Goal: Task Accomplishment & Management: Use online tool/utility

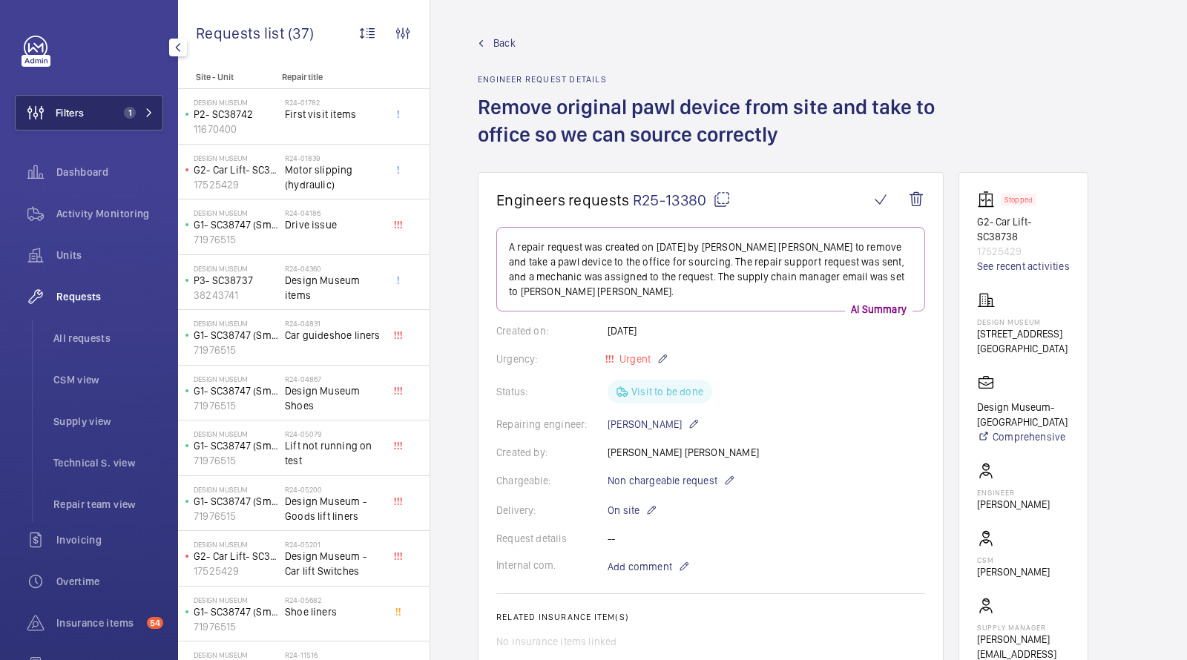
click at [108, 110] on button "Filters 1" at bounding box center [89, 113] width 148 height 36
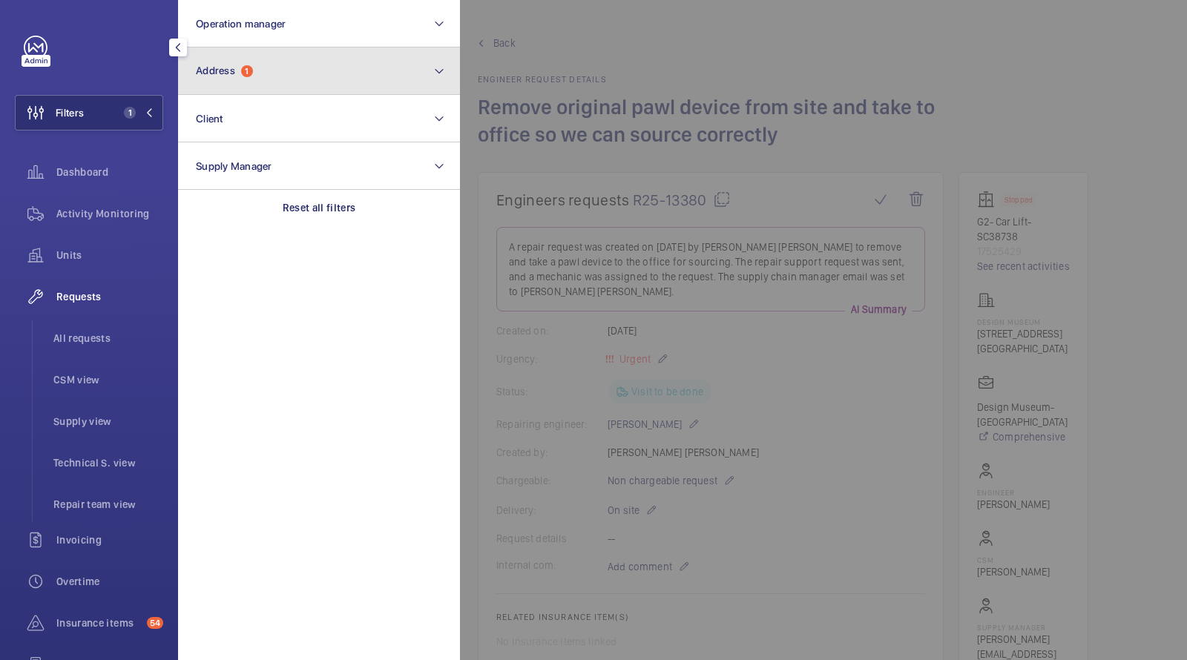
click at [231, 71] on span "Address" at bounding box center [215, 71] width 39 height 12
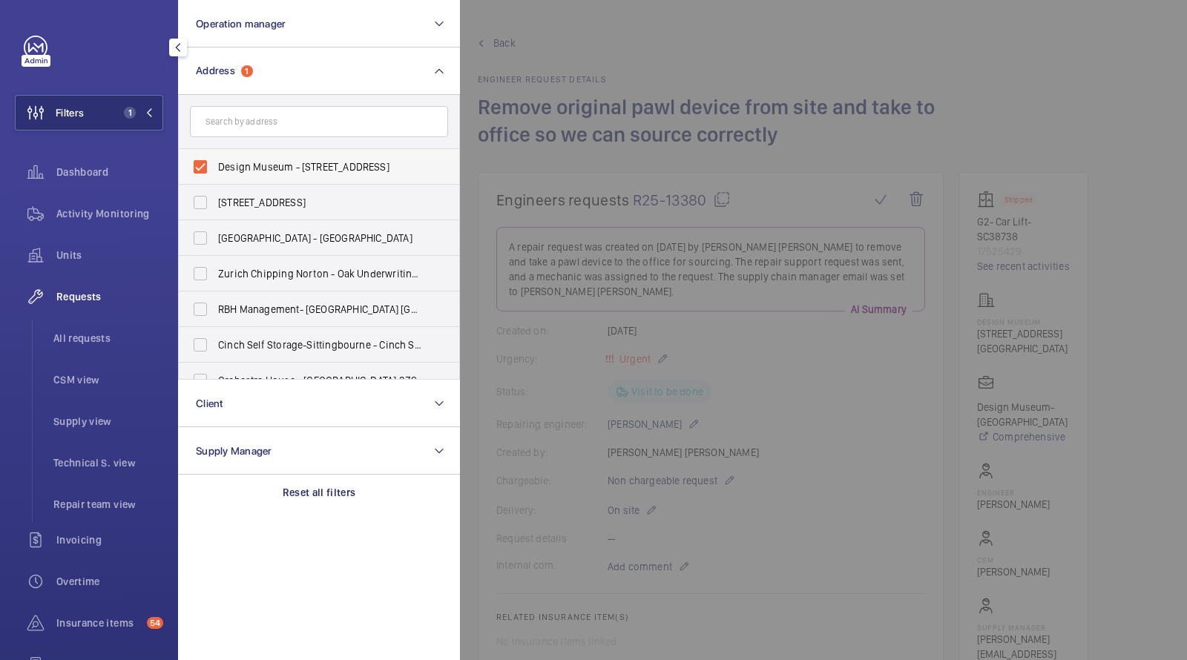
click at [265, 166] on span "Design Museum - [STREET_ADDRESS]" at bounding box center [320, 166] width 204 height 15
click at [215, 166] on input "Design Museum - [STREET_ADDRESS]" at bounding box center [200, 167] width 30 height 30
checkbox input "false"
click at [253, 115] on input "text" at bounding box center [319, 121] width 258 height 31
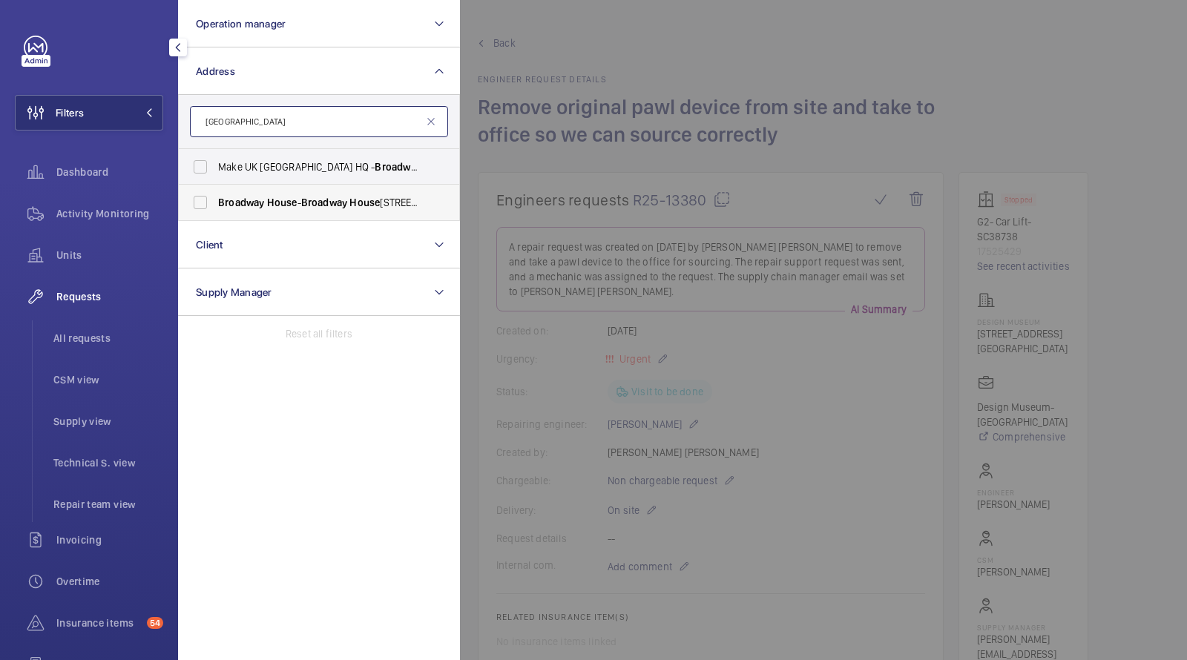
type input "broadway house"
click at [282, 211] on label "Broadway House - Broadway House , LONDON SW1H 9NQ" at bounding box center [308, 203] width 258 height 36
click at [215, 211] on input "Broadway House - Broadway House , LONDON SW1H 9NQ" at bounding box center [200, 203] width 30 height 30
checkbox input "true"
click at [72, 336] on span "All requests" at bounding box center [108, 338] width 110 height 15
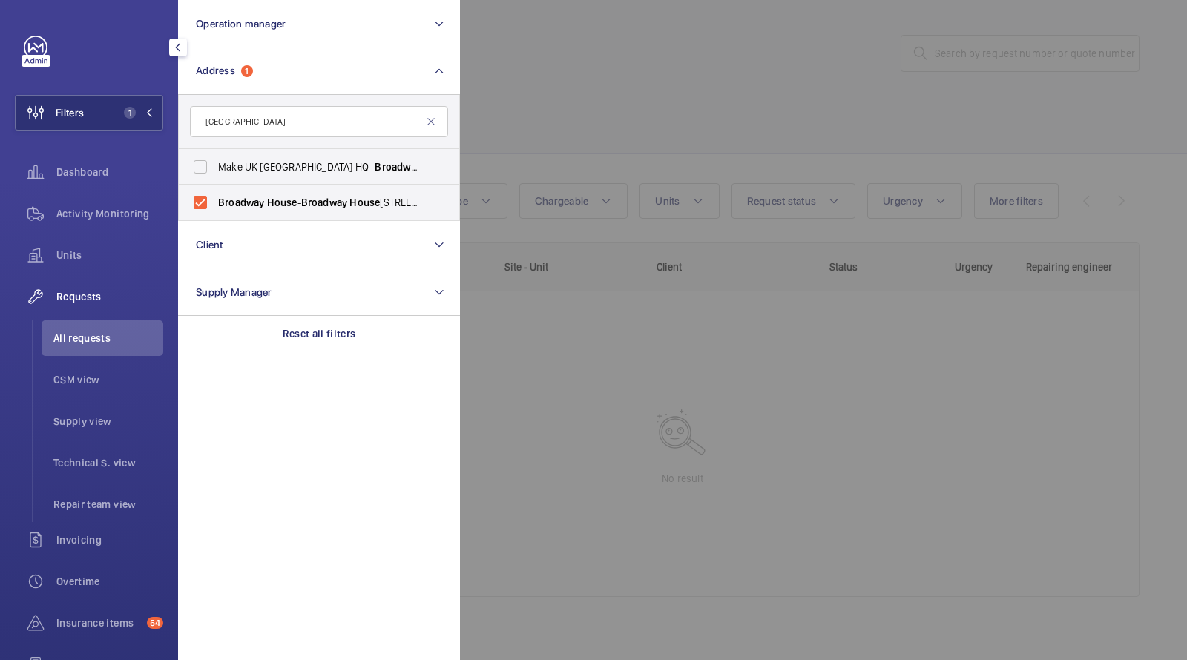
click at [667, 41] on div at bounding box center [1053, 330] width 1187 height 660
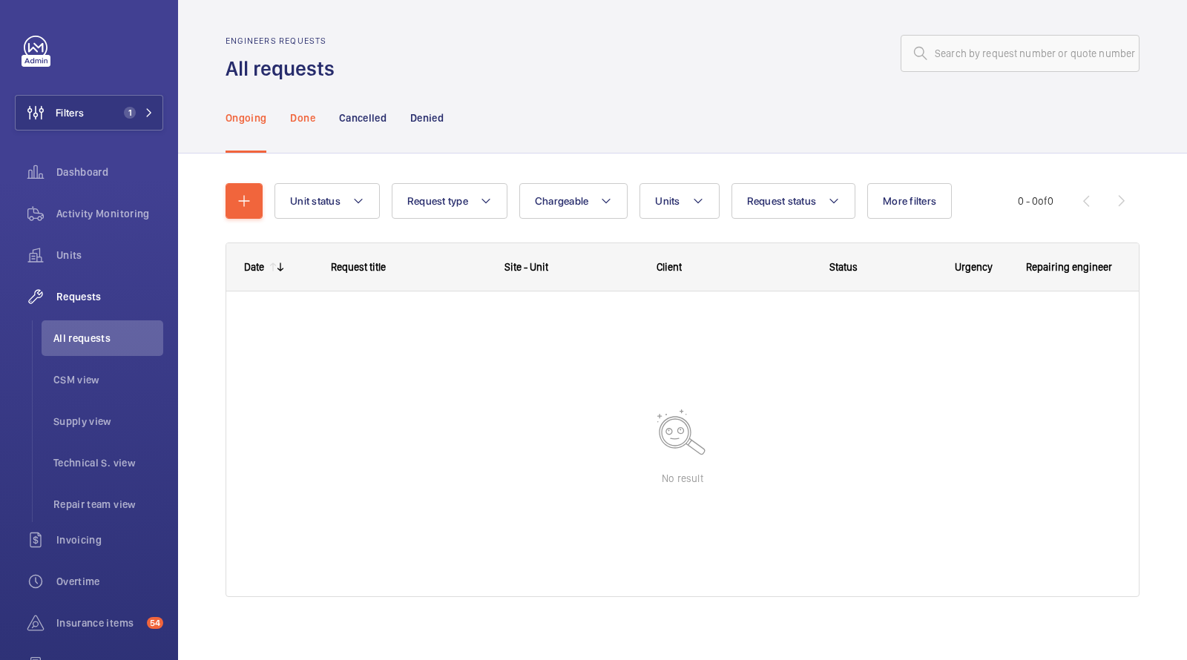
click at [312, 112] on p "Done" at bounding box center [302, 118] width 24 height 15
click at [242, 109] on div "Ongoing" at bounding box center [245, 117] width 41 height 70
click at [122, 102] on button "Filters 1" at bounding box center [89, 113] width 148 height 36
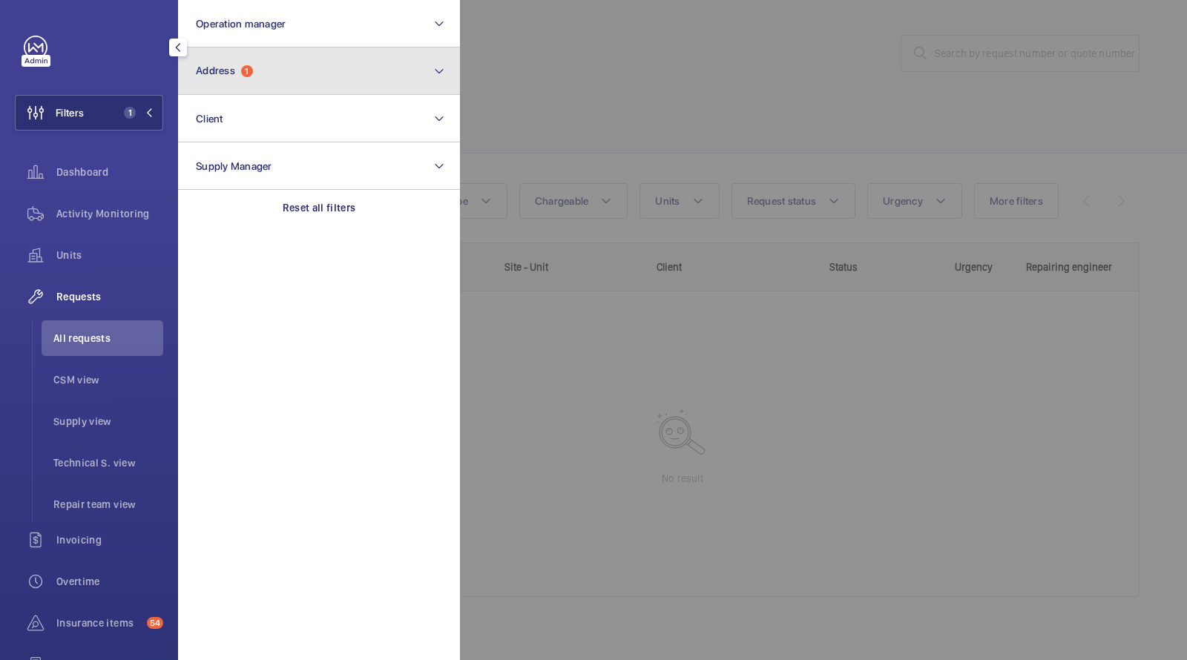
click at [226, 56] on button "Address 1" at bounding box center [319, 70] width 282 height 47
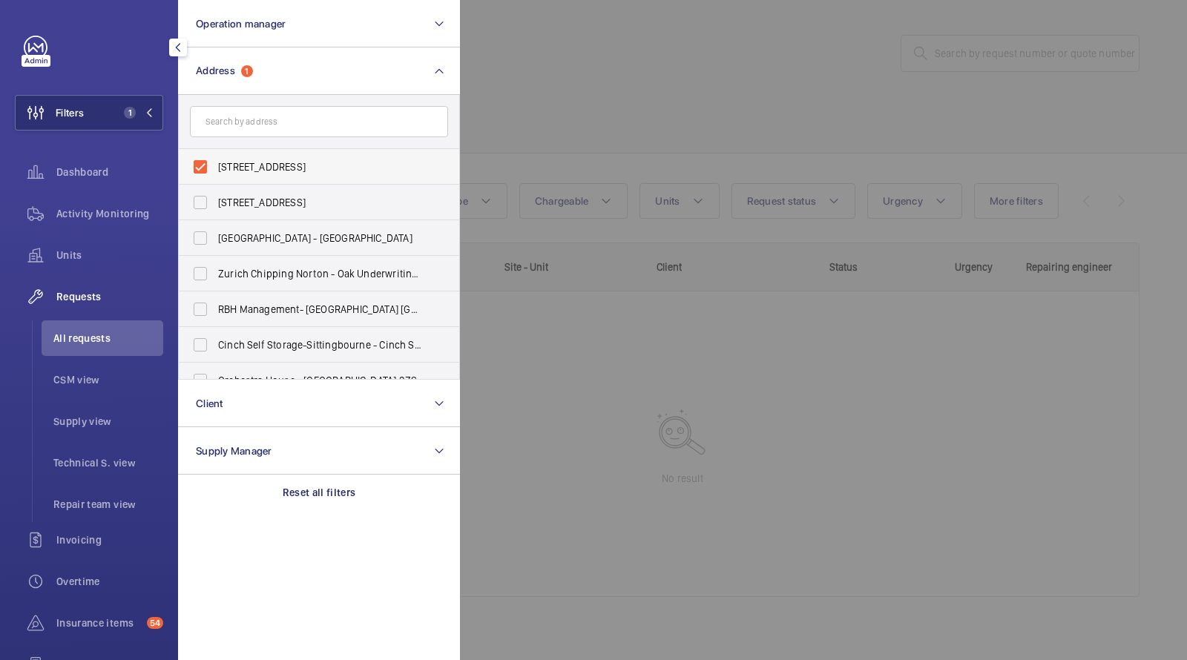
click at [253, 166] on span "Broadway House - Broadway House, LONDON SW1H 9NQ" at bounding box center [320, 166] width 204 height 15
click at [215, 166] on input "Broadway House - Broadway House, LONDON SW1H 9NQ" at bounding box center [200, 167] width 30 height 30
checkbox input "false"
click at [251, 132] on input "text" at bounding box center [319, 121] width 258 height 31
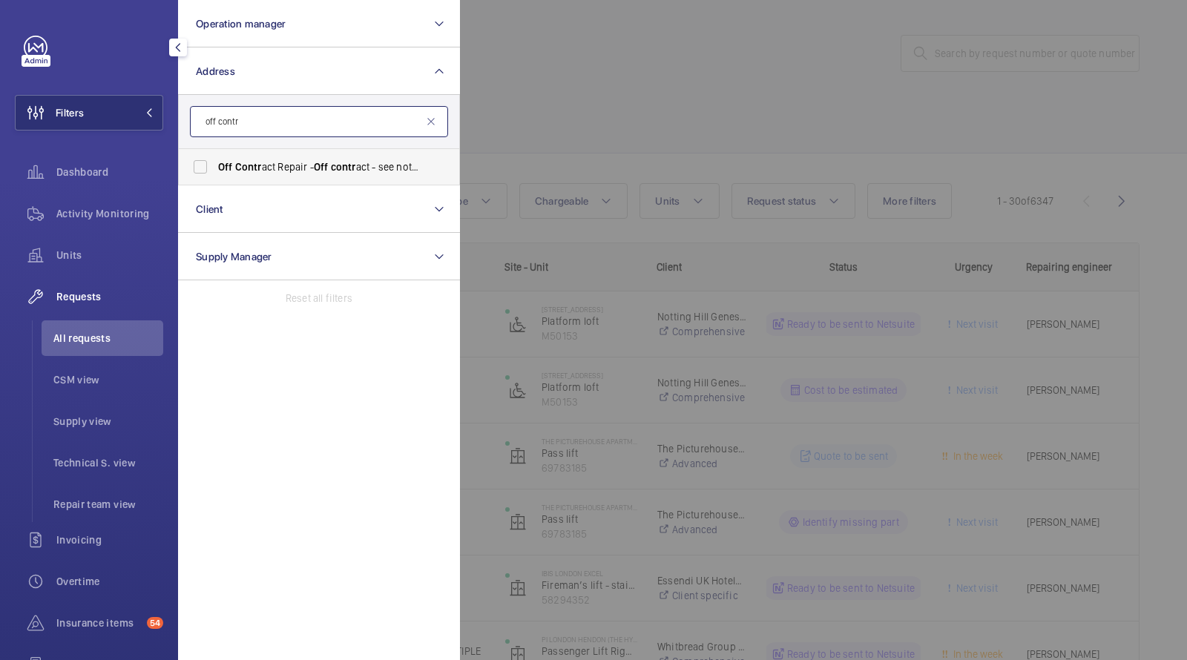
type input "off contr"
click at [286, 175] on label "Off Contr act Repair - Off contr act - see notes in description, LONDON XXXX" at bounding box center [308, 167] width 258 height 36
click at [215, 175] on input "Off Contr act Repair - Off contr act - see notes in description, LONDON XXXX" at bounding box center [200, 167] width 30 height 30
checkbox input "true"
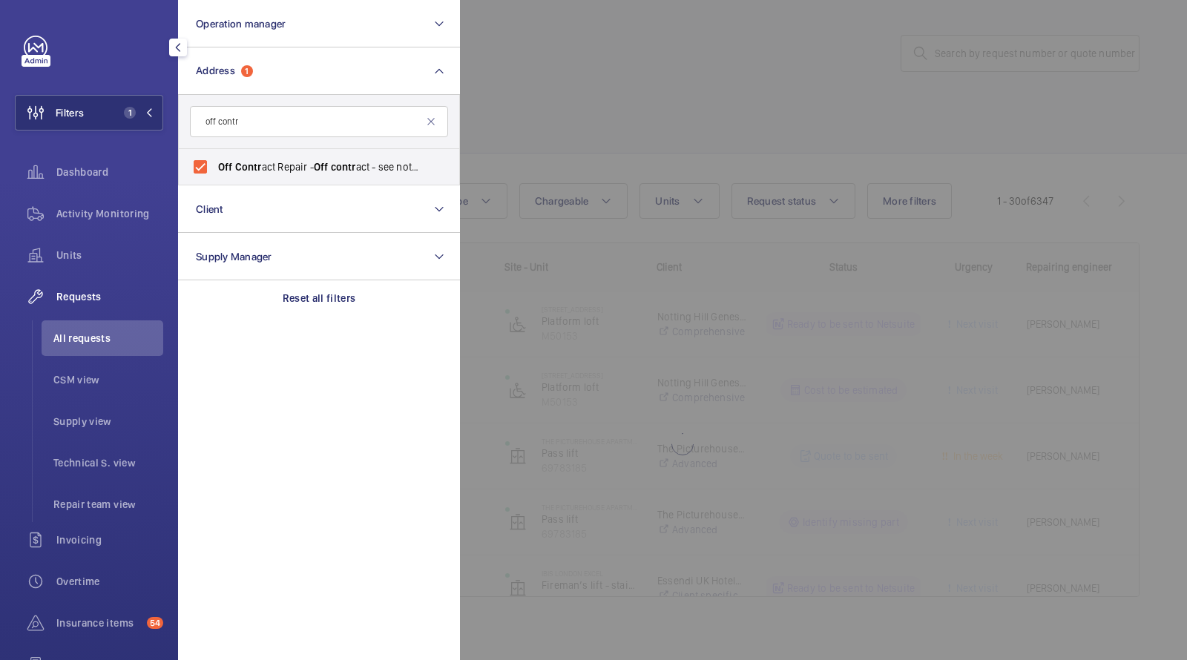
click at [745, 70] on div at bounding box center [1053, 330] width 1187 height 660
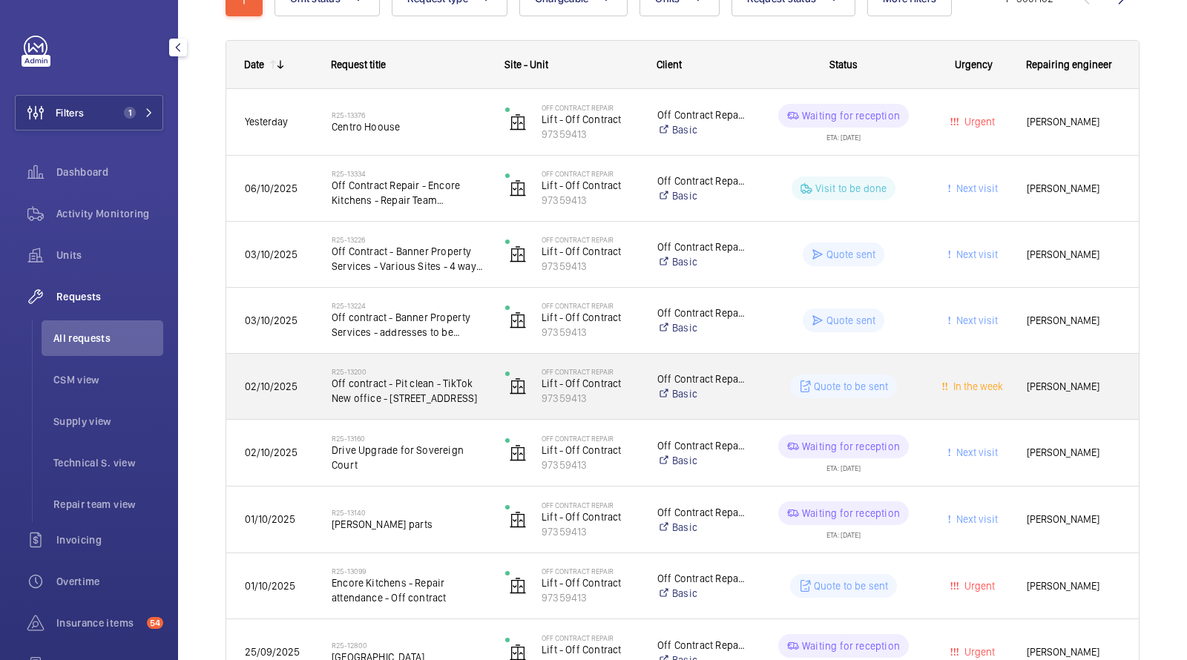
scroll to position [219, 0]
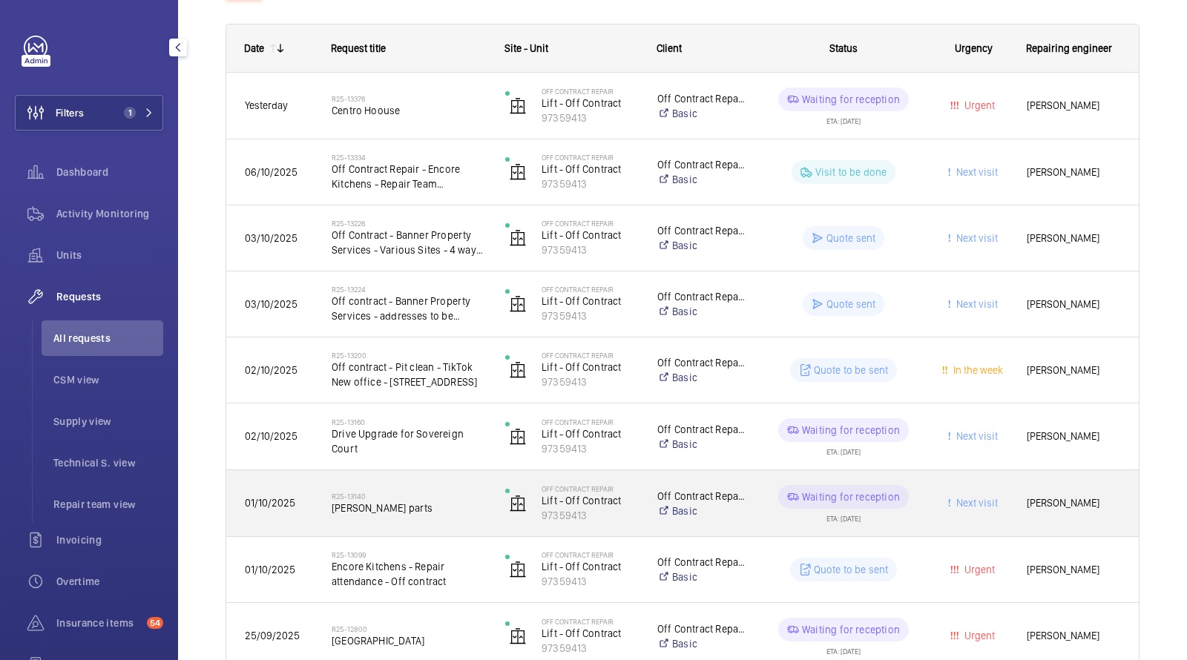
click at [427, 501] on span "otis parts" at bounding box center [409, 508] width 154 height 15
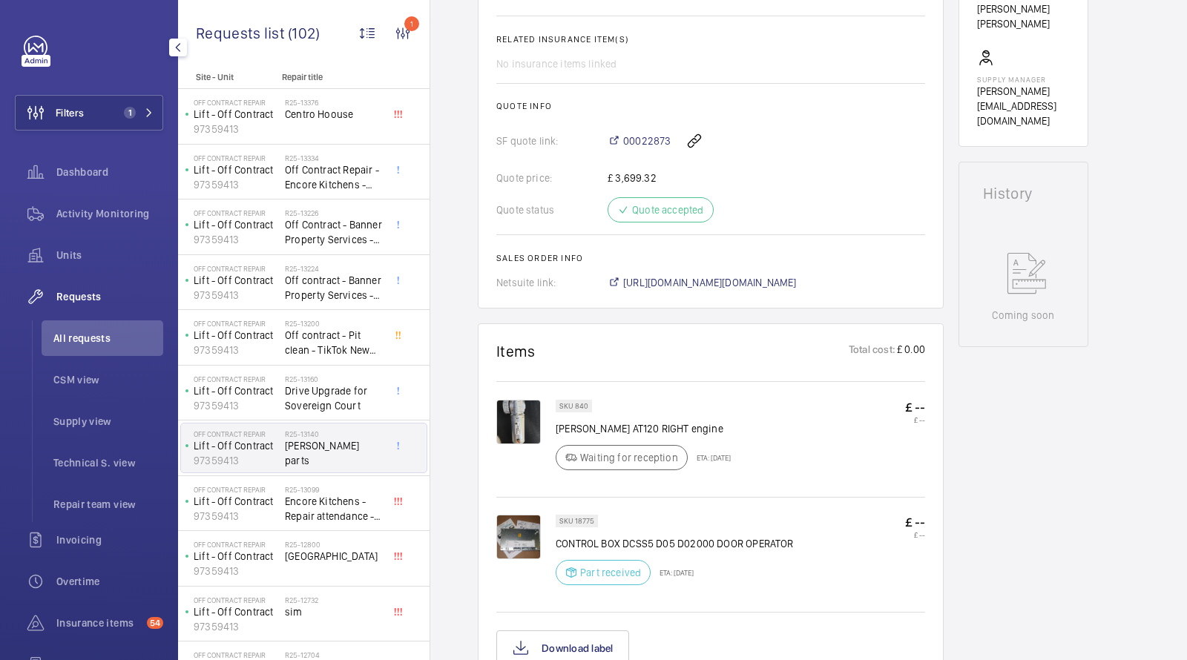
scroll to position [543, 0]
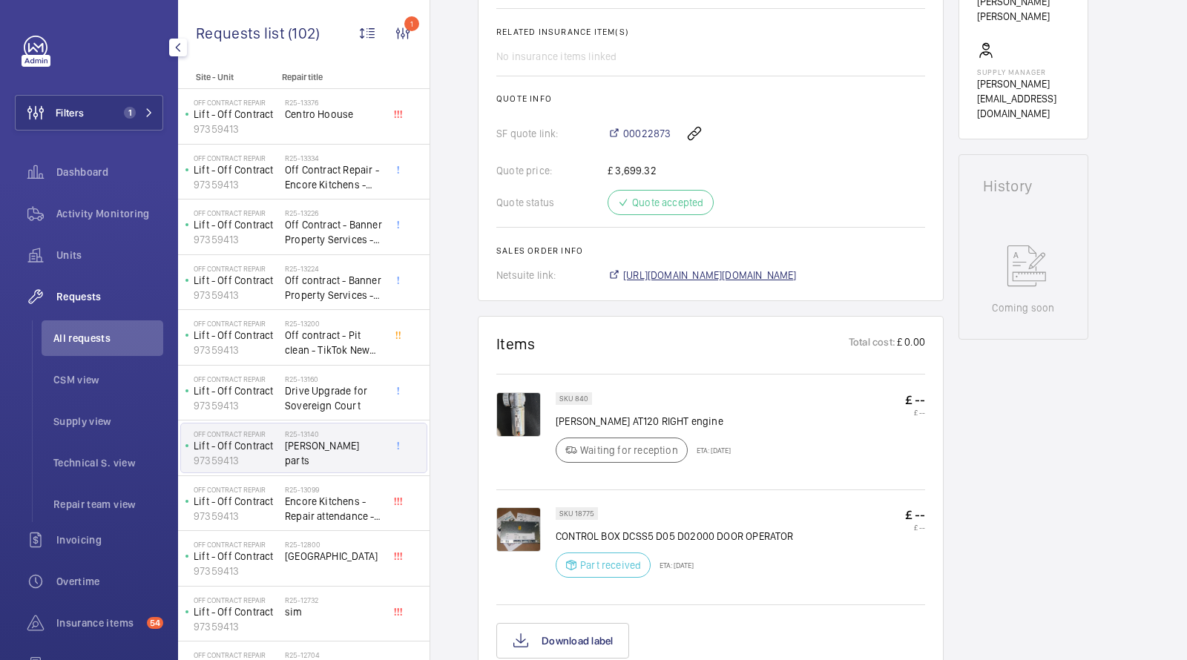
click at [681, 272] on span "https://6461500.app.netsuite.com/app/accounting/transactions/salesord.nl?id=305…" at bounding box center [710, 275] width 174 height 15
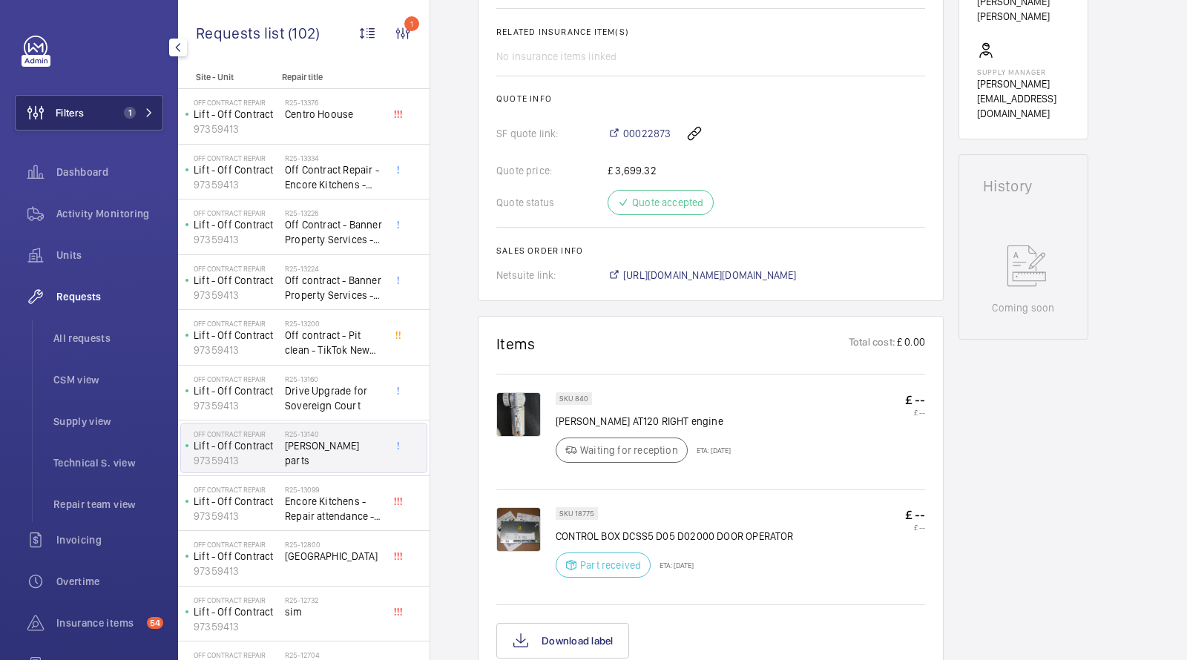
click at [134, 108] on span "1" at bounding box center [130, 113] width 12 height 12
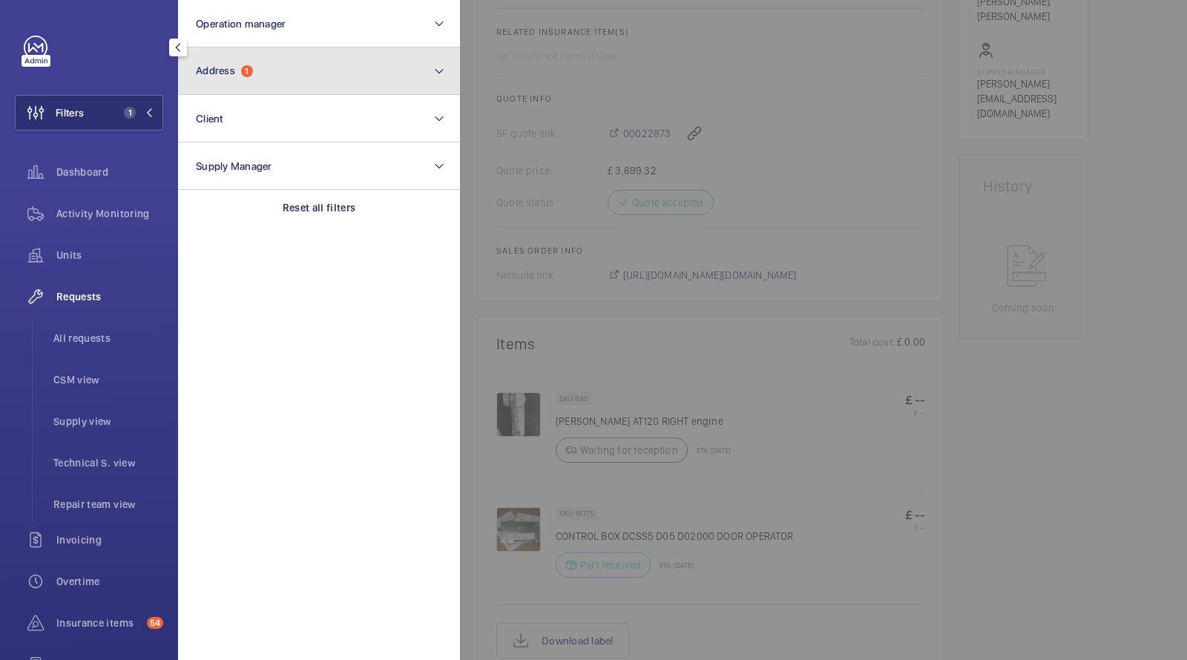
click at [243, 79] on button "Address 1" at bounding box center [319, 70] width 282 height 47
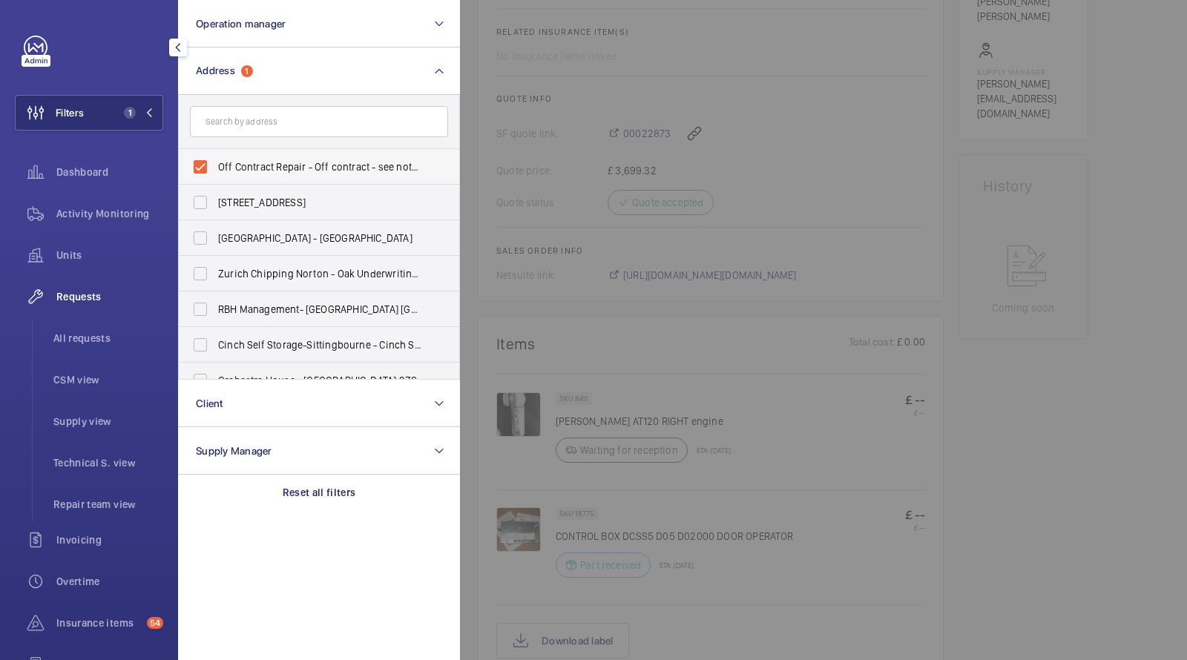
click at [256, 162] on span "Off Contract Repair - Off contract - see notes in description, LONDON XXXX" at bounding box center [320, 166] width 204 height 15
click at [215, 162] on input "Off Contract Repair - Off contract - see notes in description, LONDON XXXX" at bounding box center [200, 167] width 30 height 30
checkbox input "false"
click at [255, 119] on input "text" at bounding box center [319, 121] width 258 height 31
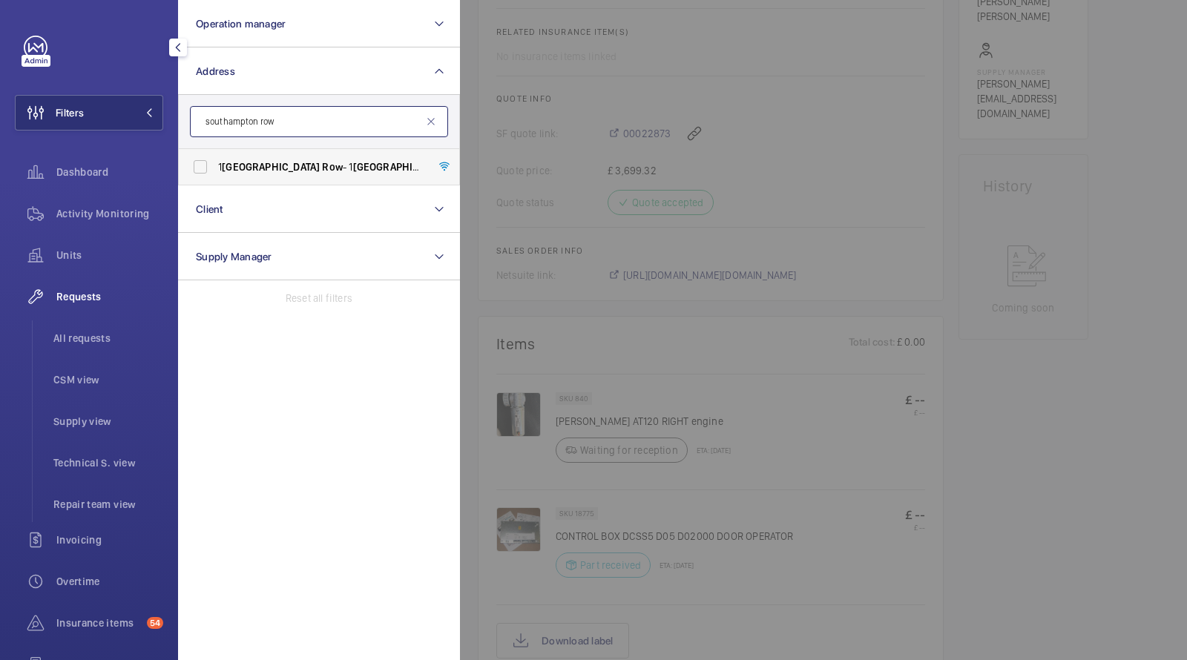
type input "southampton row"
click at [279, 173] on span "1 Southampton Row - 1 Southampton Row , LONDON WC1B 5HA" at bounding box center [320, 166] width 204 height 15
click at [215, 173] on input "1 Southampton Row - 1 Southampton Row , LONDON WC1B 5HA" at bounding box center [200, 167] width 30 height 30
checkbox input "true"
click at [131, 209] on span "Activity Monitoring" at bounding box center [109, 213] width 107 height 15
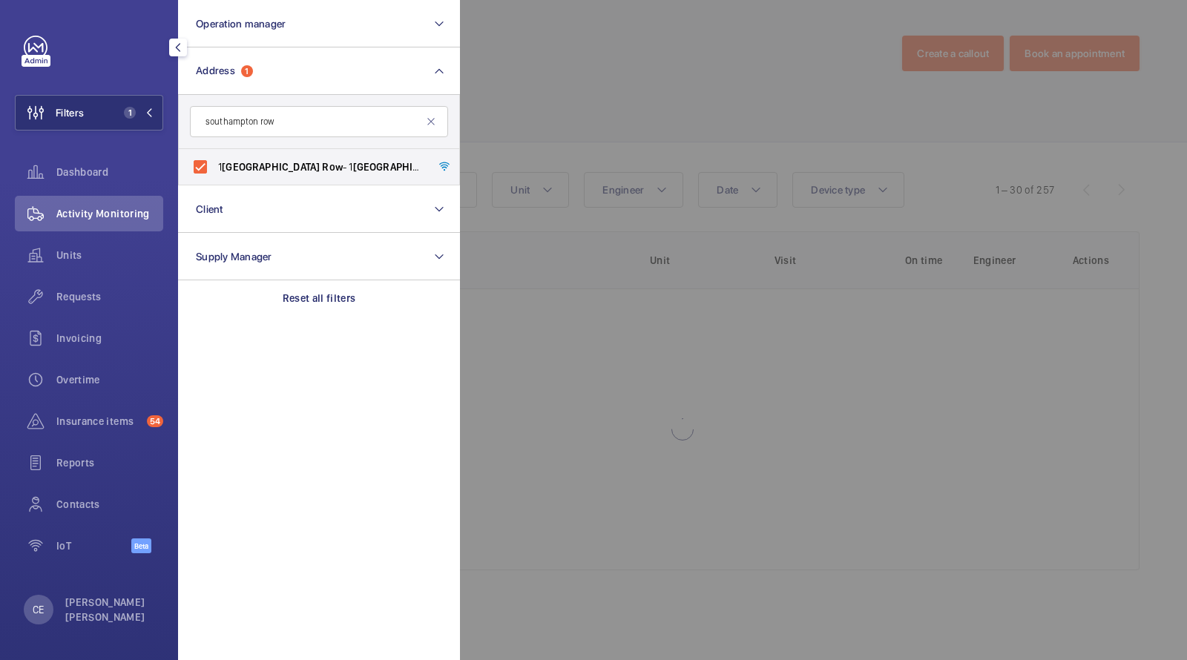
click at [737, 88] on div at bounding box center [1053, 330] width 1187 height 660
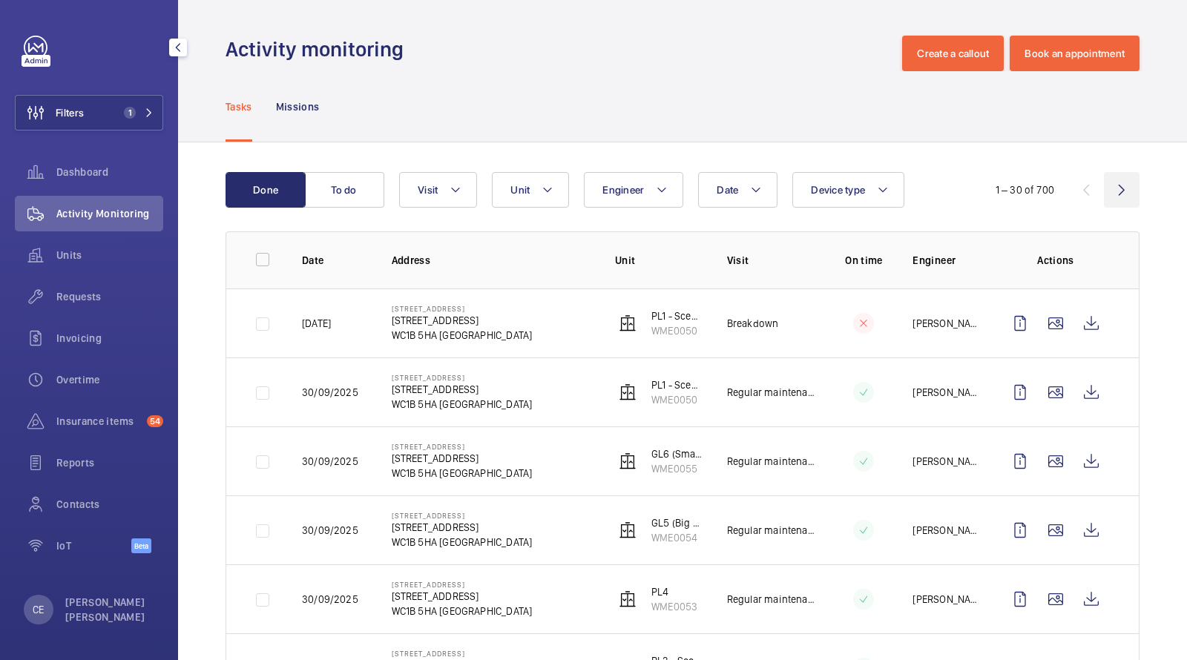
click at [1127, 188] on wm-front-icon-button at bounding box center [1122, 190] width 36 height 36
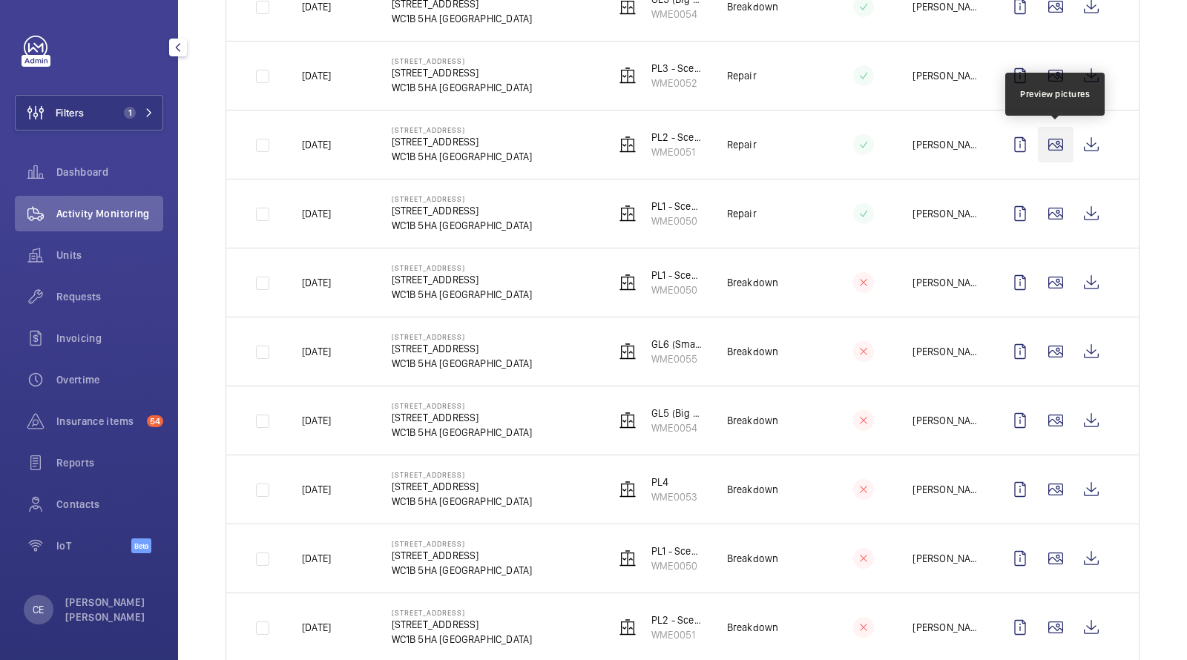
scroll to position [1070, 0]
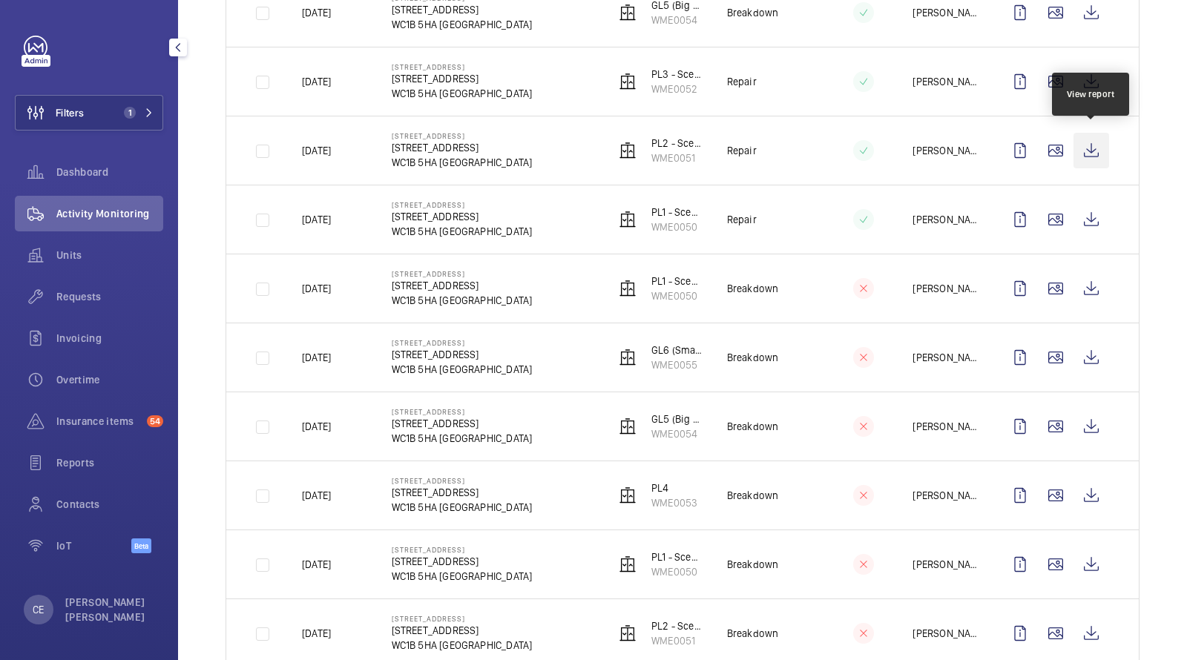
click at [1096, 145] on wm-front-icon-button at bounding box center [1091, 151] width 36 height 36
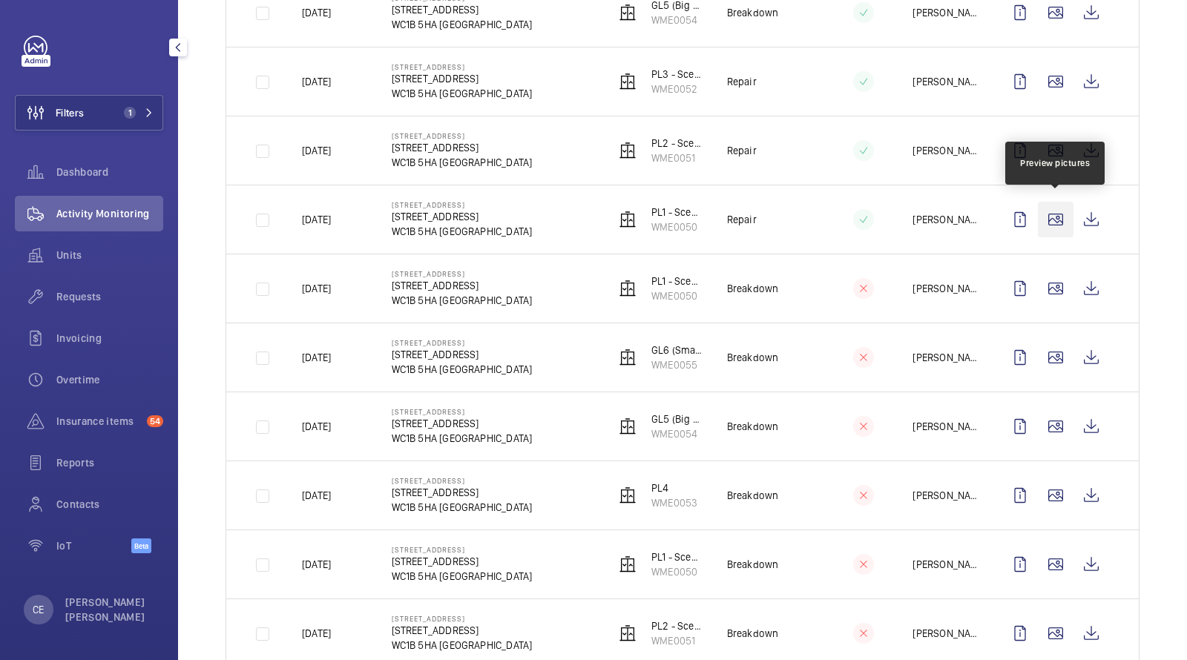
click at [1064, 217] on wm-front-icon-button at bounding box center [1056, 220] width 36 height 36
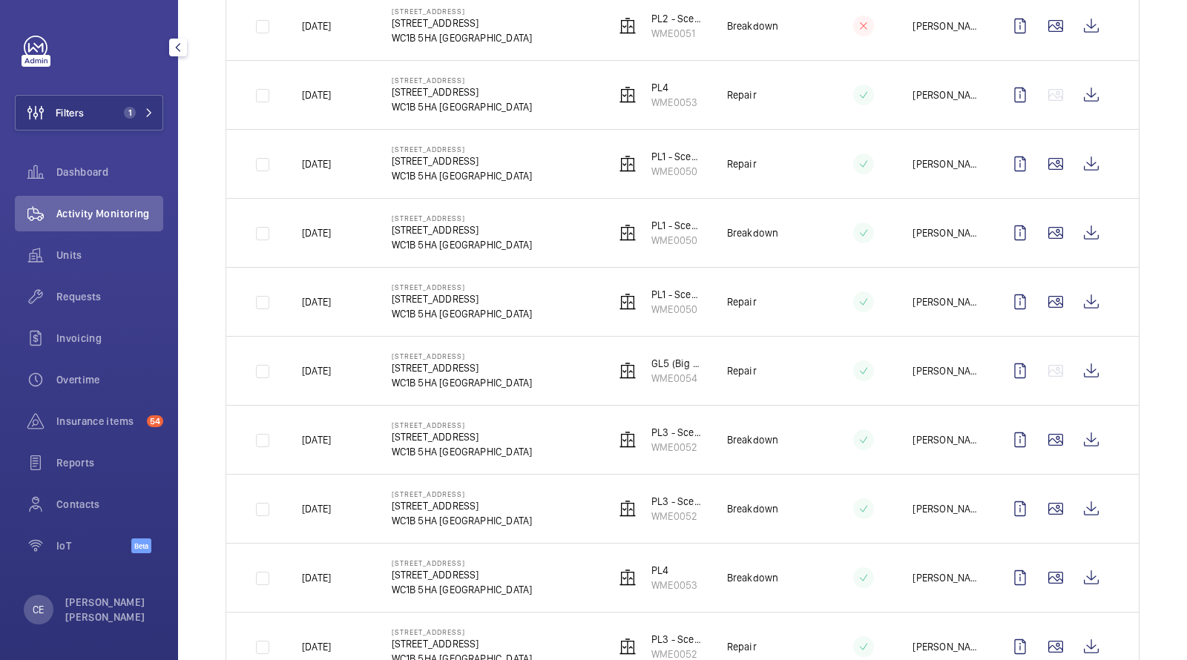
scroll to position [1722, 0]
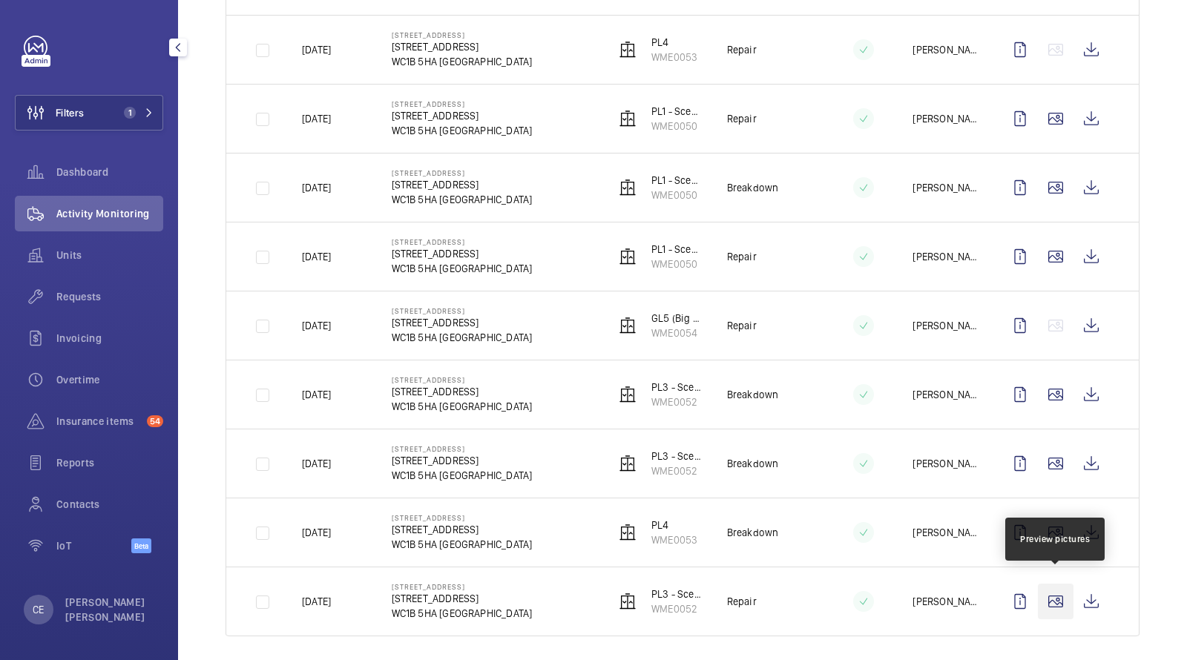
click at [1054, 595] on wm-front-icon-button at bounding box center [1056, 602] width 36 height 36
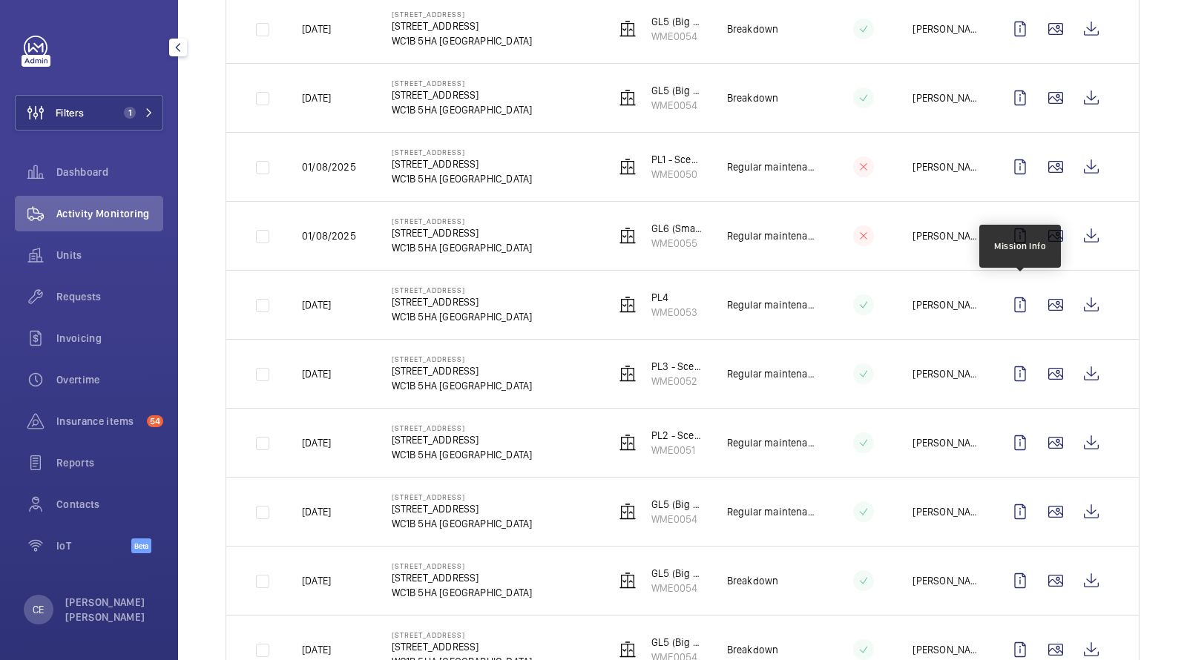
scroll to position [0, 0]
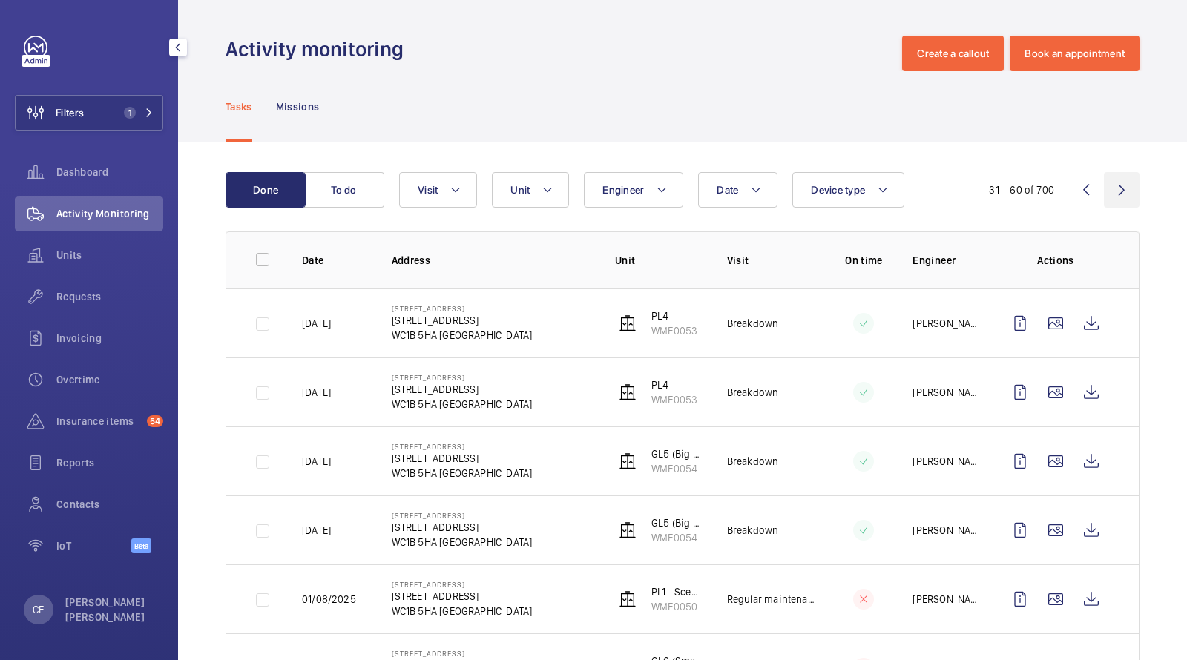
click at [1119, 191] on wm-front-icon-button at bounding box center [1122, 190] width 36 height 36
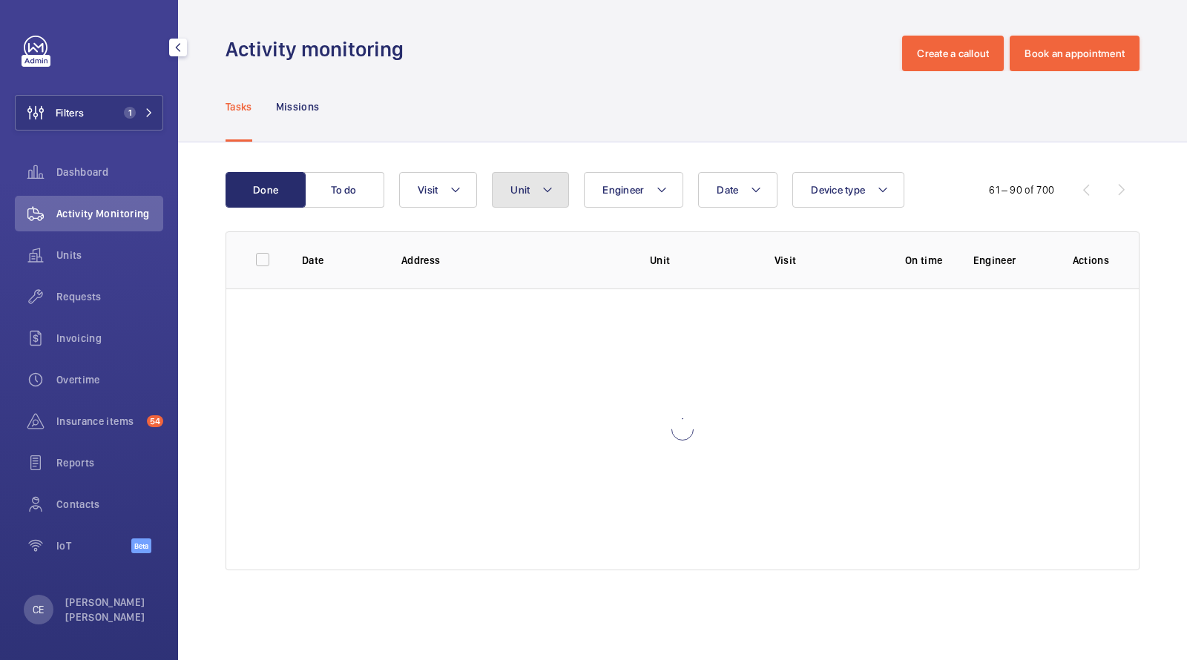
click at [503, 183] on button "Unit" at bounding box center [530, 190] width 77 height 36
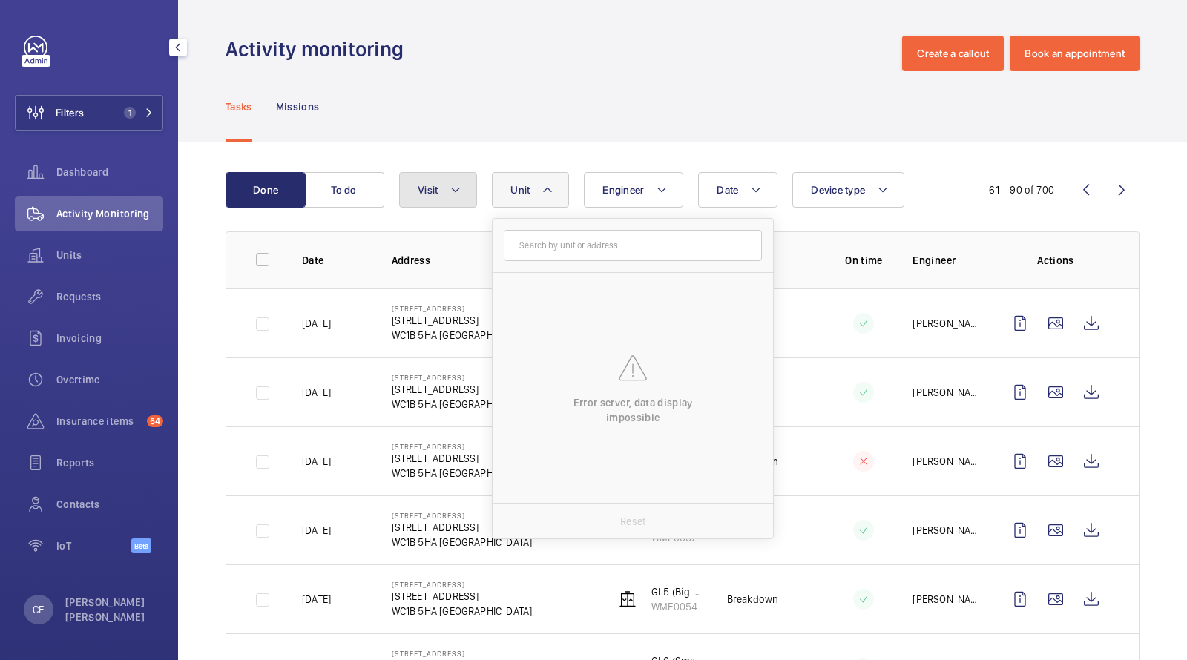
click at [453, 188] on mat-icon at bounding box center [455, 190] width 12 height 18
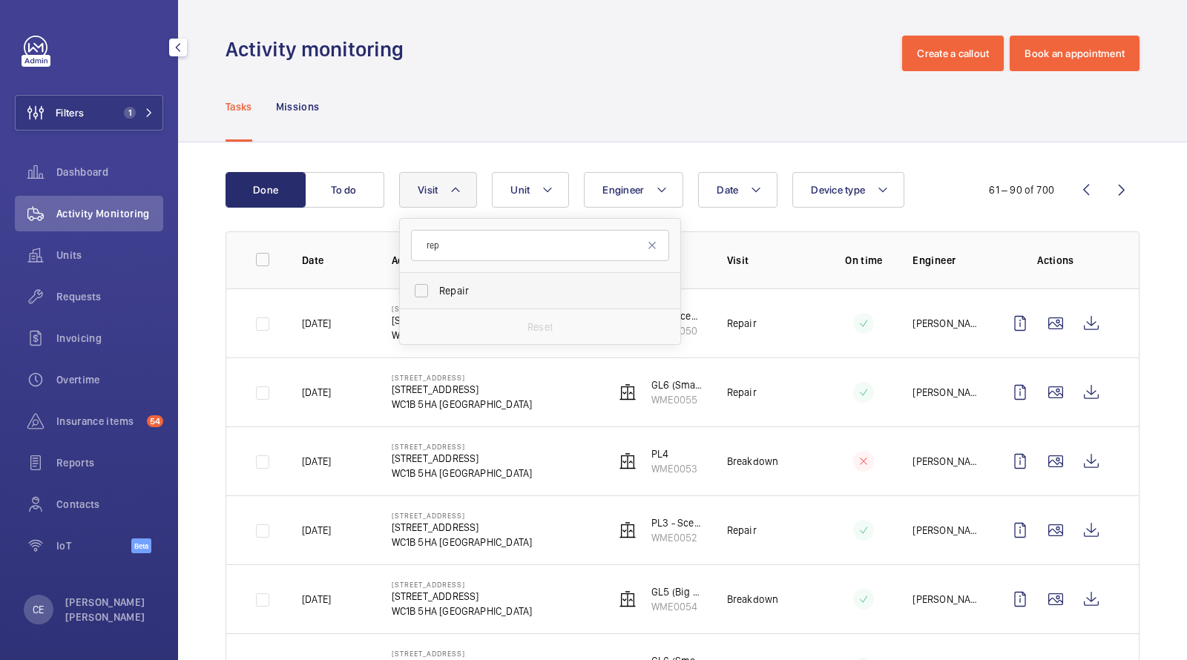
type input "rep"
click at [474, 286] on span "Repair" at bounding box center [541, 290] width 204 height 15
click at [436, 286] on input "Repair" at bounding box center [421, 291] width 30 height 30
checkbox input "true"
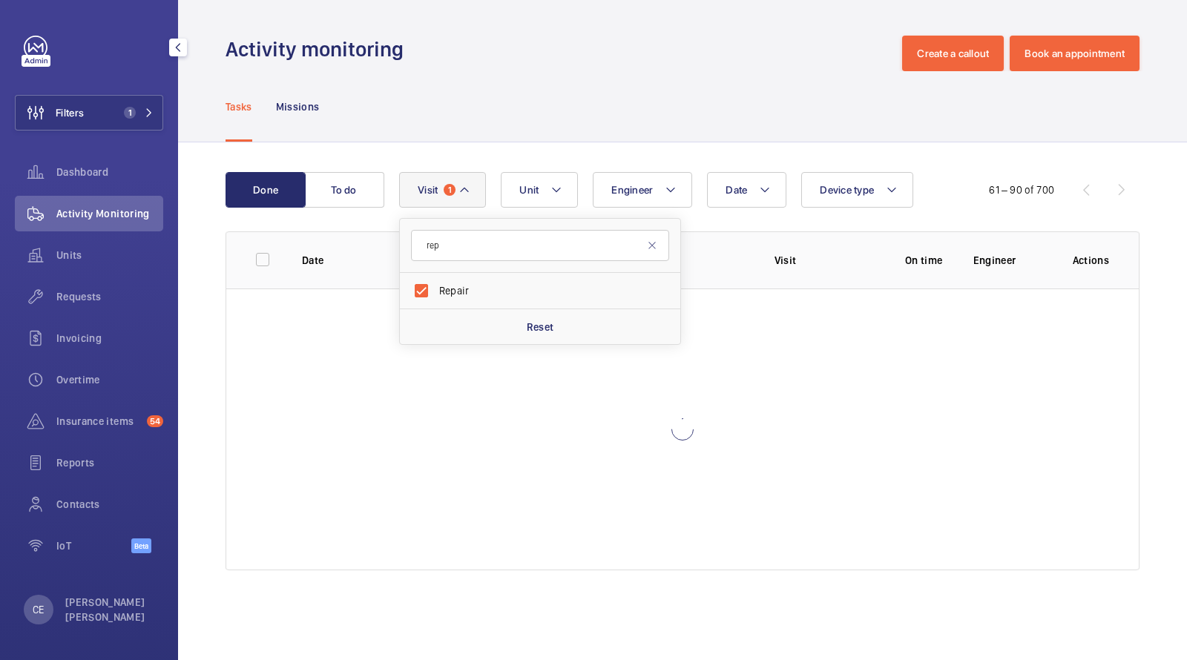
click at [590, 148] on div "Done To do Date Engineer Unit Device type Visit 1 rep Repair Reset 61 – 90 of 7…" at bounding box center [682, 374] width 1009 height 464
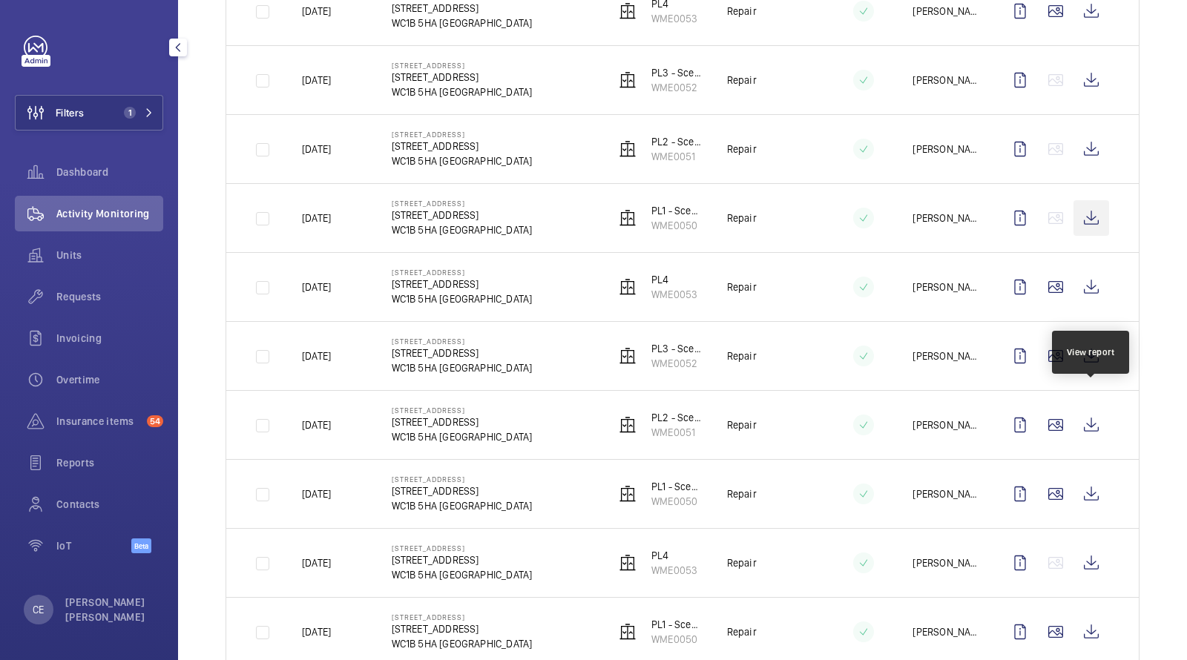
scroll to position [606, 0]
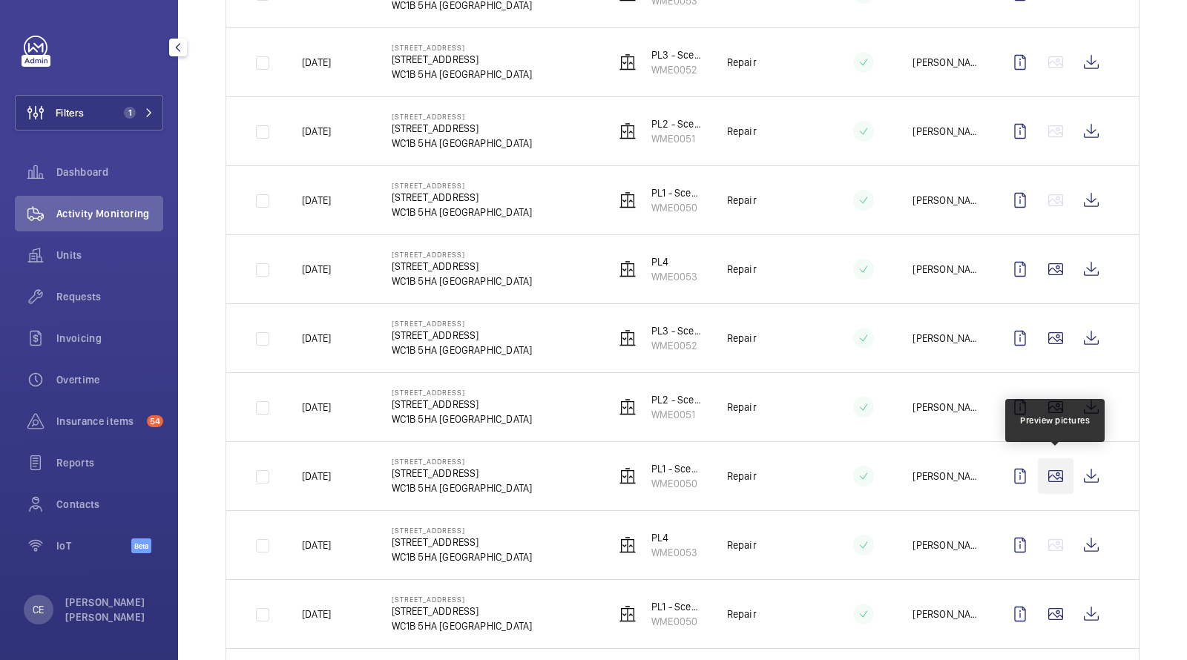
click at [1058, 478] on wm-front-icon-button at bounding box center [1056, 476] width 36 height 36
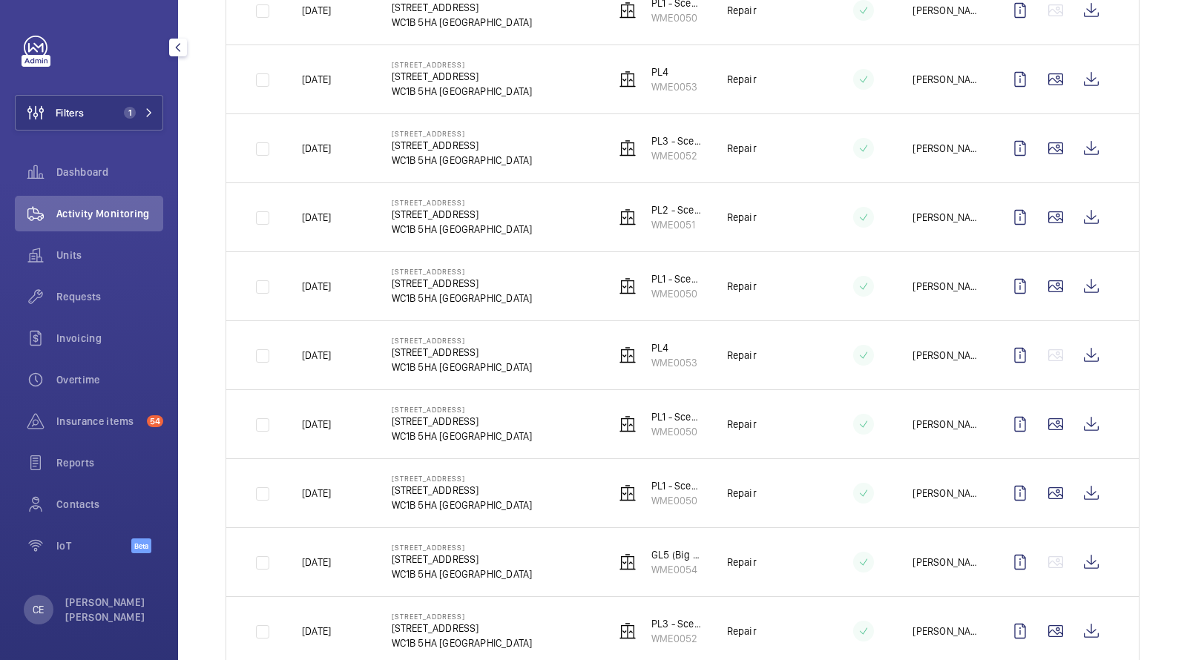
scroll to position [798, 0]
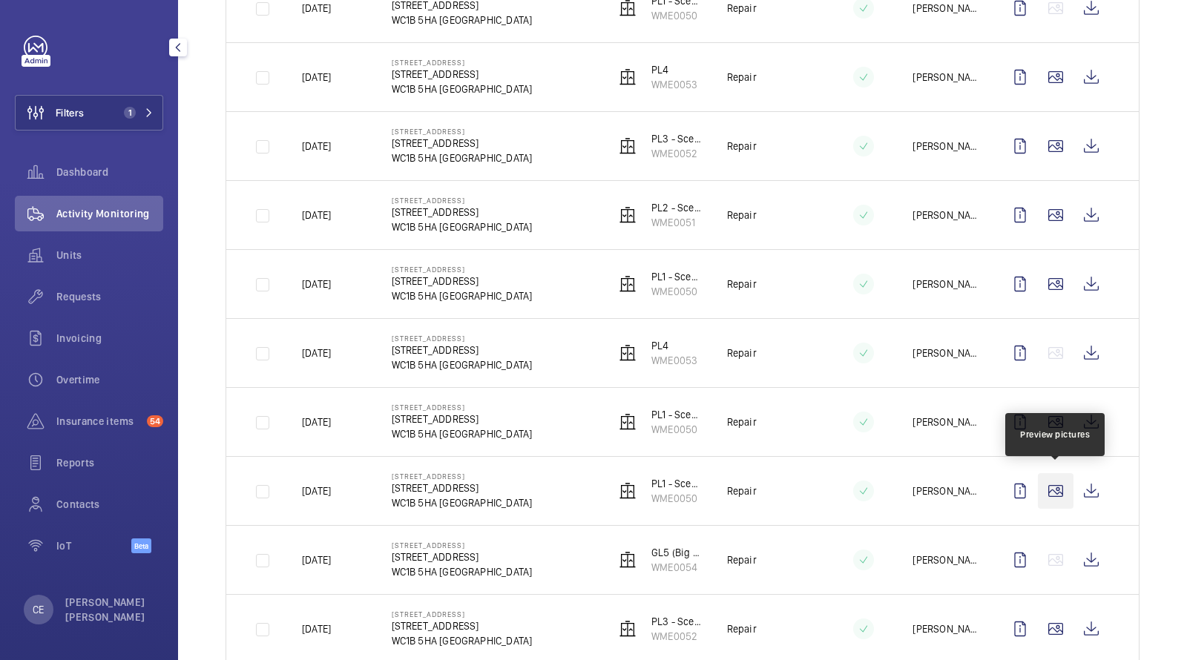
click at [1057, 493] on wm-front-icon-button at bounding box center [1056, 491] width 36 height 36
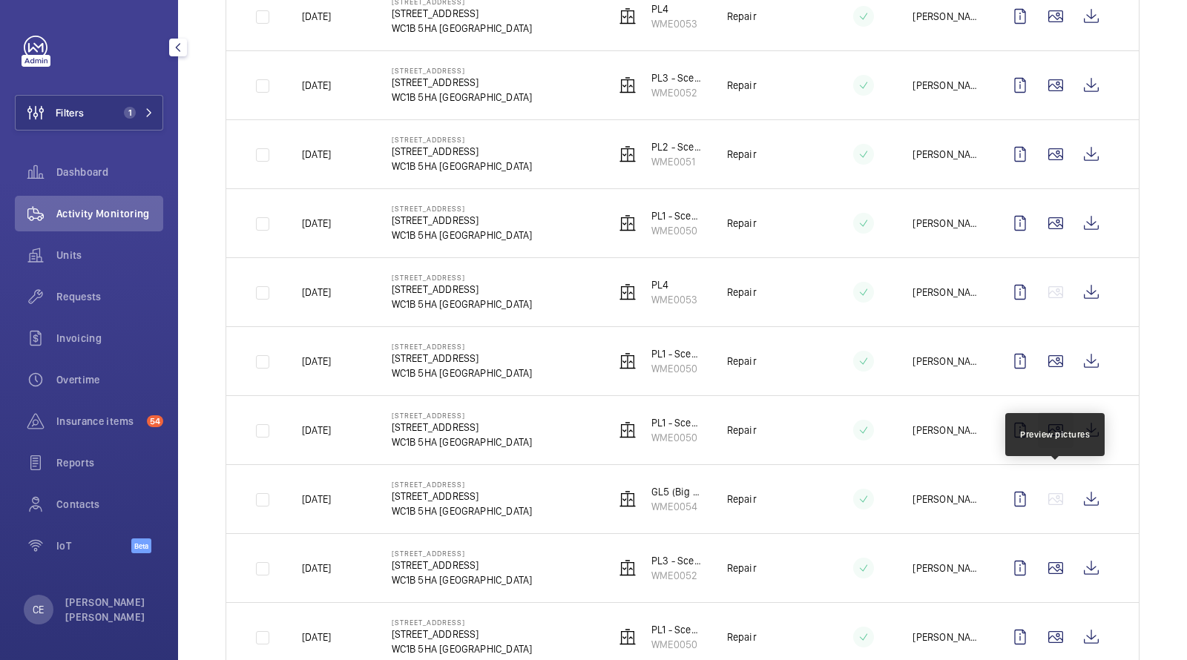
scroll to position [877, 0]
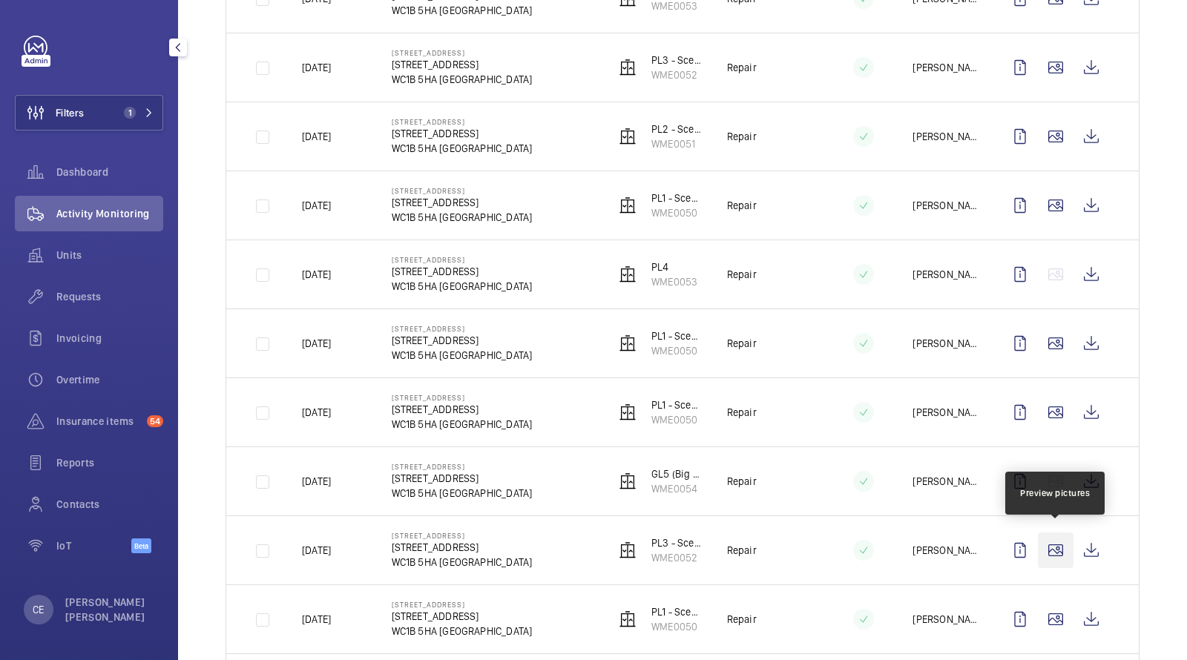
click at [1064, 544] on wm-front-icon-button at bounding box center [1056, 551] width 36 height 36
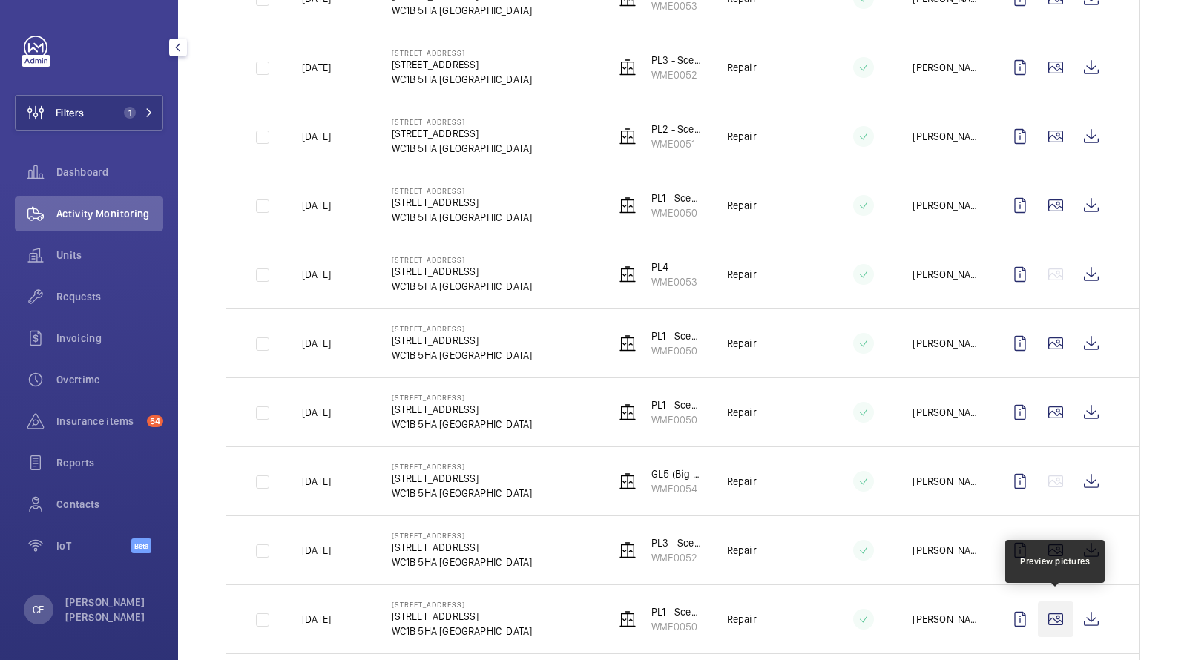
click at [1056, 613] on wm-front-icon-button at bounding box center [1056, 620] width 36 height 36
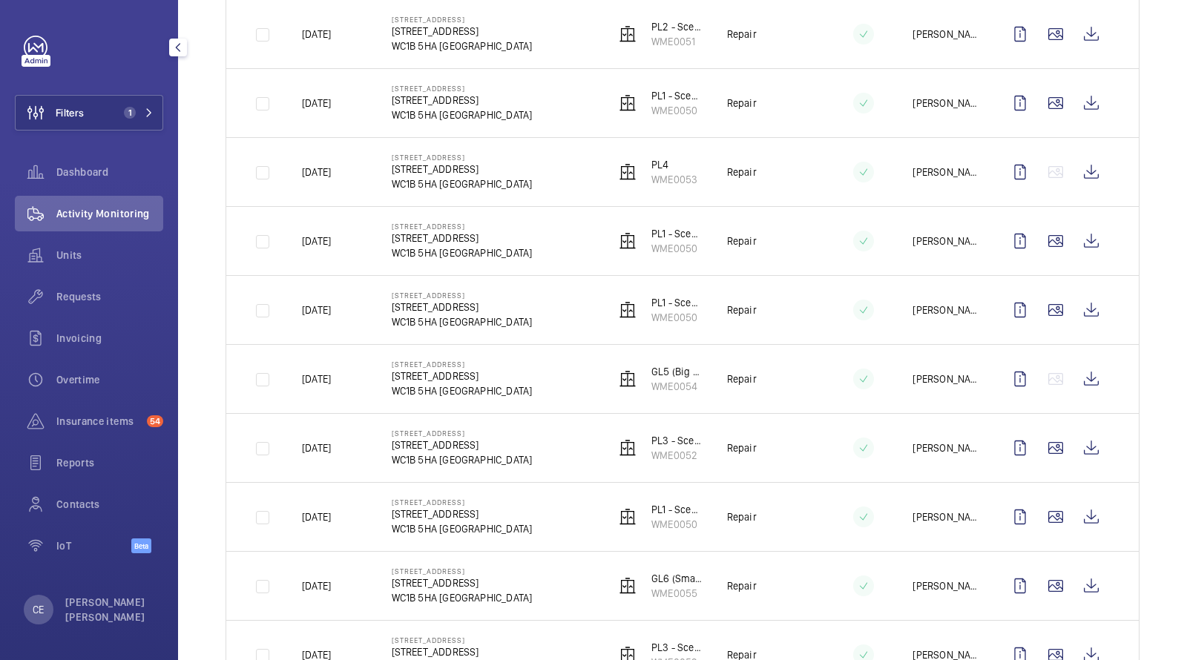
scroll to position [1018, 0]
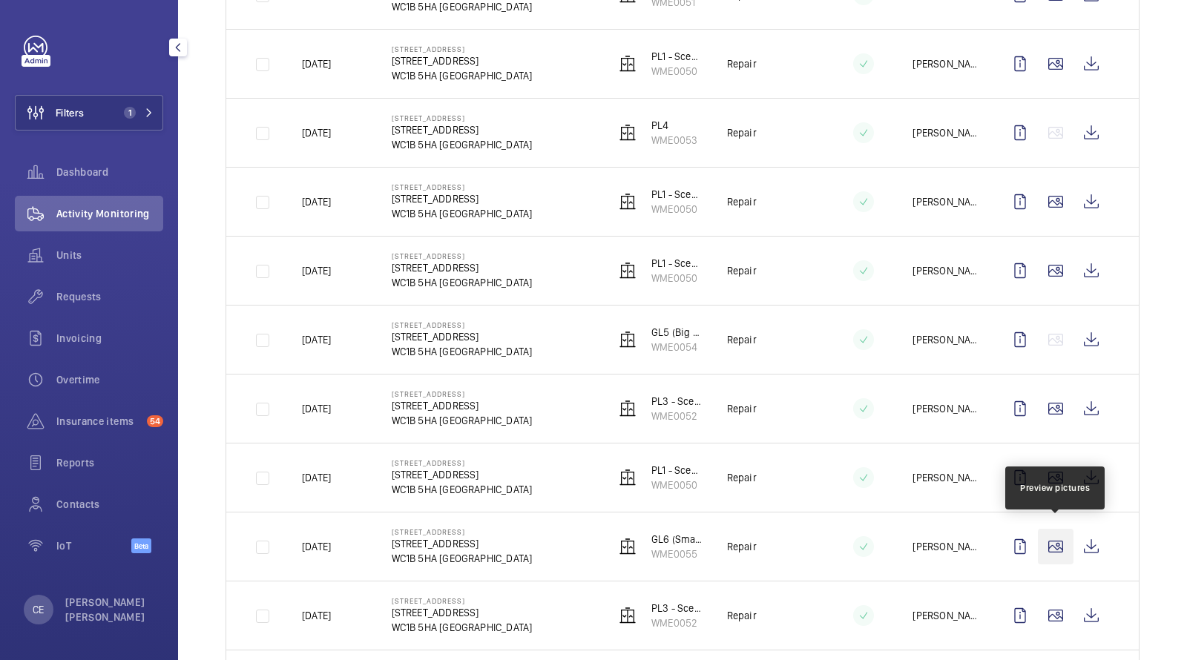
click at [1049, 548] on wm-front-icon-button at bounding box center [1056, 547] width 36 height 36
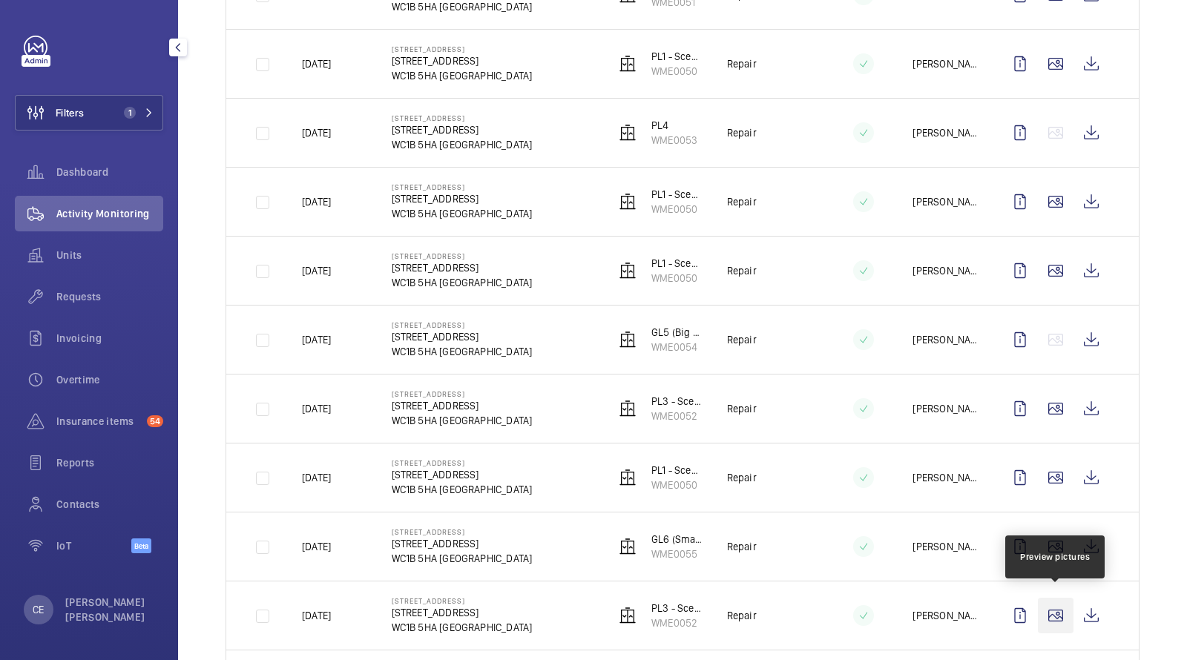
click at [1058, 598] on wm-front-icon-button at bounding box center [1056, 616] width 36 height 36
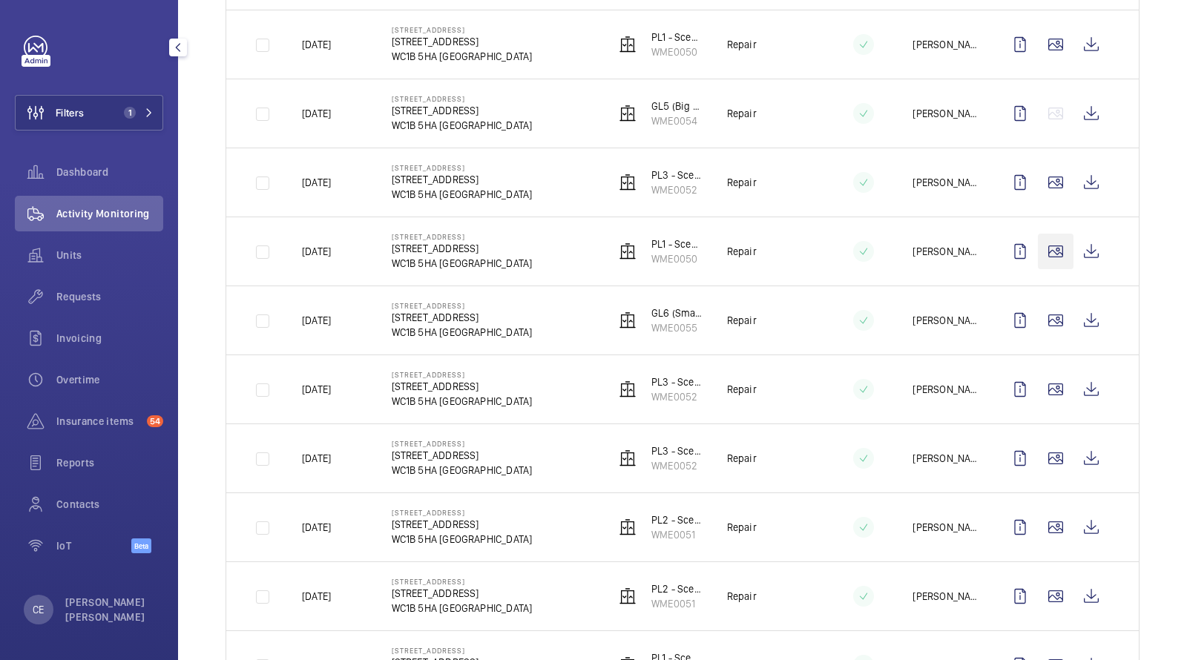
scroll to position [1263, 0]
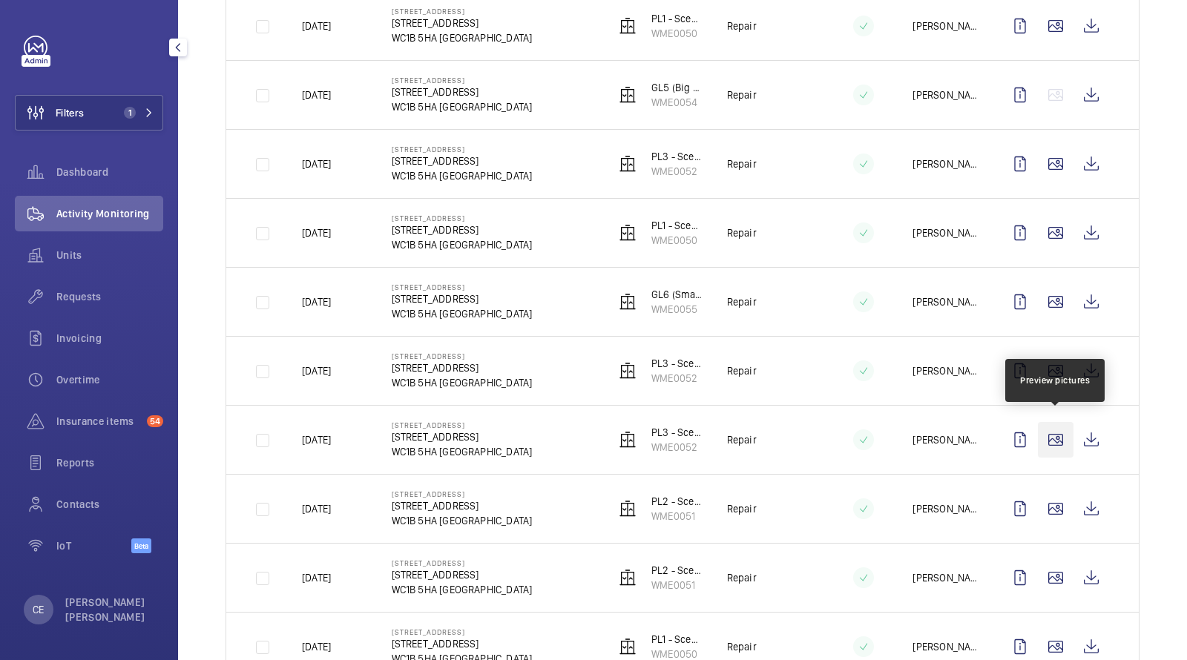
click at [1057, 431] on wm-front-icon-button at bounding box center [1056, 440] width 36 height 36
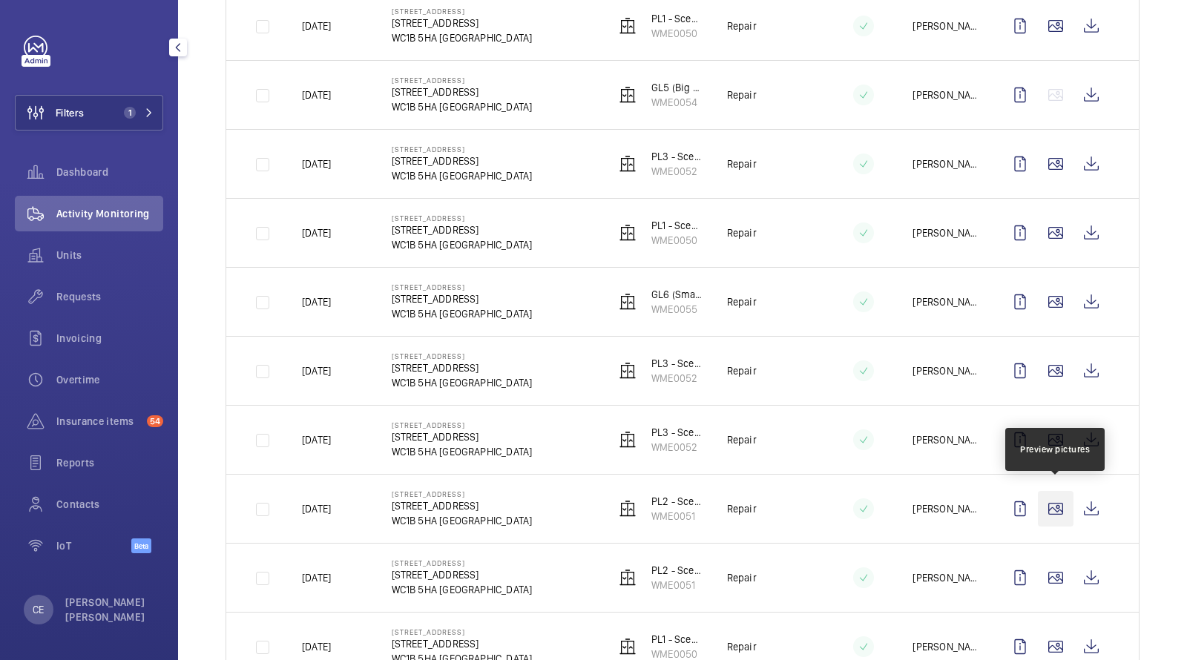
click at [1062, 504] on wm-front-icon-button at bounding box center [1056, 509] width 36 height 36
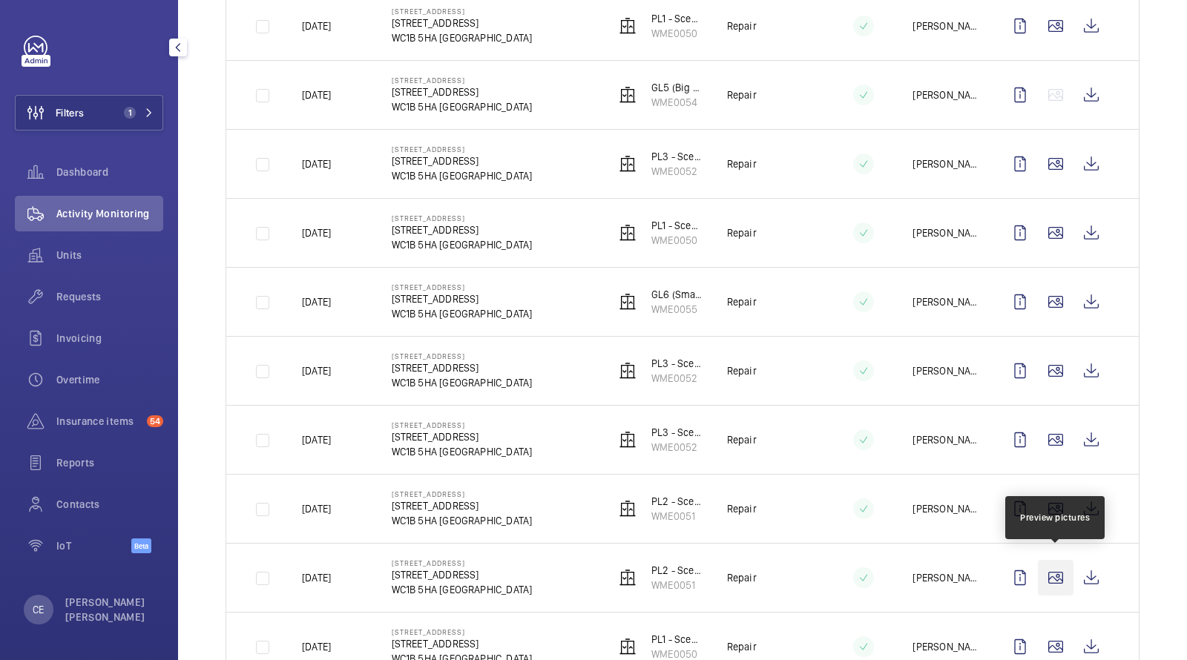
click at [1059, 560] on wm-front-icon-button at bounding box center [1056, 578] width 36 height 36
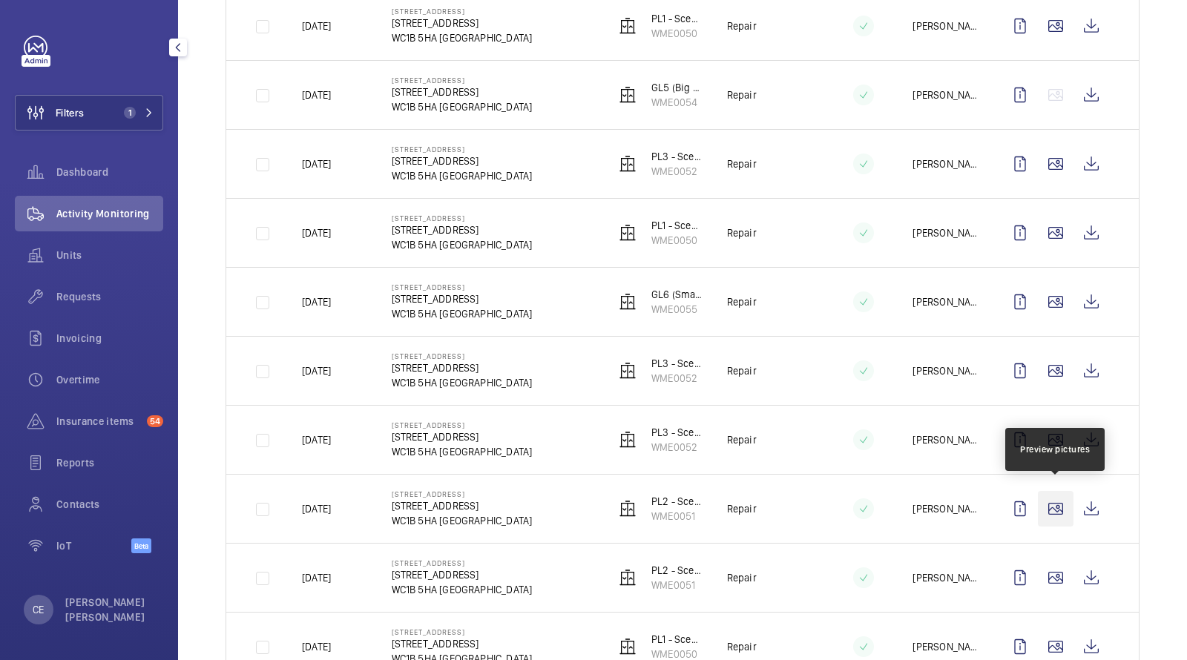
scroll to position [1385, 0]
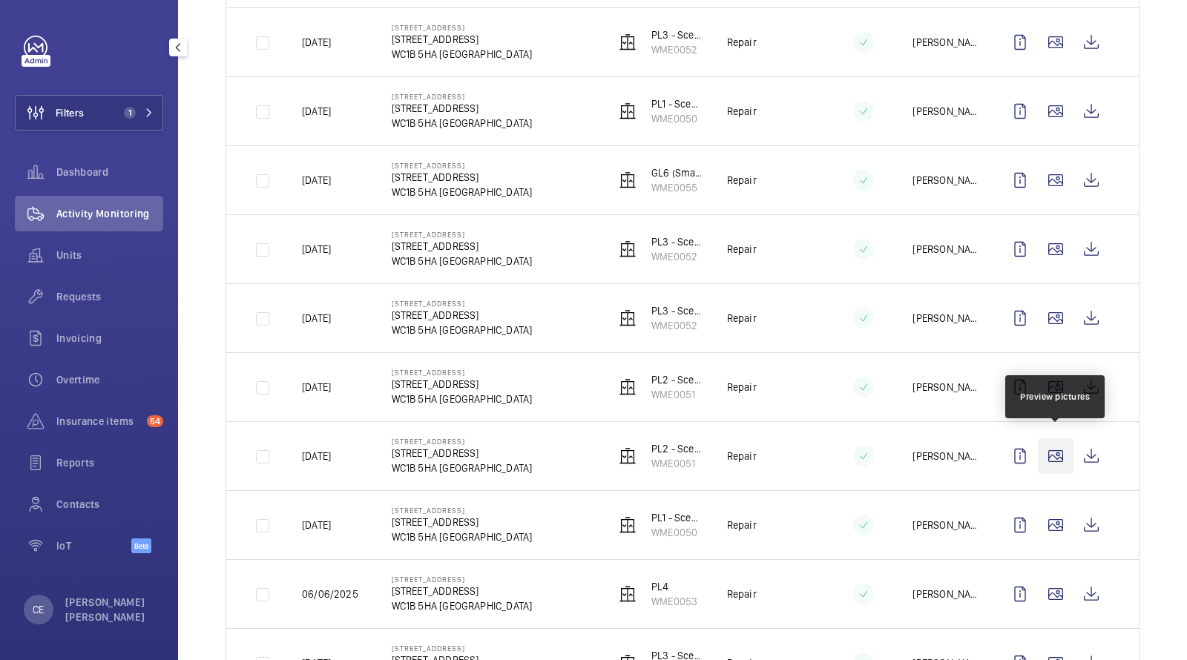
click at [1058, 452] on wm-front-icon-button at bounding box center [1056, 456] width 36 height 36
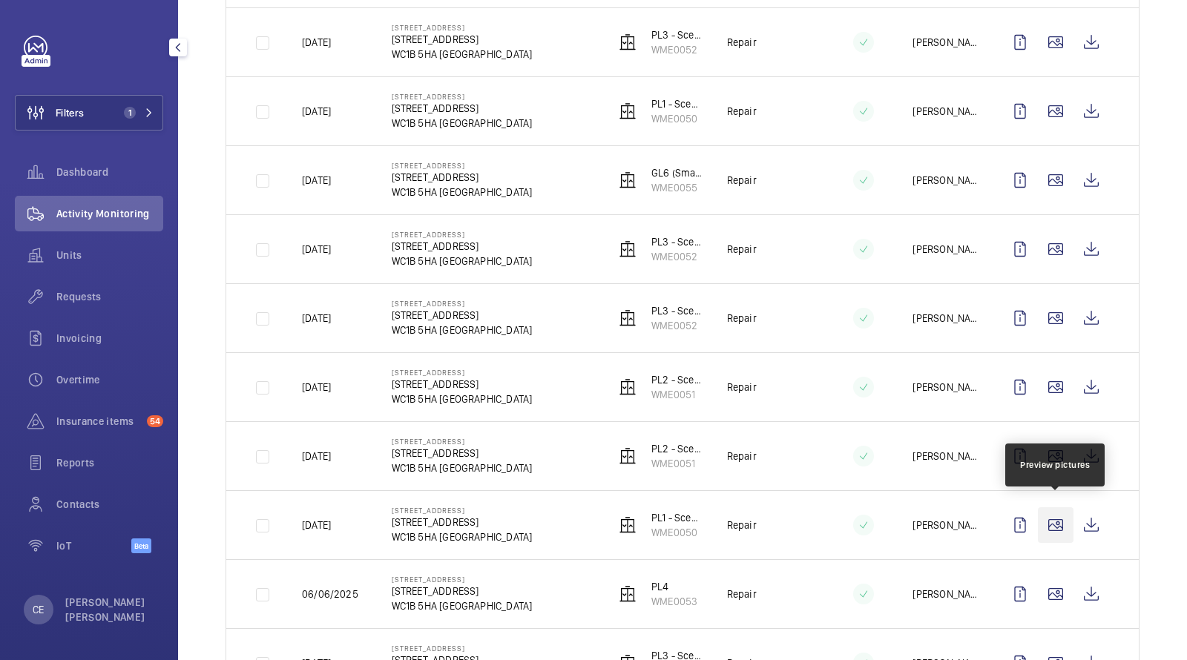
click at [1061, 515] on wm-front-icon-button at bounding box center [1056, 525] width 36 height 36
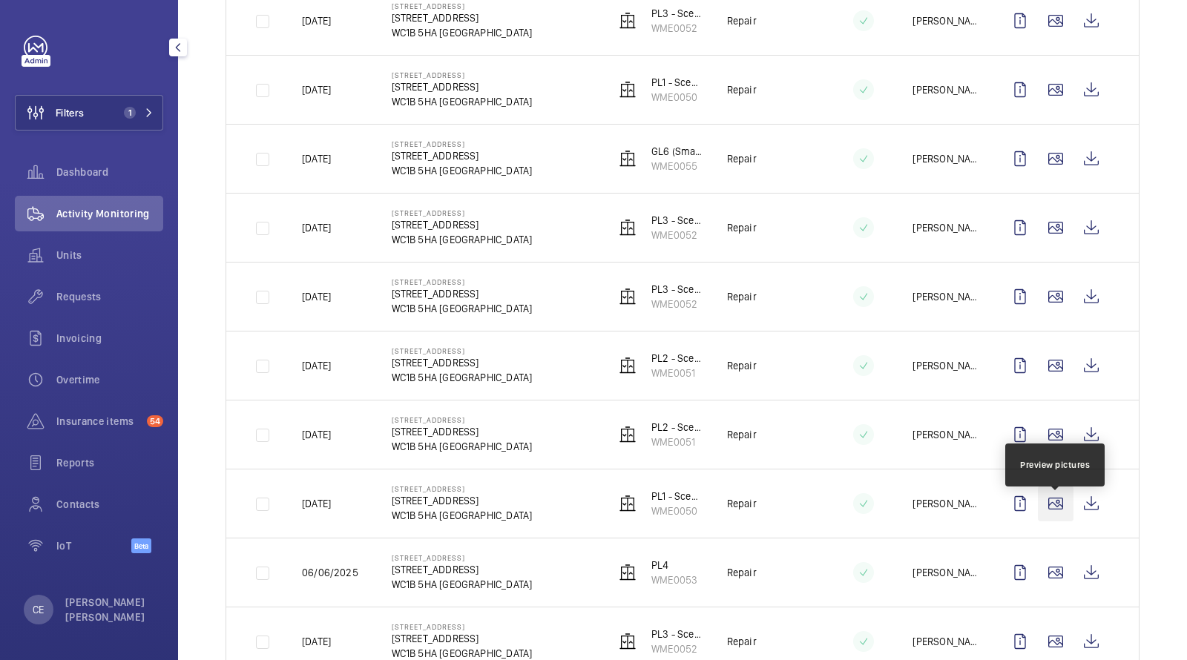
scroll to position [1409, 0]
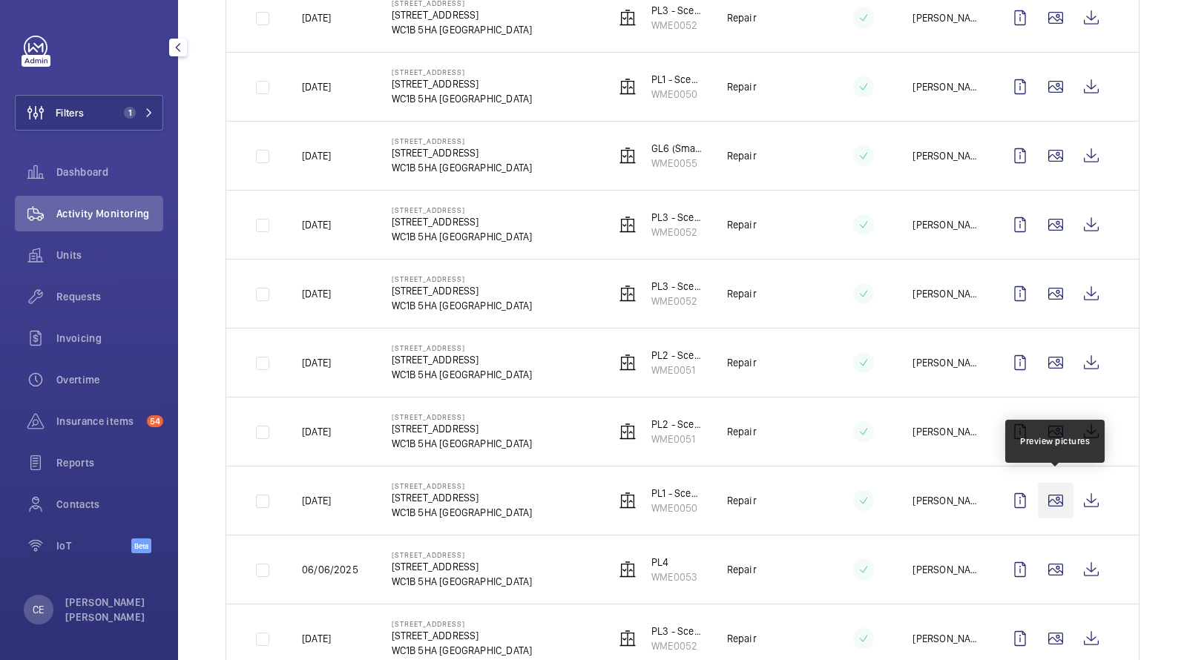
click at [1059, 487] on wm-front-icon-button at bounding box center [1056, 501] width 36 height 36
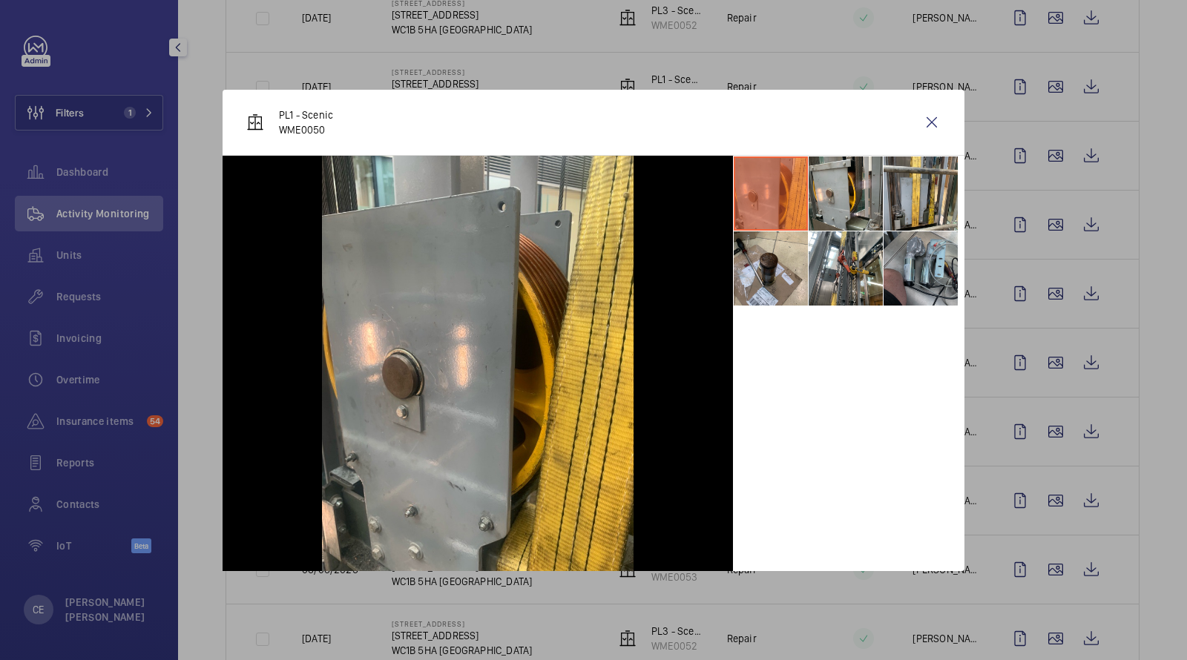
click at [945, 280] on li at bounding box center [920, 268] width 74 height 74
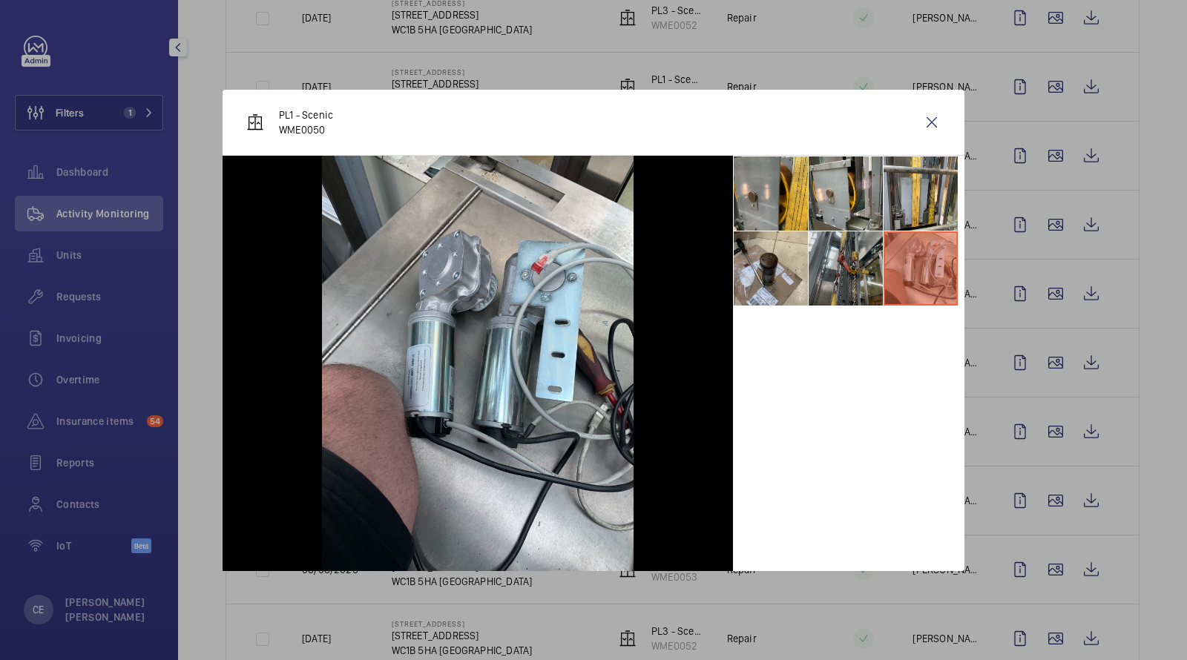
click at [838, 282] on li at bounding box center [845, 268] width 74 height 74
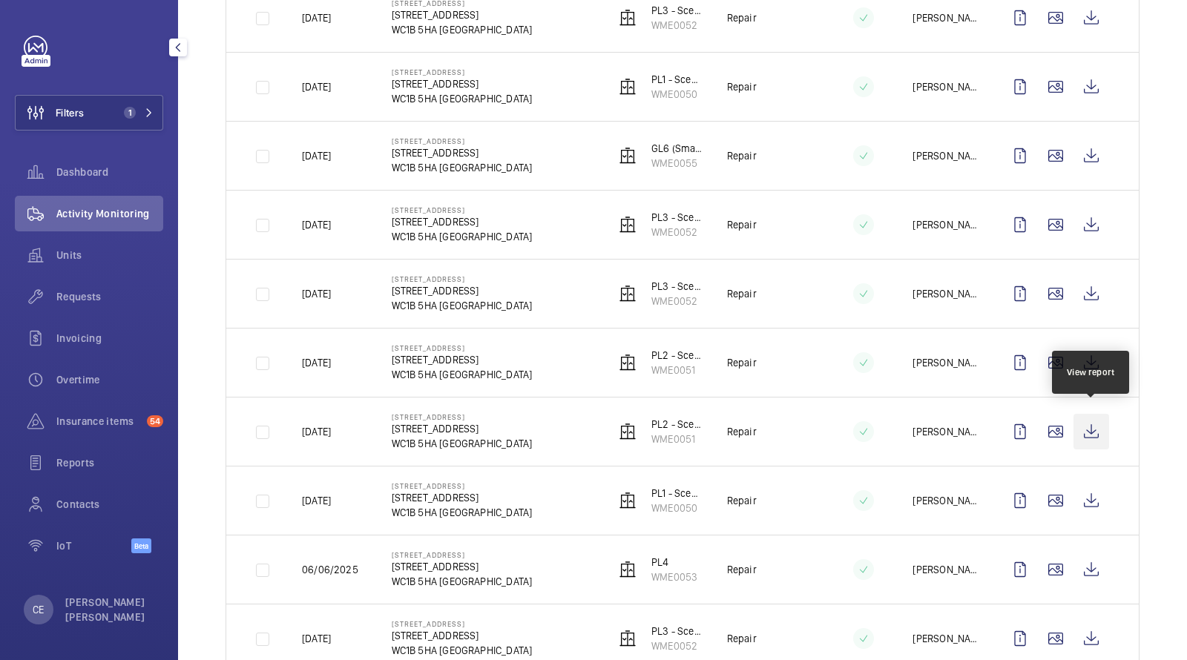
click at [1092, 421] on wm-front-icon-button at bounding box center [1091, 432] width 36 height 36
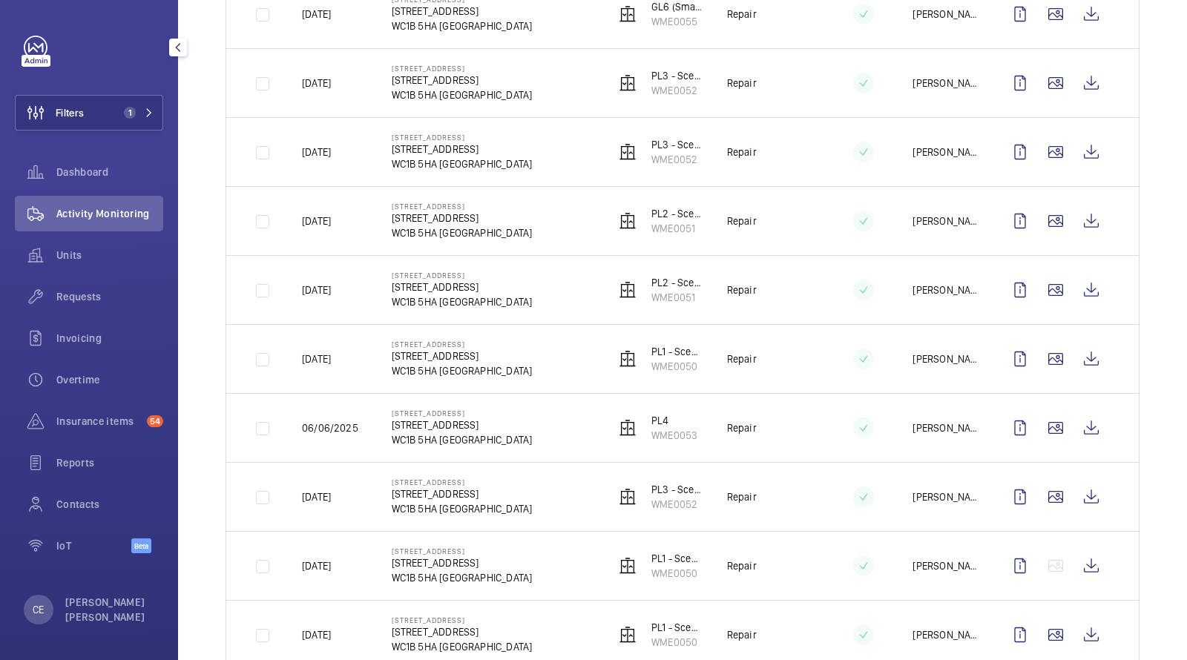
scroll to position [1661, 0]
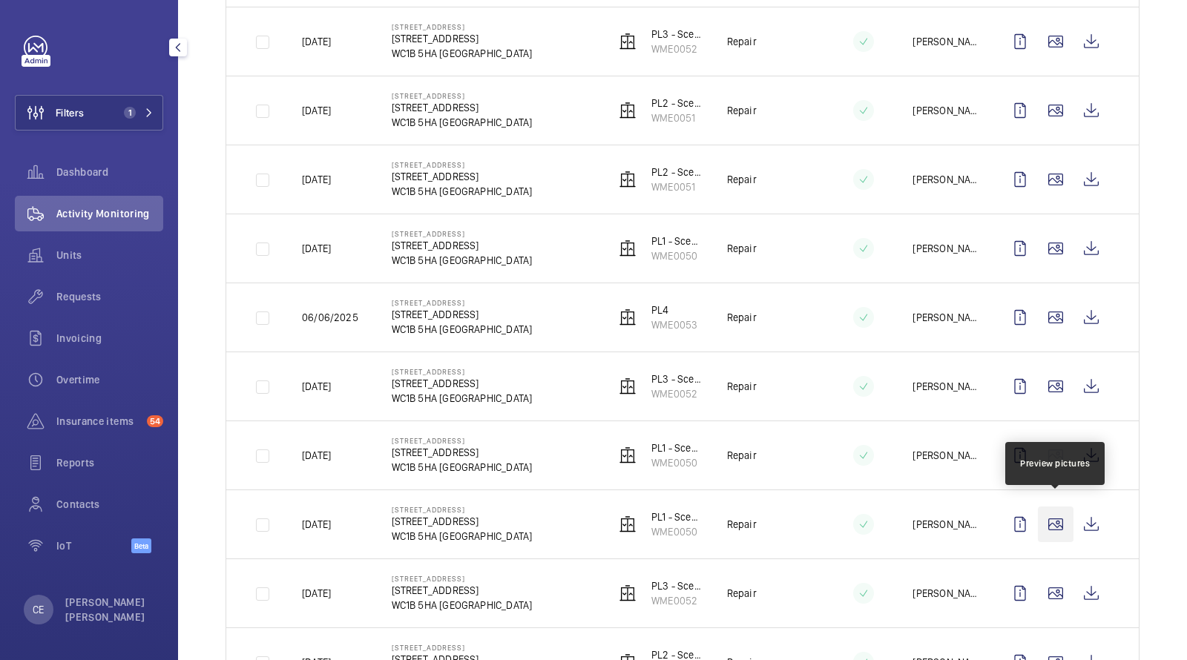
click at [1064, 507] on wm-front-icon-button at bounding box center [1056, 525] width 36 height 36
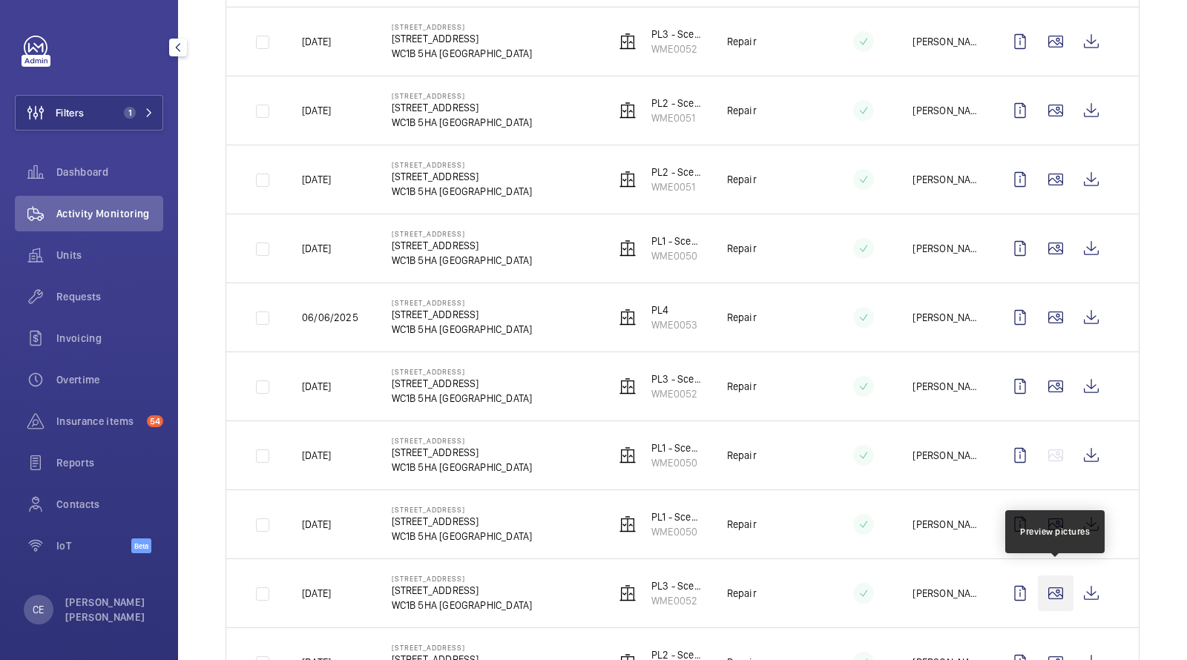
click at [1052, 582] on wm-front-icon-button at bounding box center [1056, 594] width 36 height 36
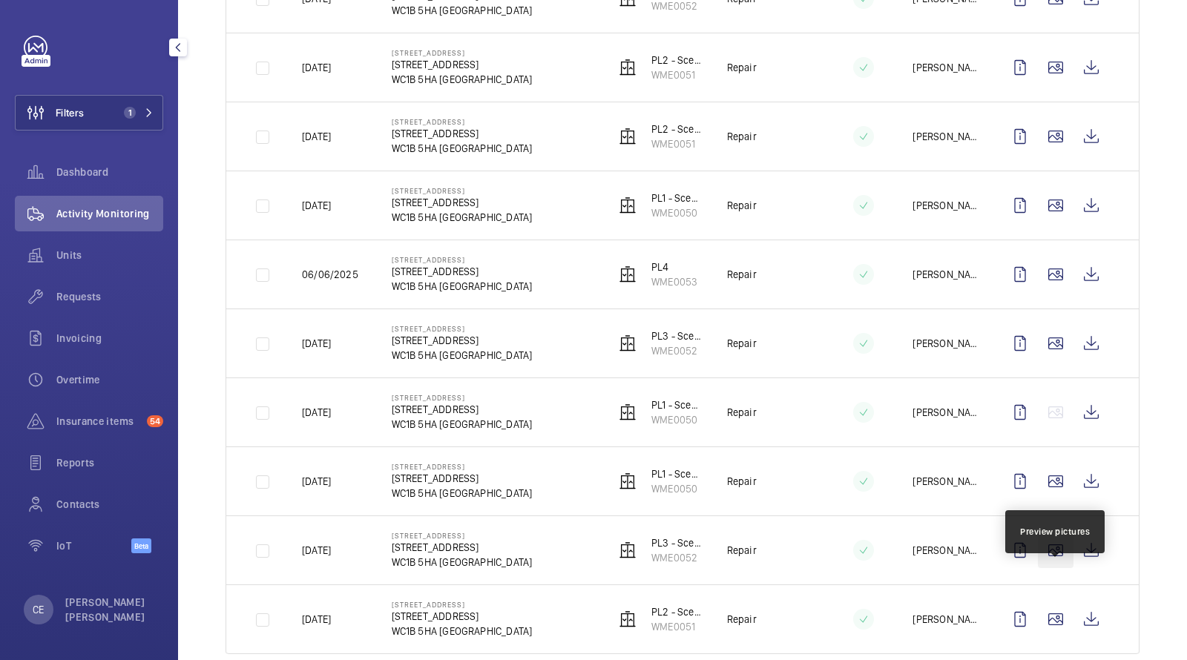
scroll to position [1722, 0]
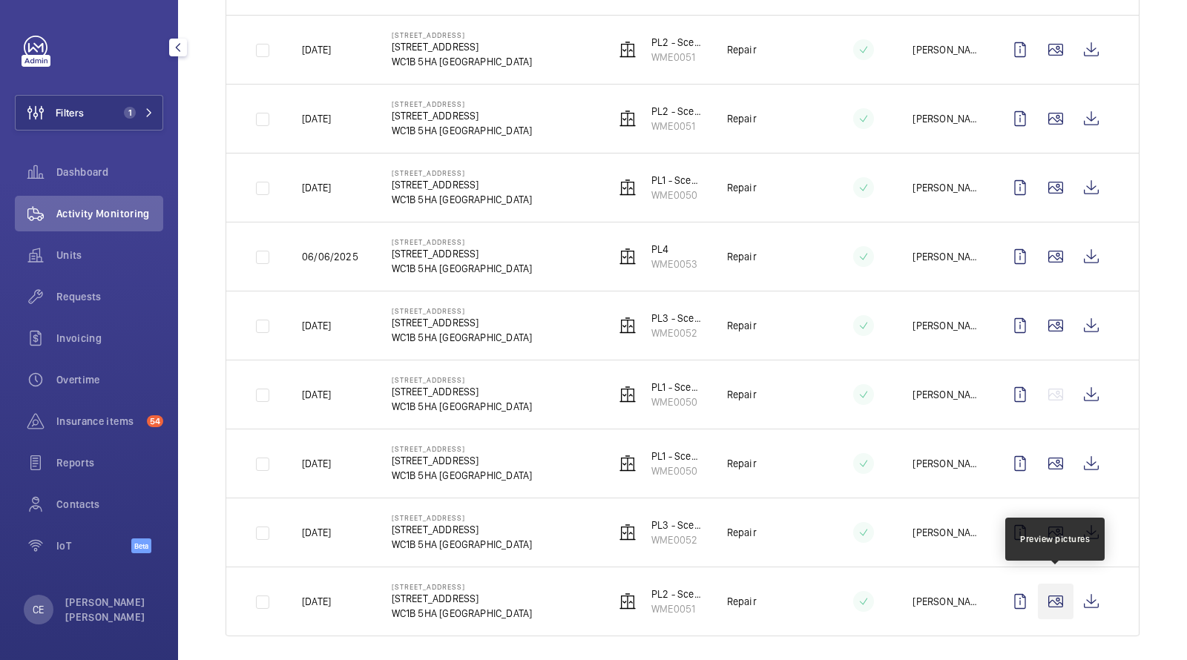
click at [1053, 592] on wm-front-icon-button at bounding box center [1056, 602] width 36 height 36
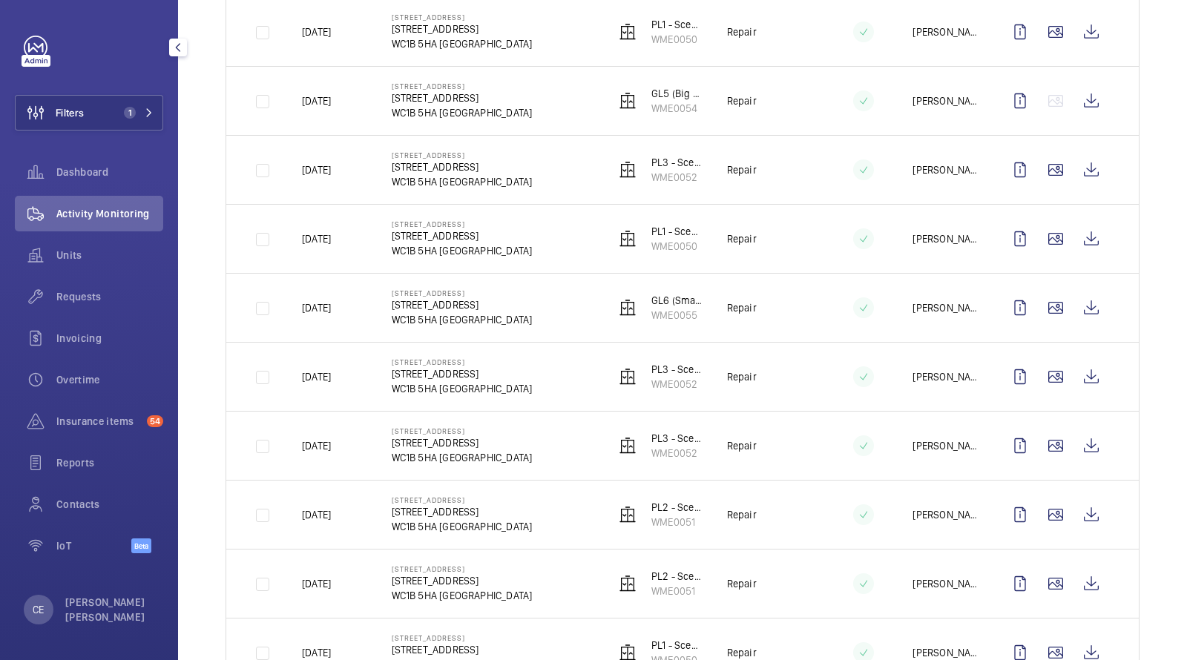
scroll to position [0, 0]
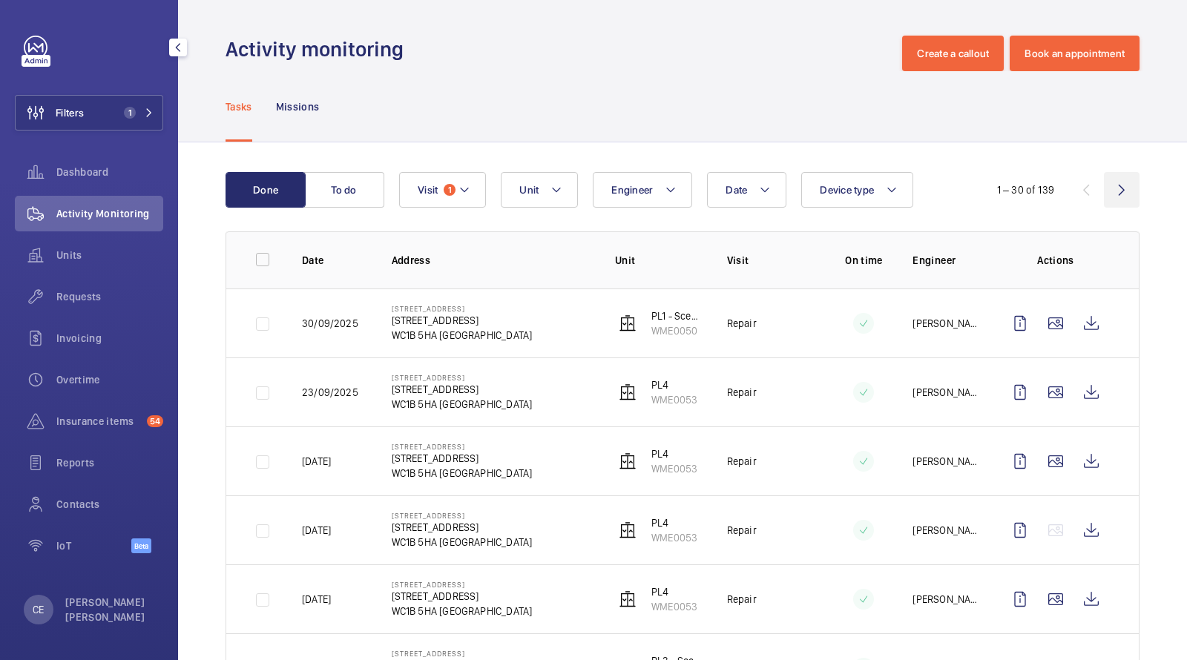
click at [1117, 193] on wm-front-icon-button at bounding box center [1122, 190] width 36 height 36
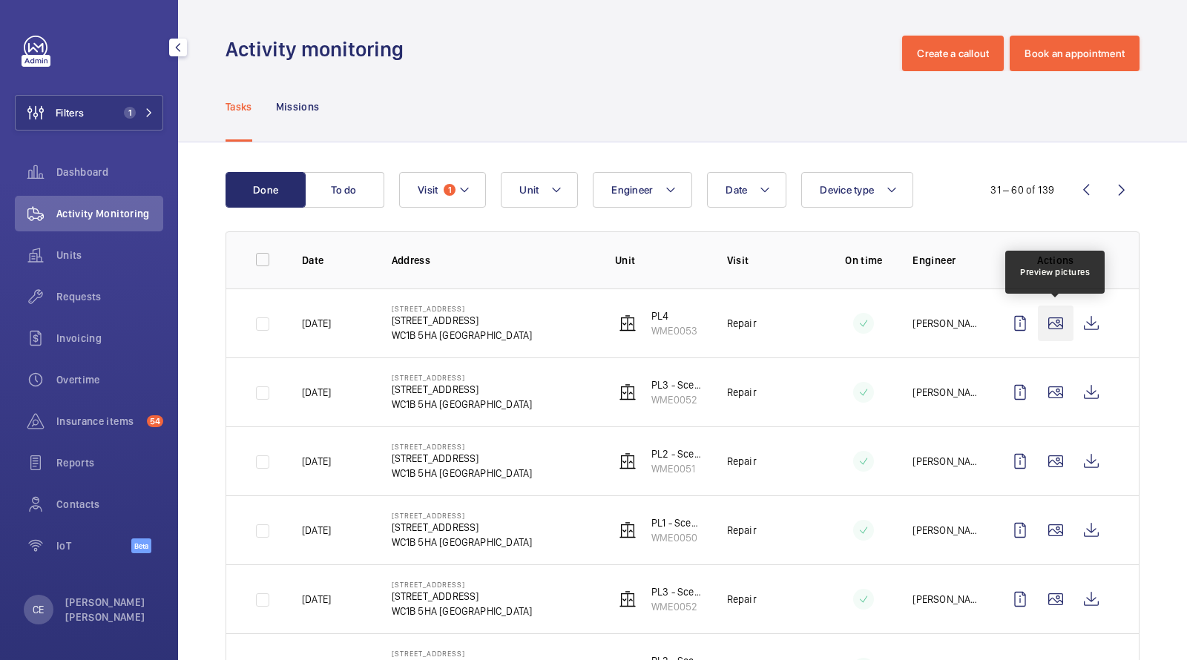
click at [1050, 317] on wm-front-icon-button at bounding box center [1056, 324] width 36 height 36
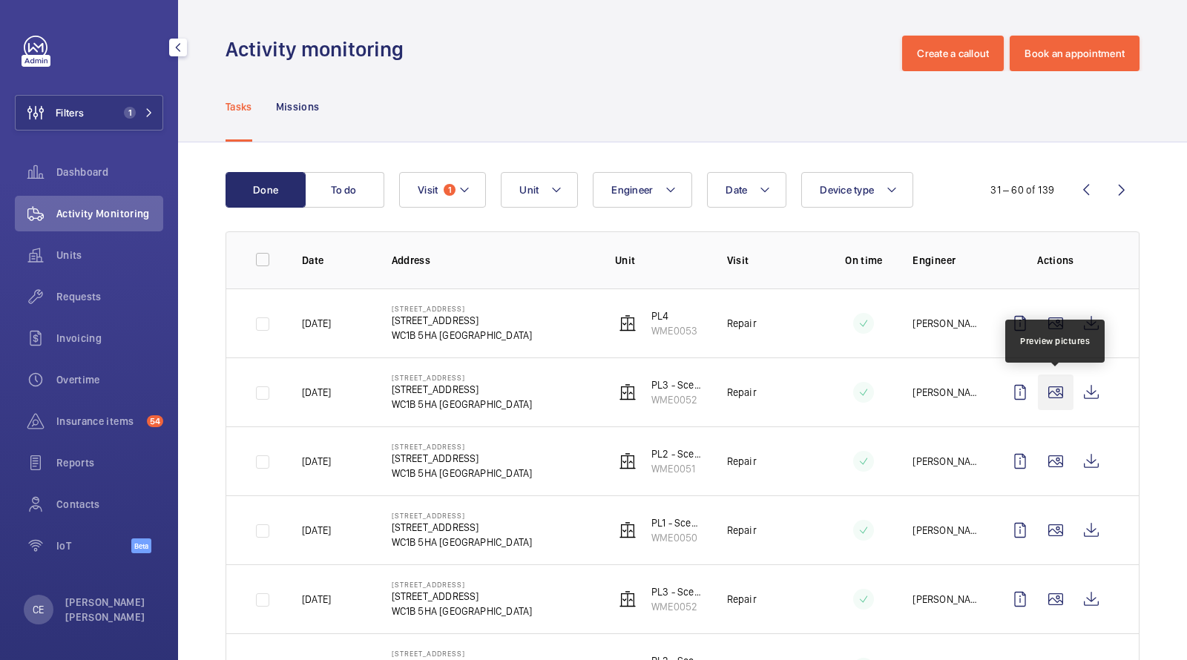
click at [1053, 383] on wm-front-icon-button at bounding box center [1056, 393] width 36 height 36
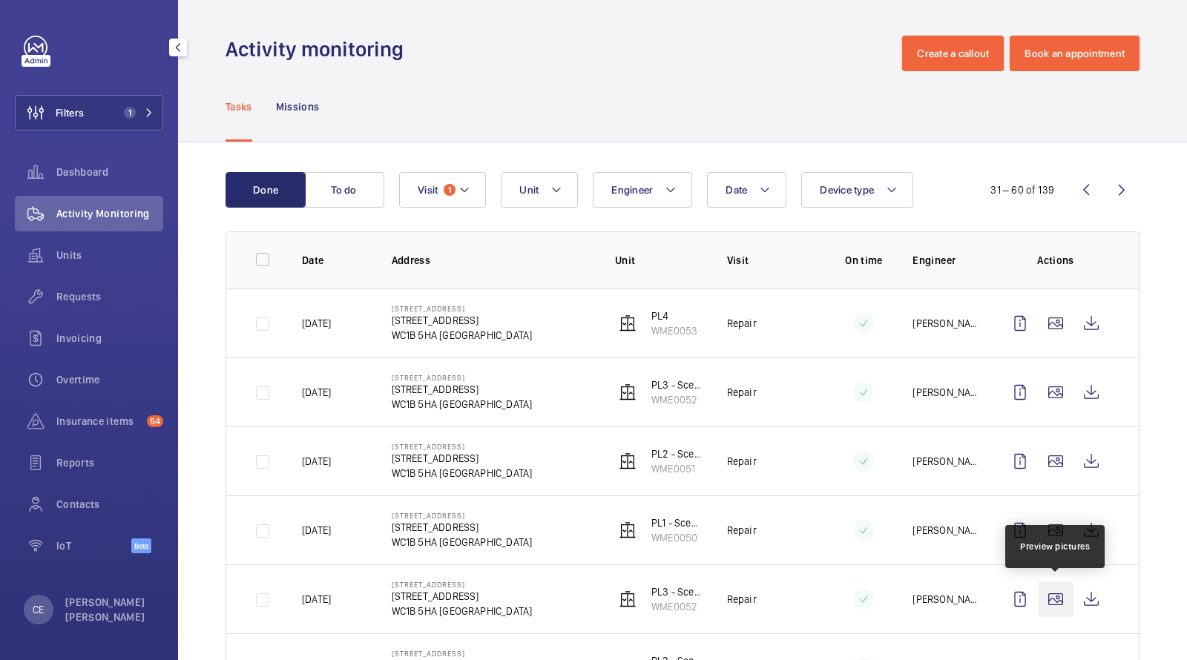
click at [1057, 602] on wm-front-icon-button at bounding box center [1056, 600] width 36 height 36
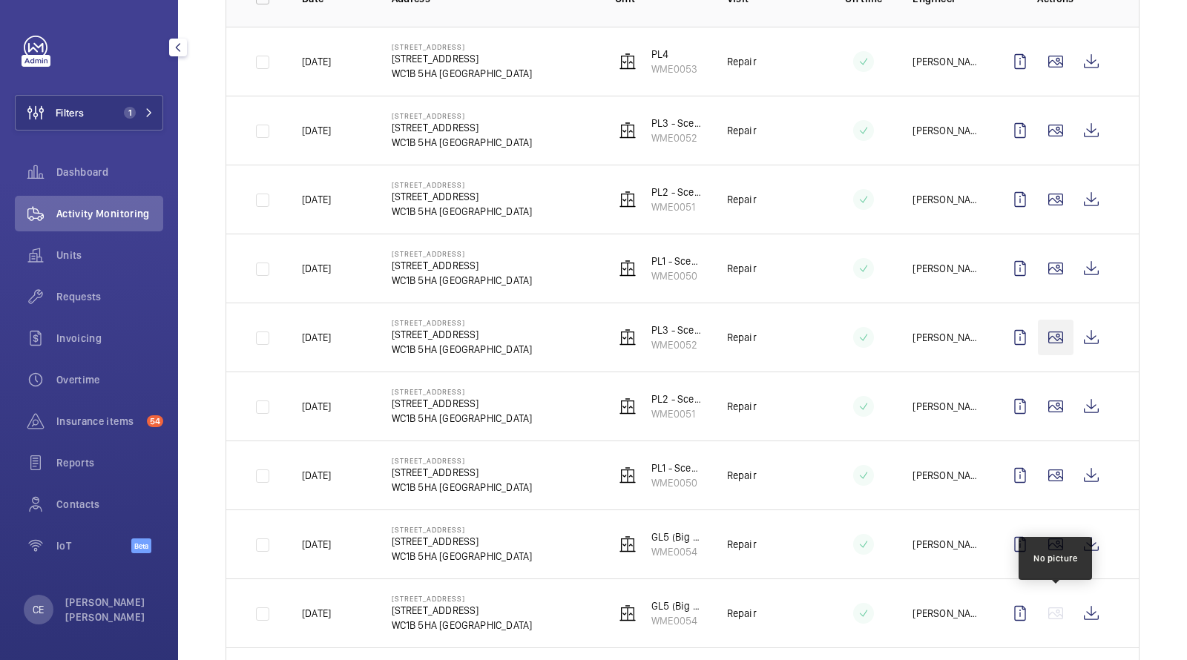
scroll to position [284, 0]
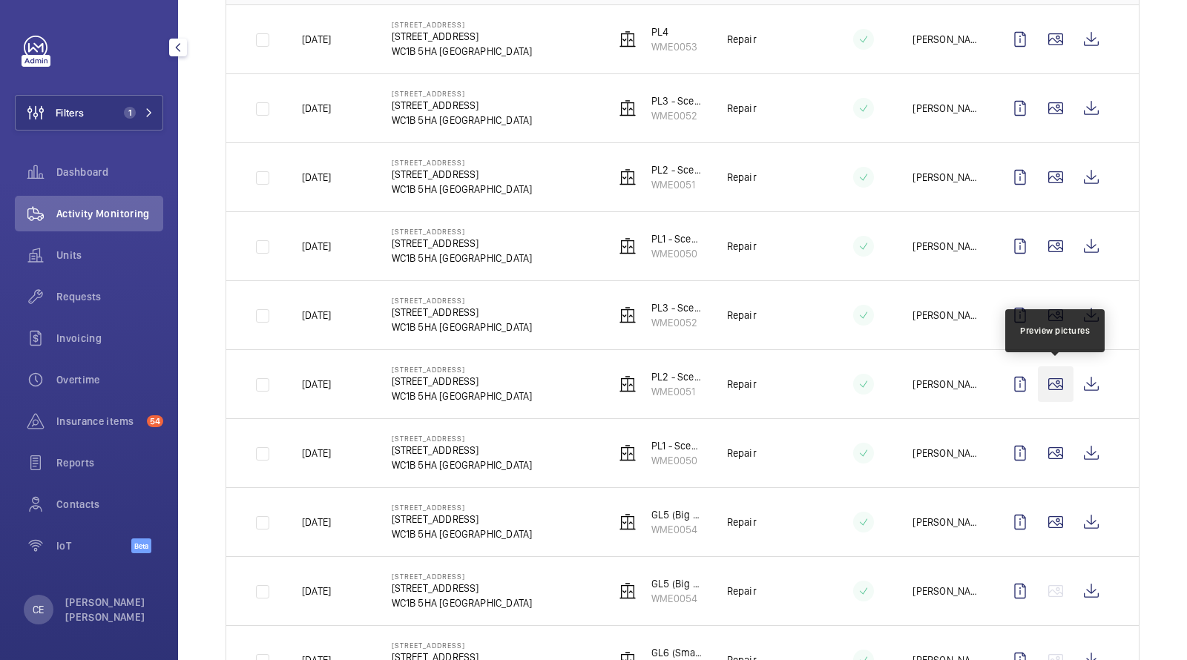
click at [1058, 389] on wm-front-icon-button at bounding box center [1056, 384] width 36 height 36
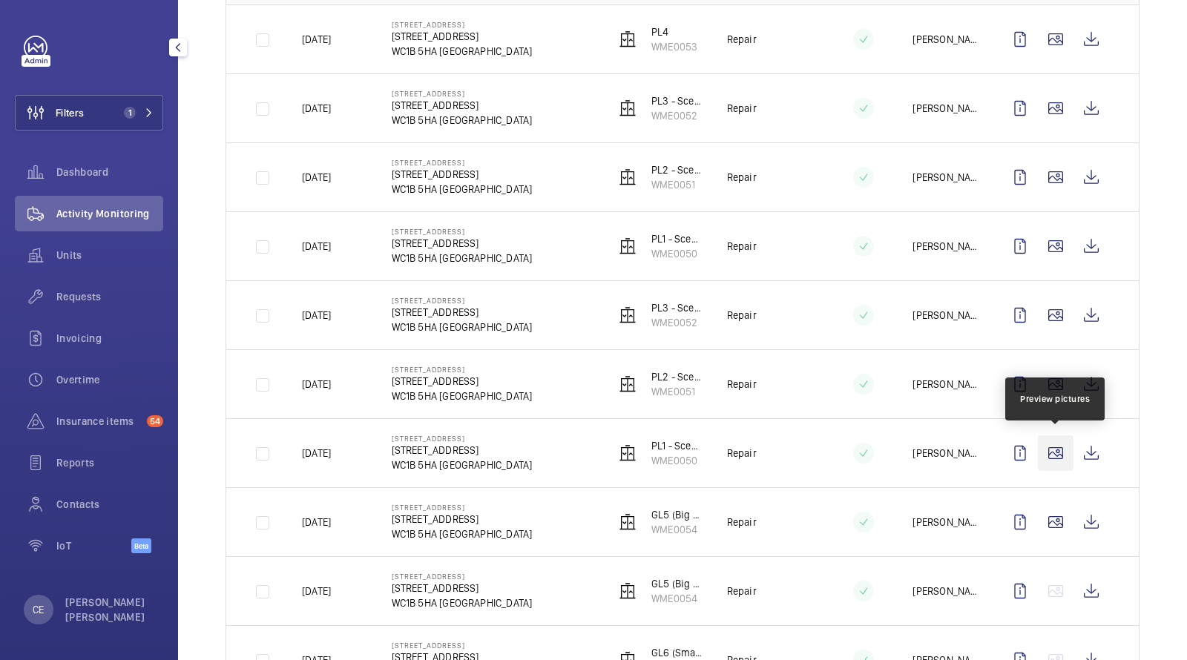
click at [1054, 457] on wm-front-icon-button at bounding box center [1056, 453] width 36 height 36
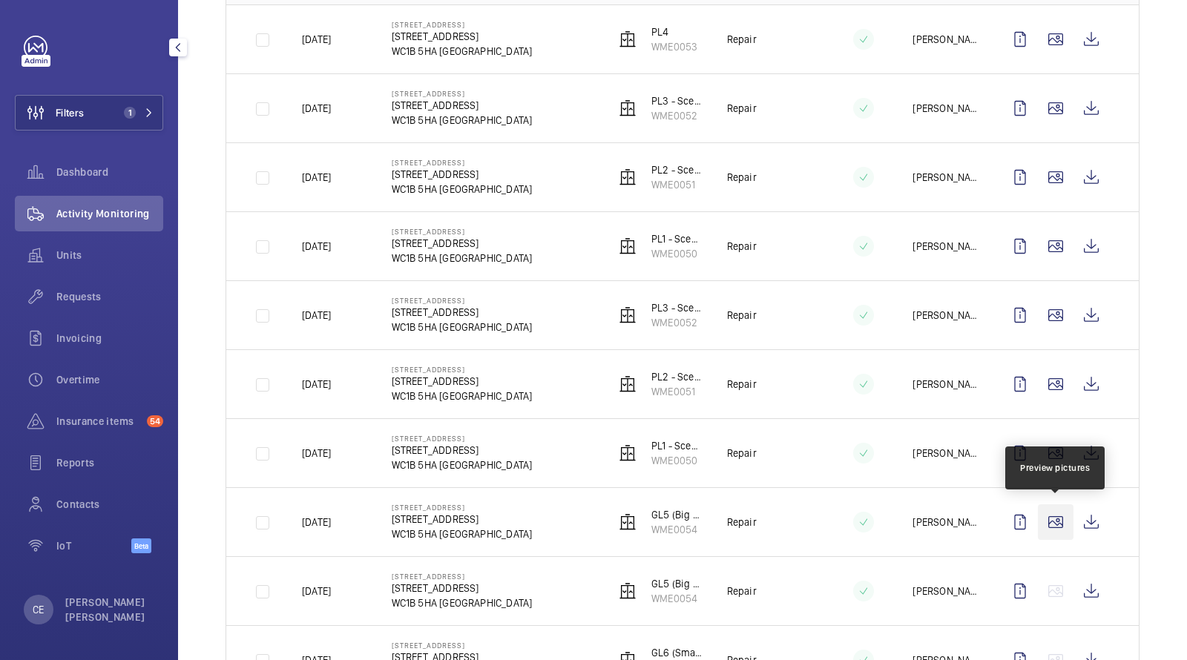
click at [1050, 513] on wm-front-icon-button at bounding box center [1056, 522] width 36 height 36
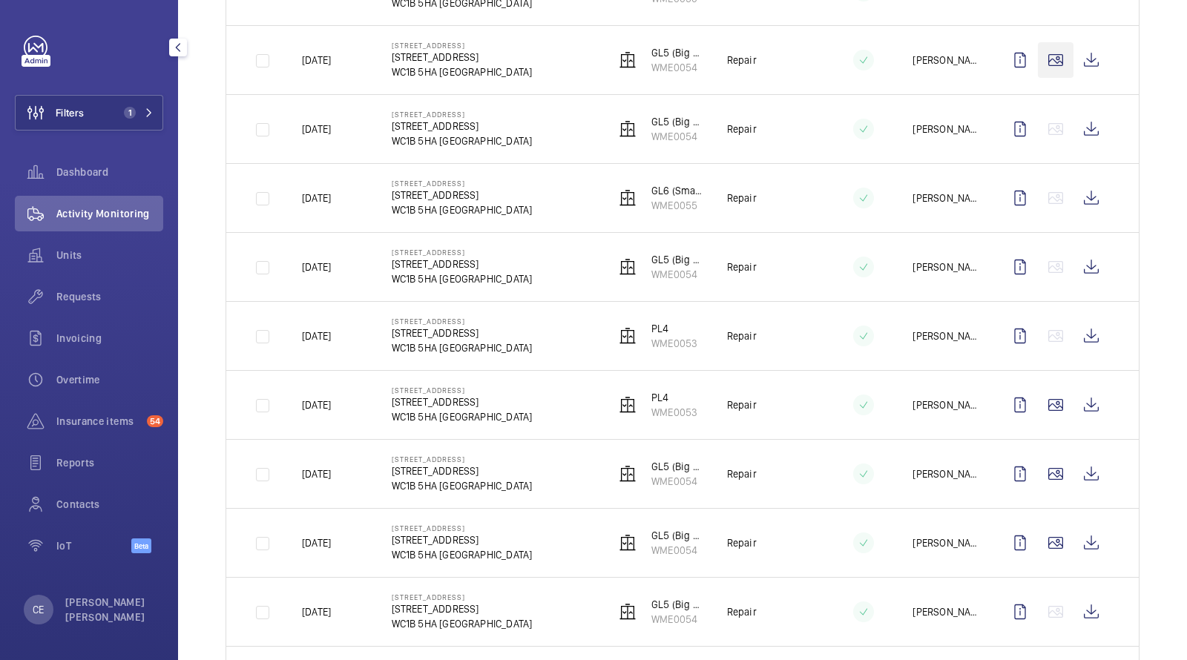
scroll to position [758, 0]
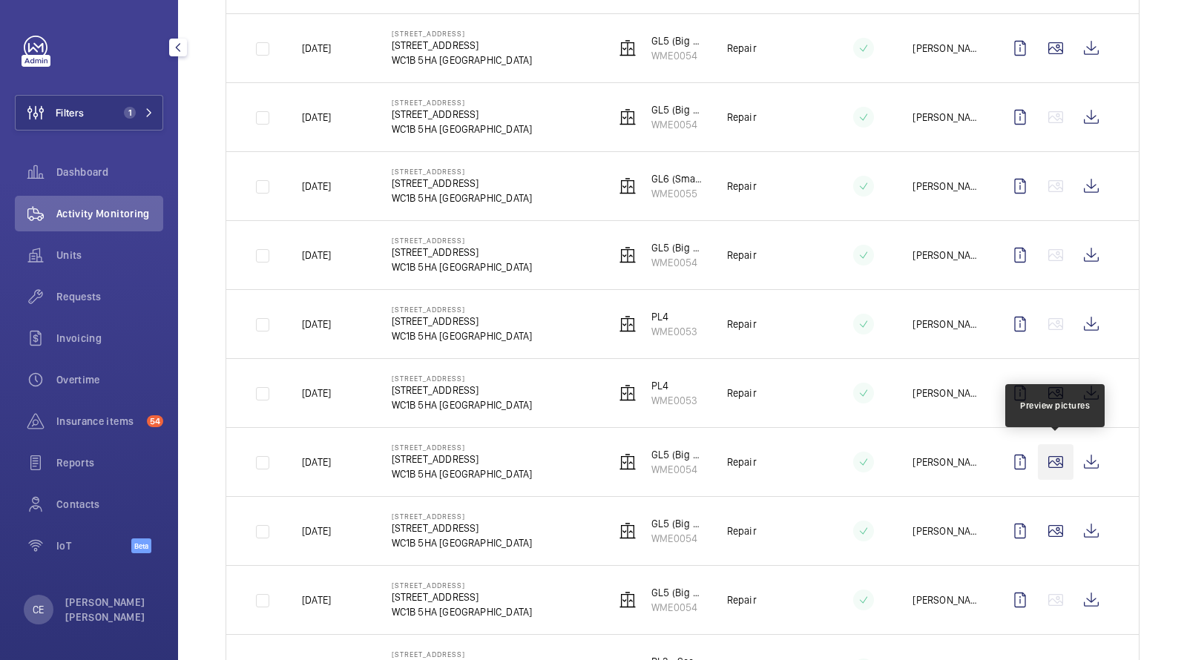
click at [1049, 462] on wm-front-icon-button at bounding box center [1056, 462] width 36 height 36
click at [1049, 358] on td at bounding box center [1058, 392] width 160 height 69
click at [1051, 380] on wm-front-icon-button at bounding box center [1056, 393] width 36 height 36
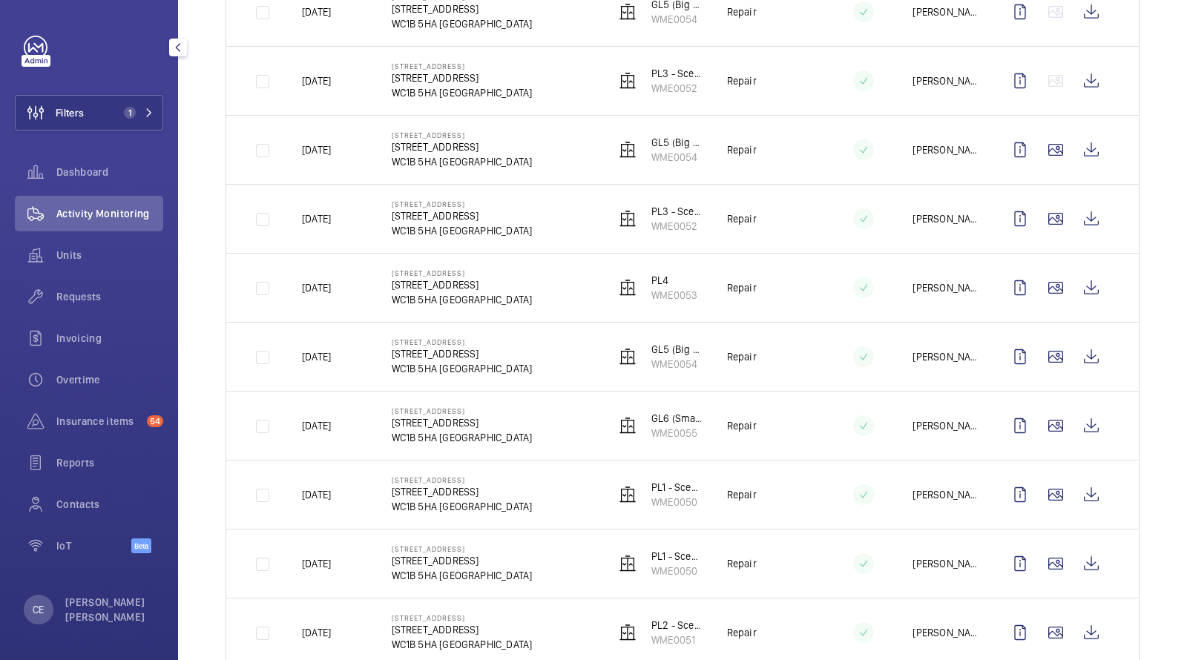
scroll to position [1369, 0]
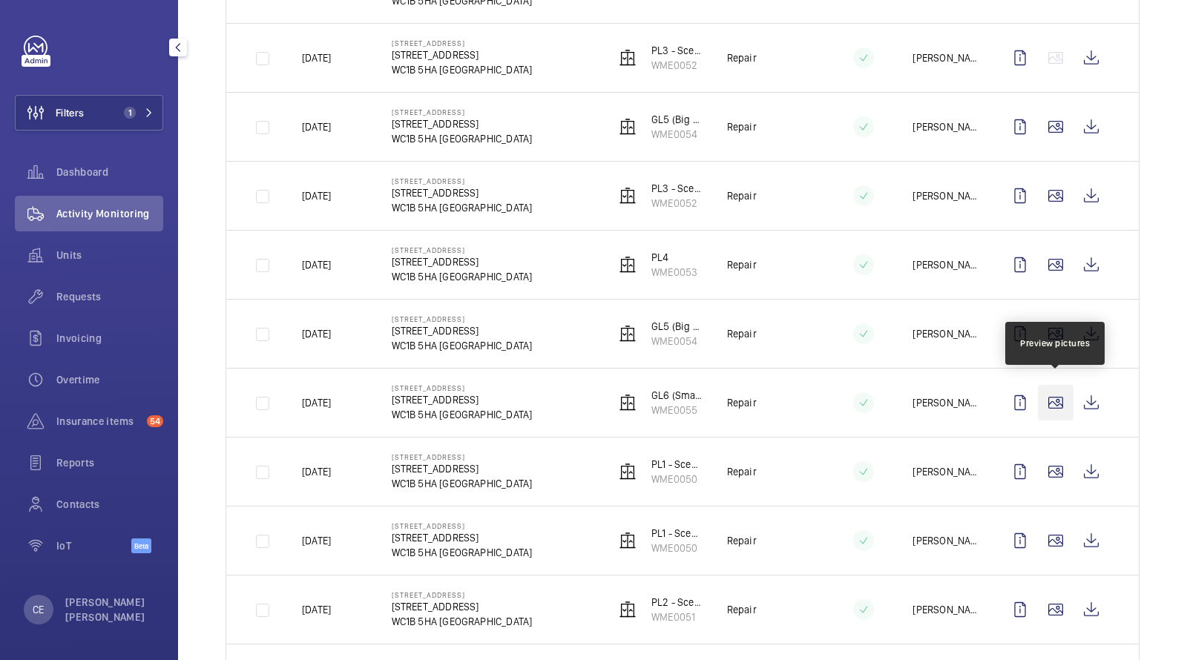
click at [1053, 397] on wm-front-icon-button at bounding box center [1056, 403] width 36 height 36
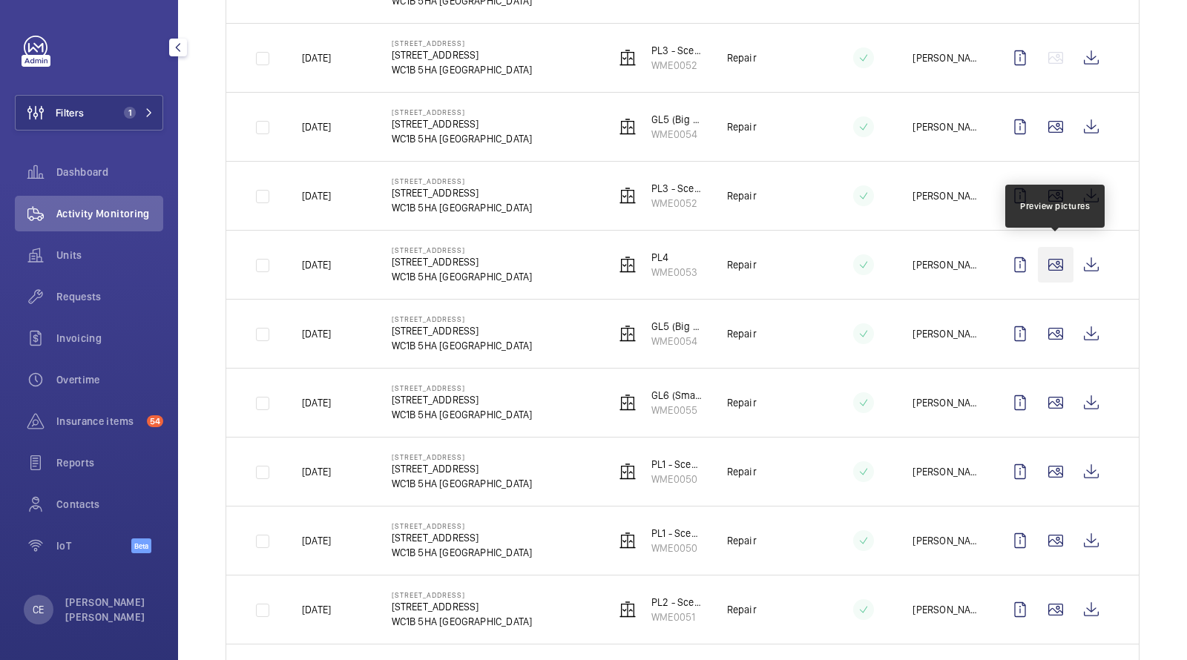
click at [1052, 260] on wm-front-icon-button at bounding box center [1056, 265] width 36 height 36
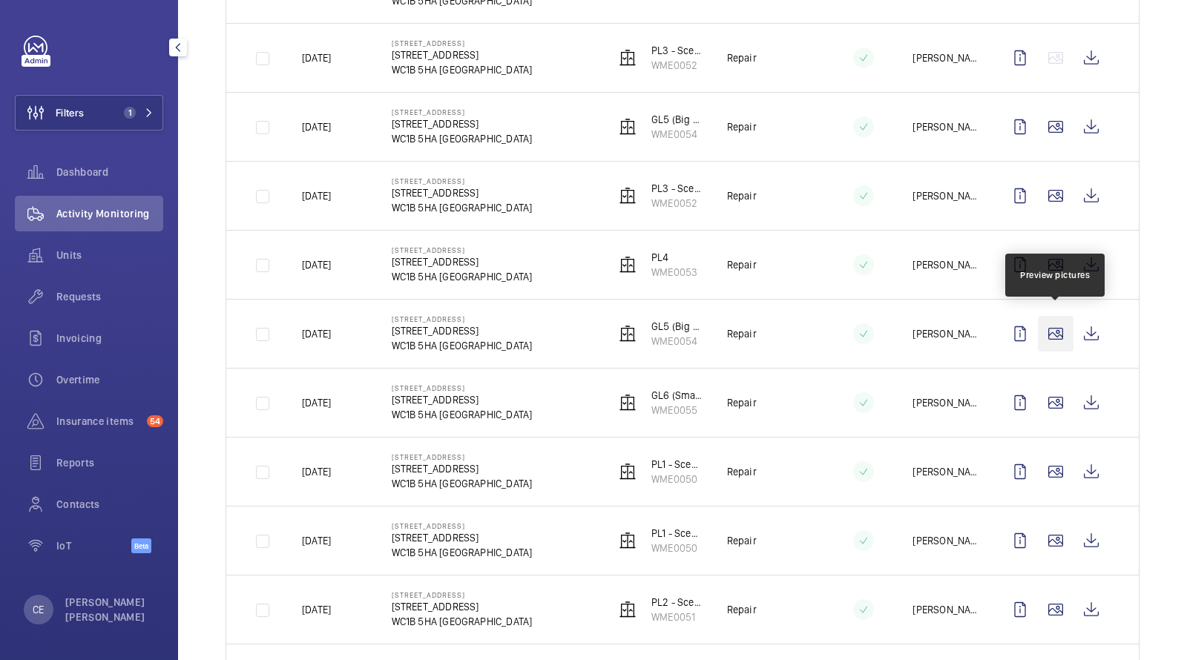
click at [1061, 321] on wm-front-icon-button at bounding box center [1056, 334] width 36 height 36
click at [88, 301] on span "Requests" at bounding box center [109, 296] width 107 height 15
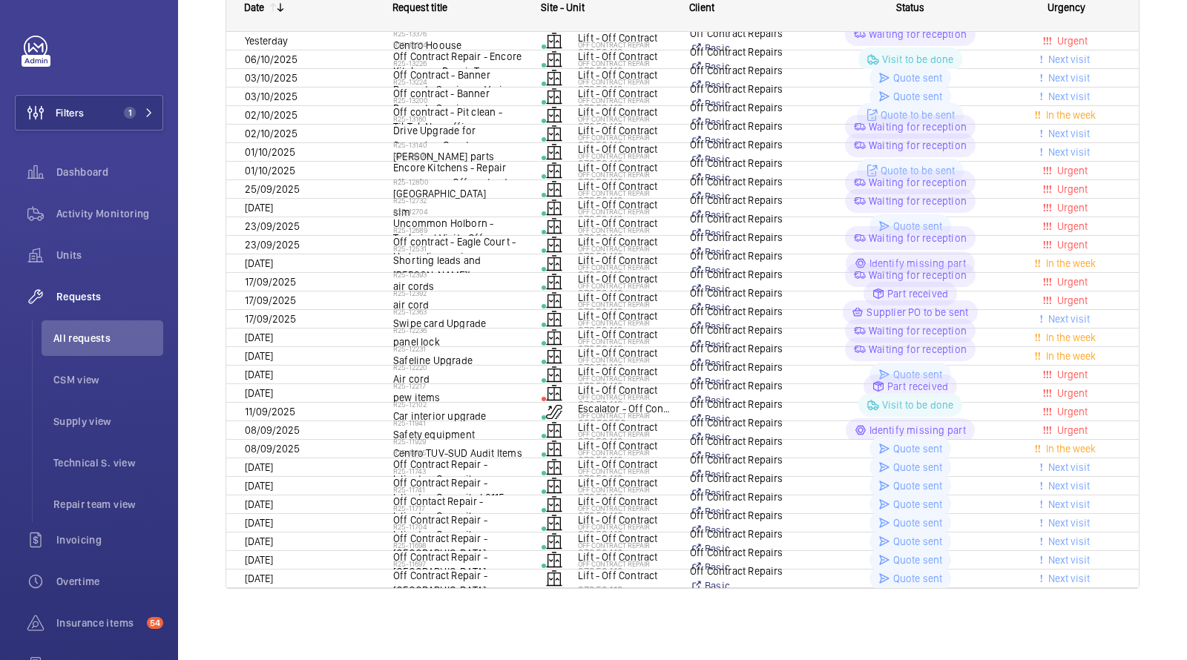
scroll to position [8, 0]
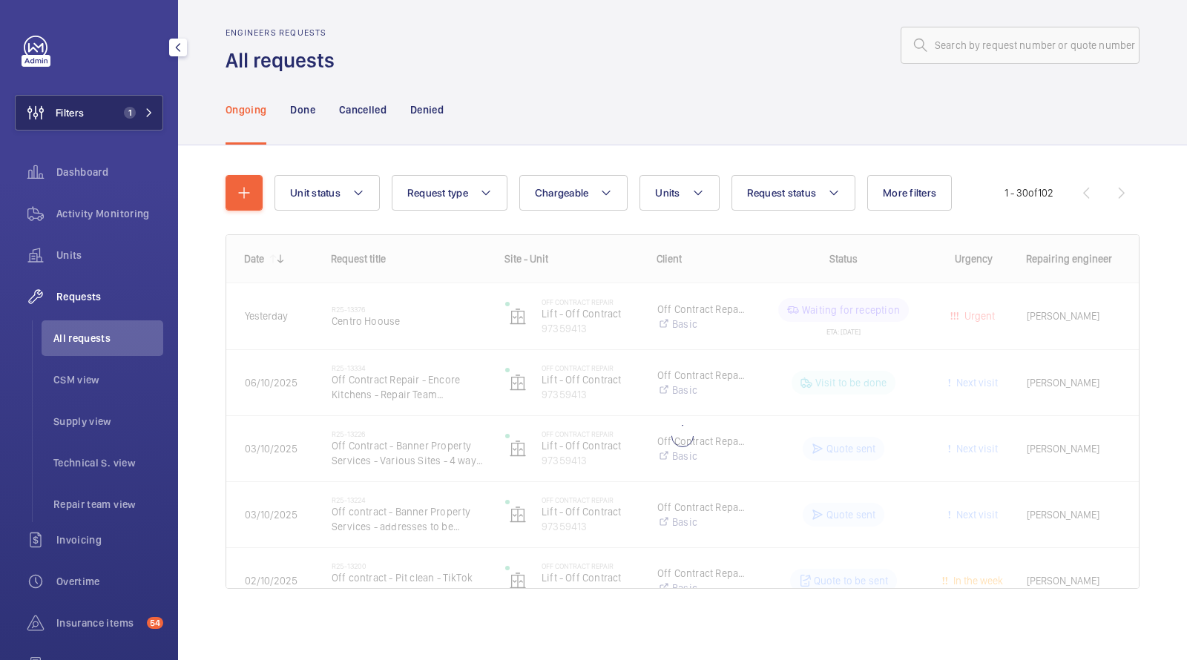
click at [133, 115] on span "1" at bounding box center [130, 113] width 12 height 12
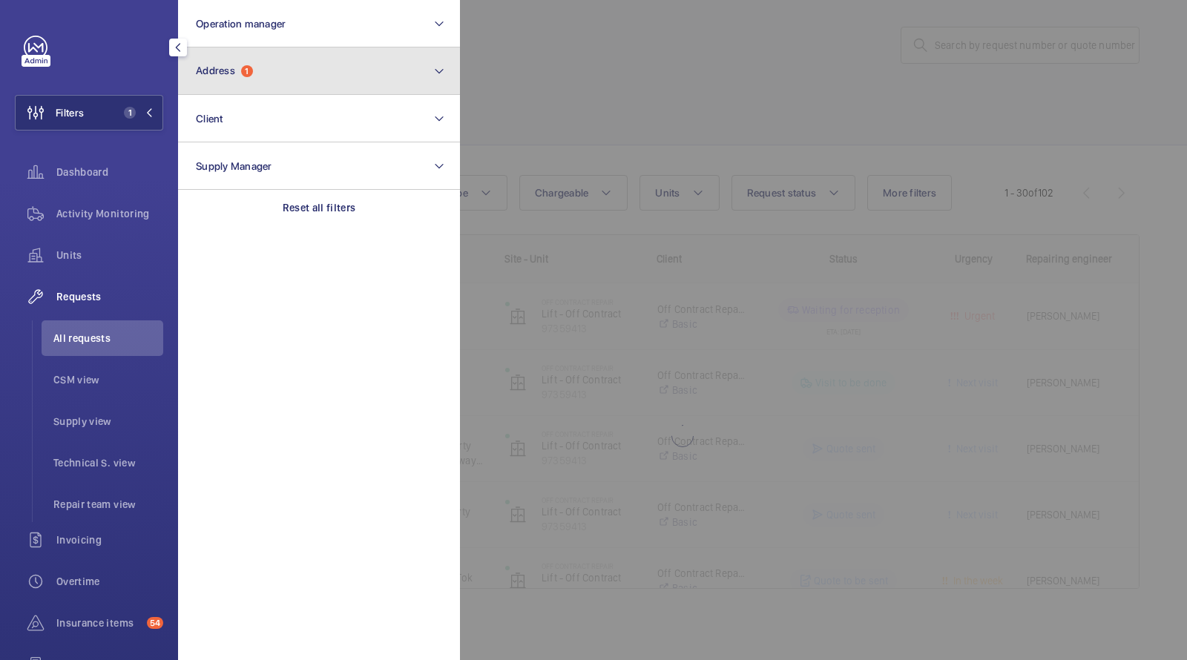
click at [283, 82] on button "Address 1" at bounding box center [319, 70] width 282 height 47
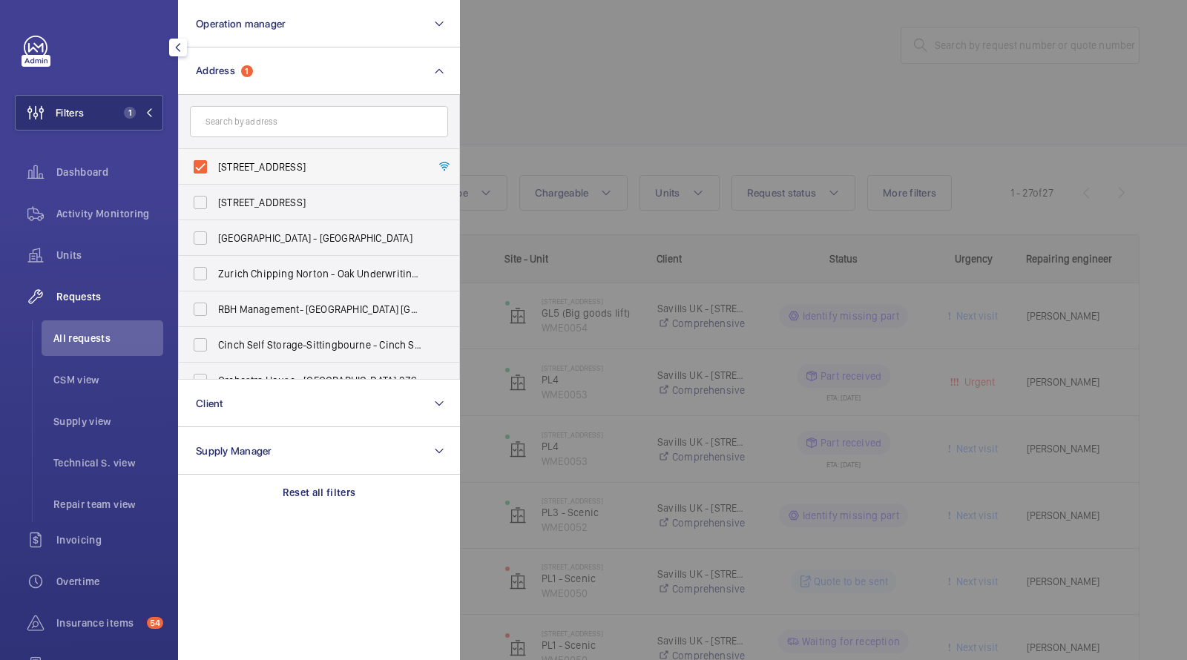
click at [269, 165] on span "1 Southampton Row - 1 Southampton Row, LONDON WC1B 5HA" at bounding box center [320, 166] width 204 height 15
click at [215, 165] on input "1 Southampton Row - 1 Southampton Row, LONDON WC1B 5HA" at bounding box center [200, 167] width 30 height 30
checkbox input "false"
click at [668, 50] on div at bounding box center [1053, 330] width 1187 height 660
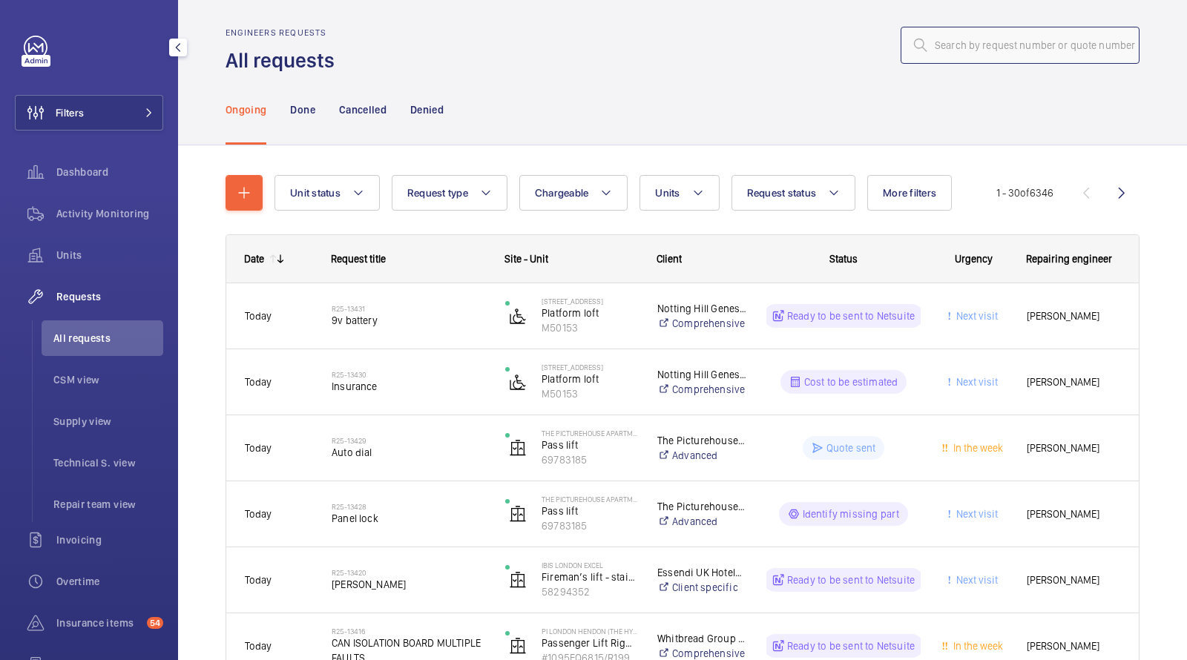
click at [977, 47] on input "text" at bounding box center [1019, 45] width 239 height 37
paste input "R25-13329"
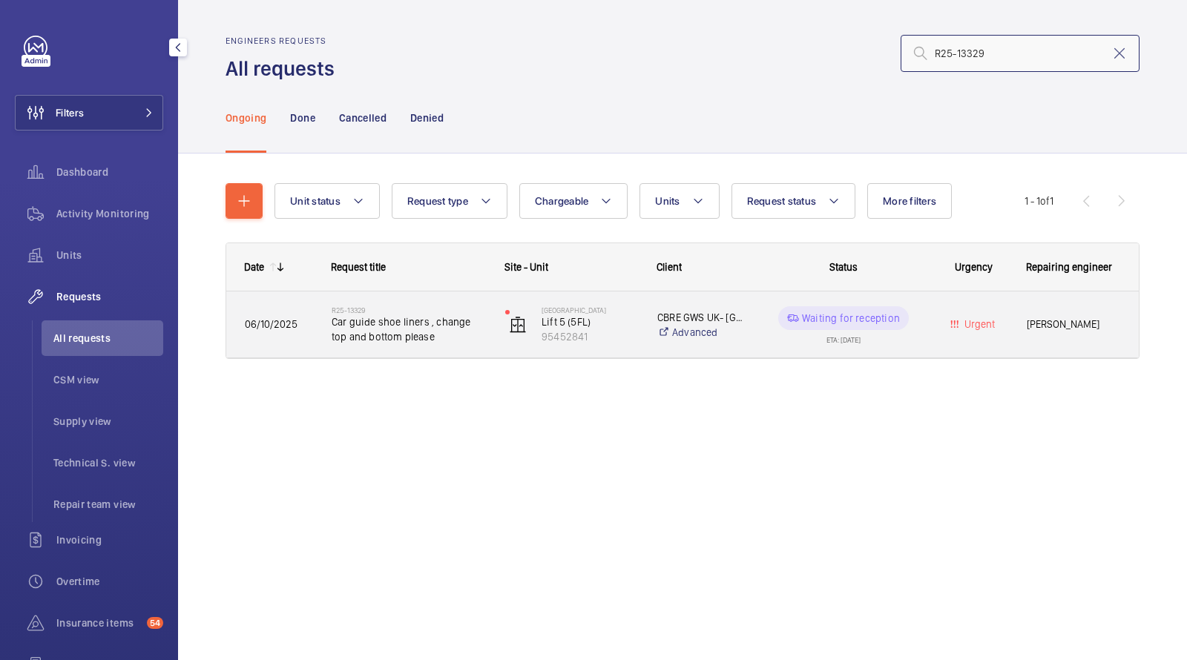
type input "R25-13329"
click at [418, 333] on span "Car guide shoe liners , change top and bottom please" at bounding box center [409, 329] width 154 height 30
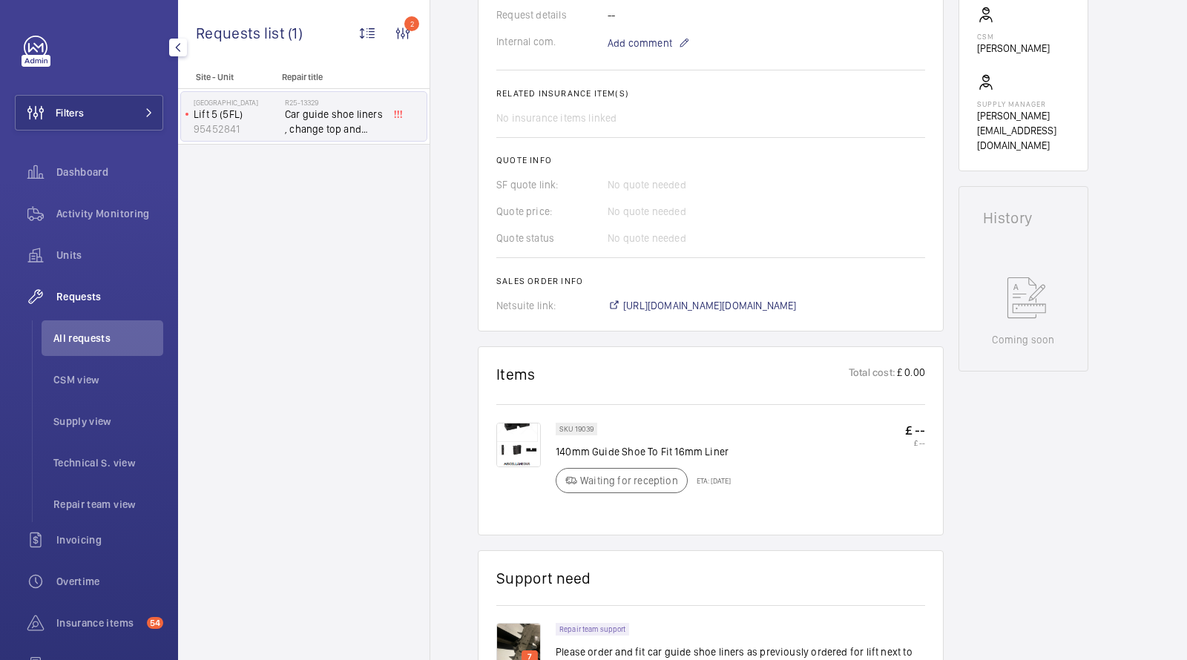
scroll to position [529, 0]
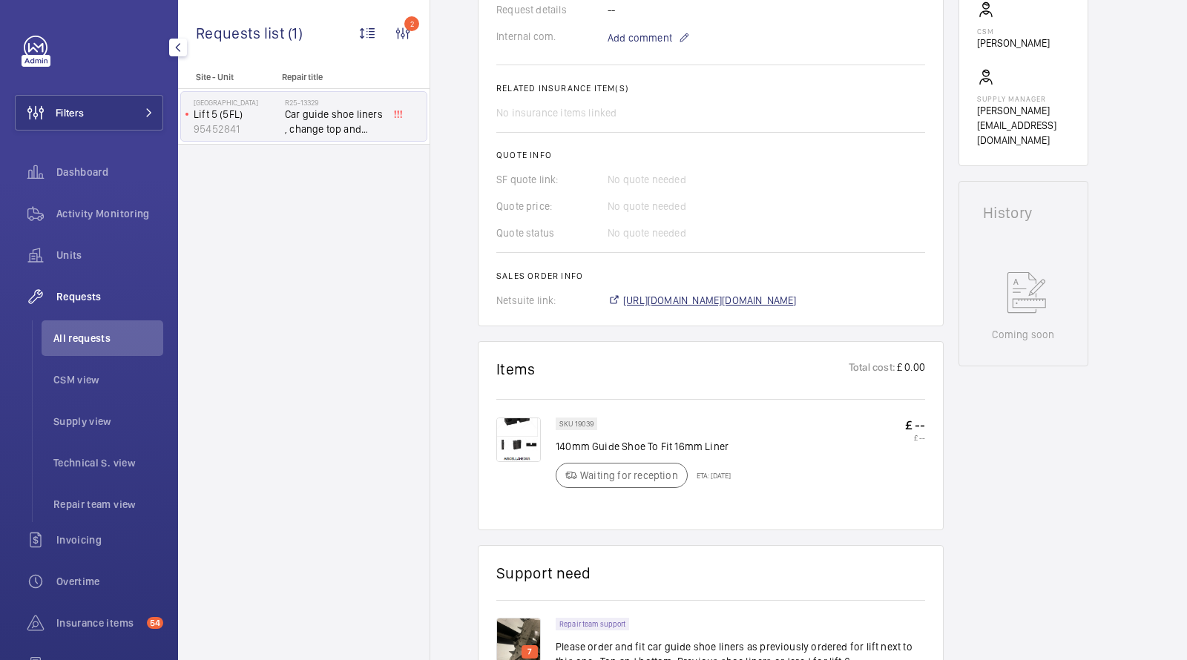
click at [647, 304] on span "https://6461500.app.netsuite.com/app/accounting/transactions/salesord.nl?id=307…" at bounding box center [710, 300] width 174 height 15
click at [108, 331] on span "All requests" at bounding box center [108, 338] width 110 height 15
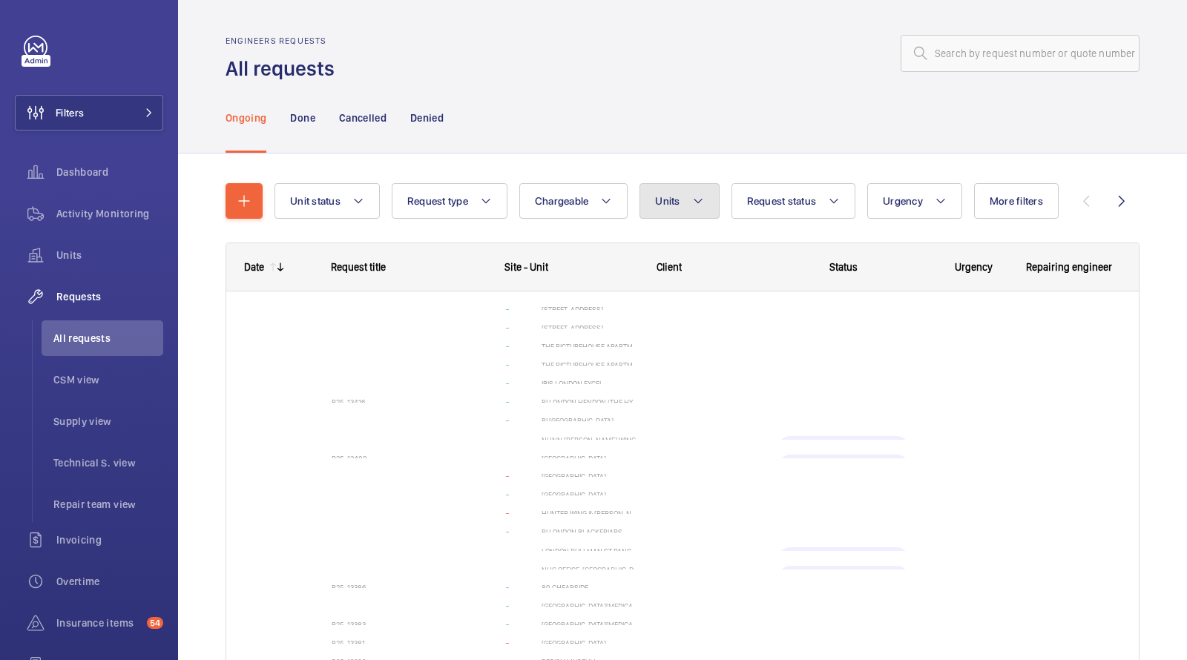
click at [669, 206] on span "Units" at bounding box center [667, 201] width 24 height 12
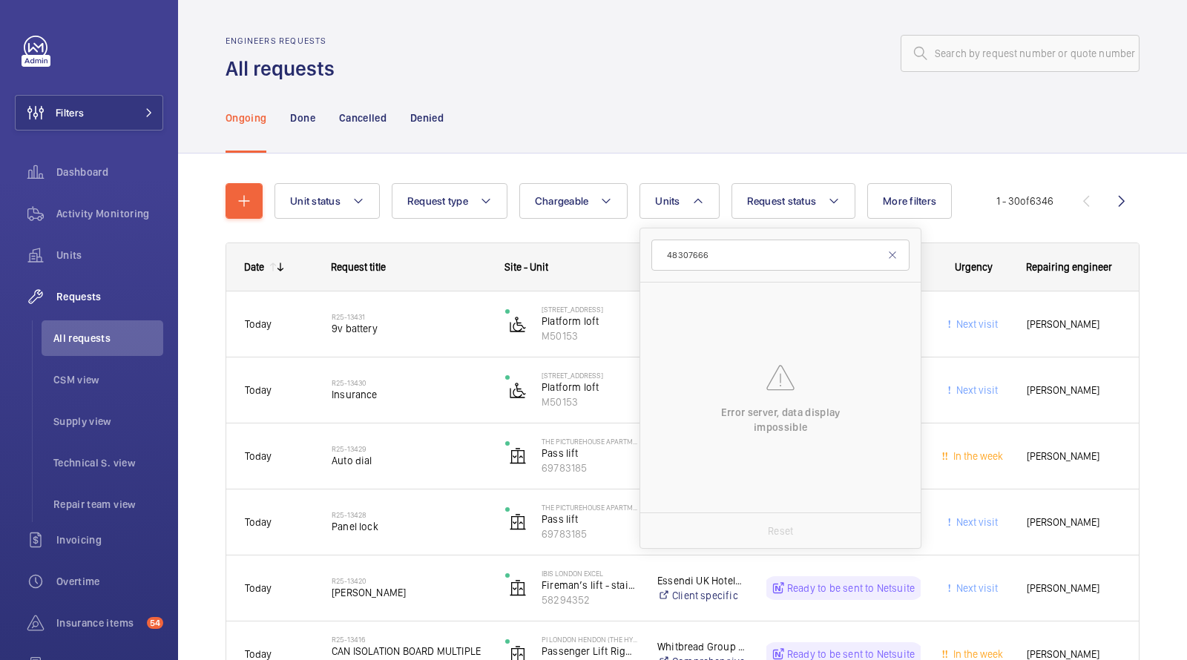
type input "48307666"
click at [633, 69] on div at bounding box center [741, 54] width 796 height 36
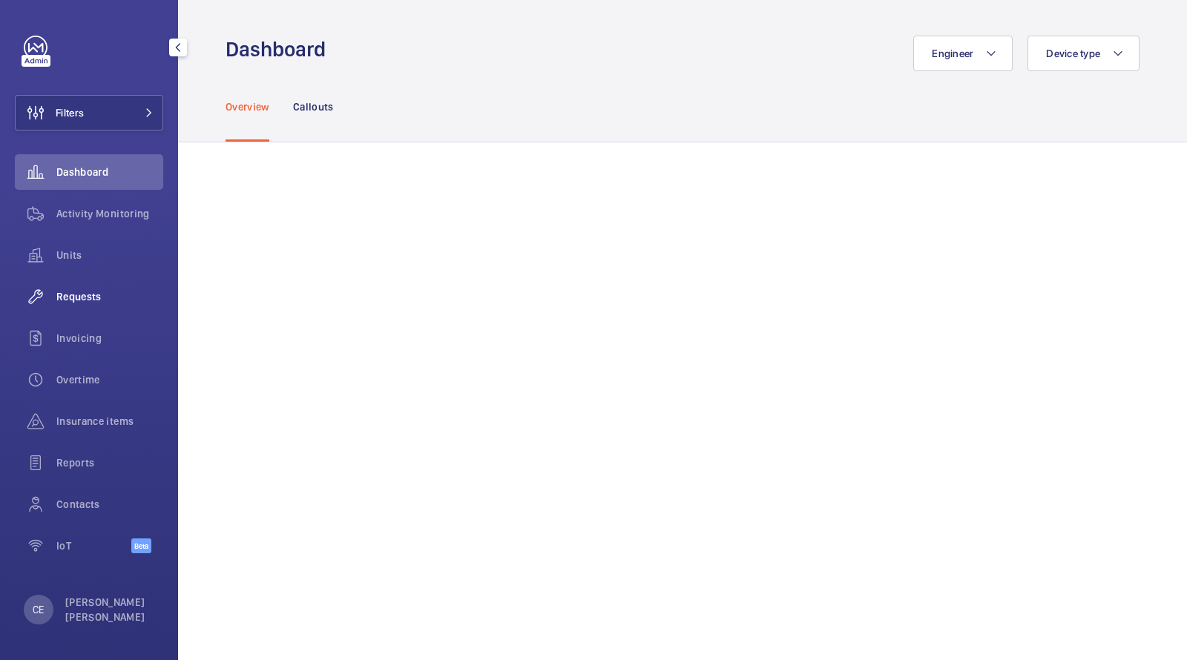
click at [87, 300] on span "Requests" at bounding box center [109, 296] width 107 height 15
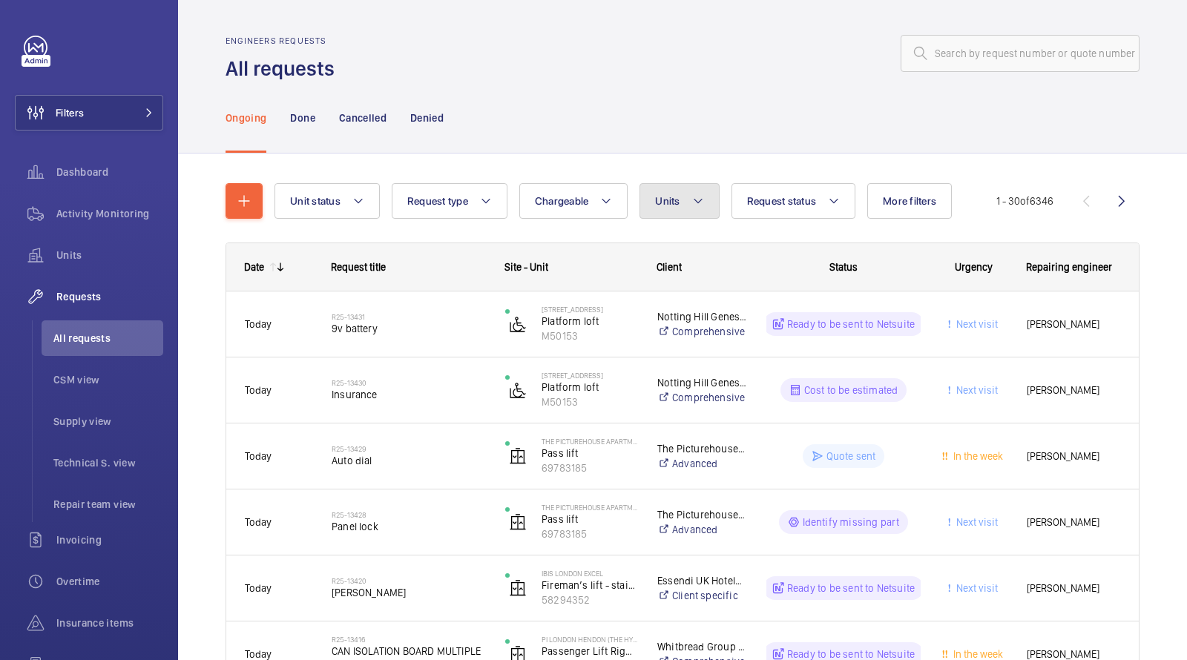
click at [682, 208] on button "Units" at bounding box center [678, 201] width 79 height 36
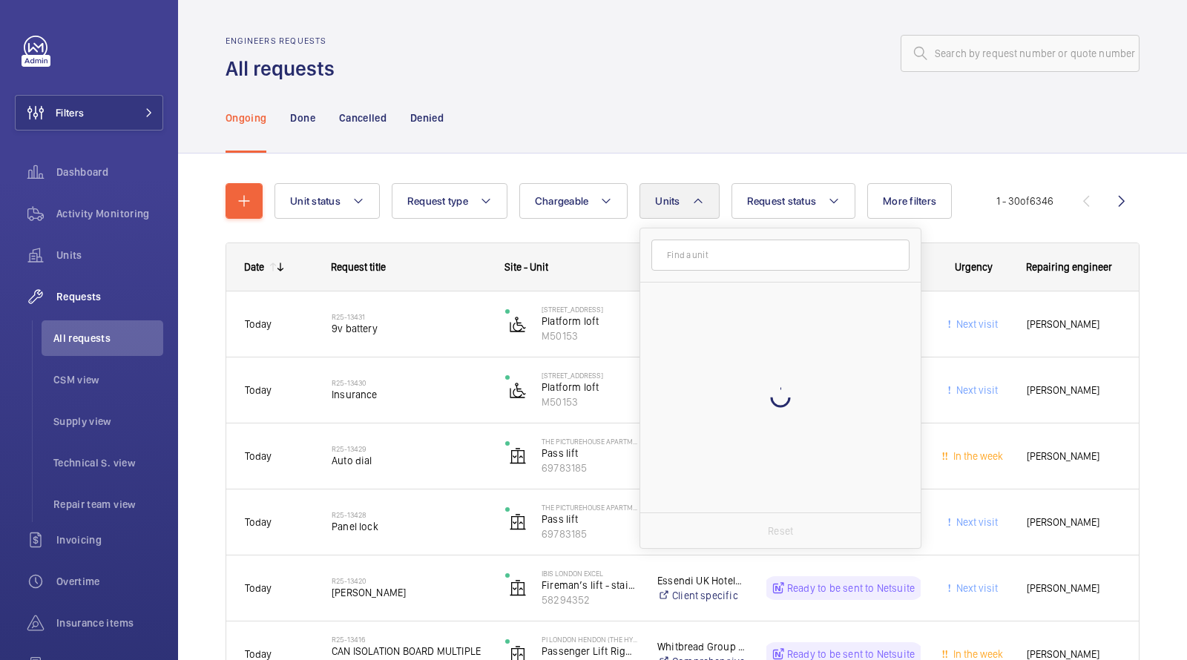
type input "48307666"
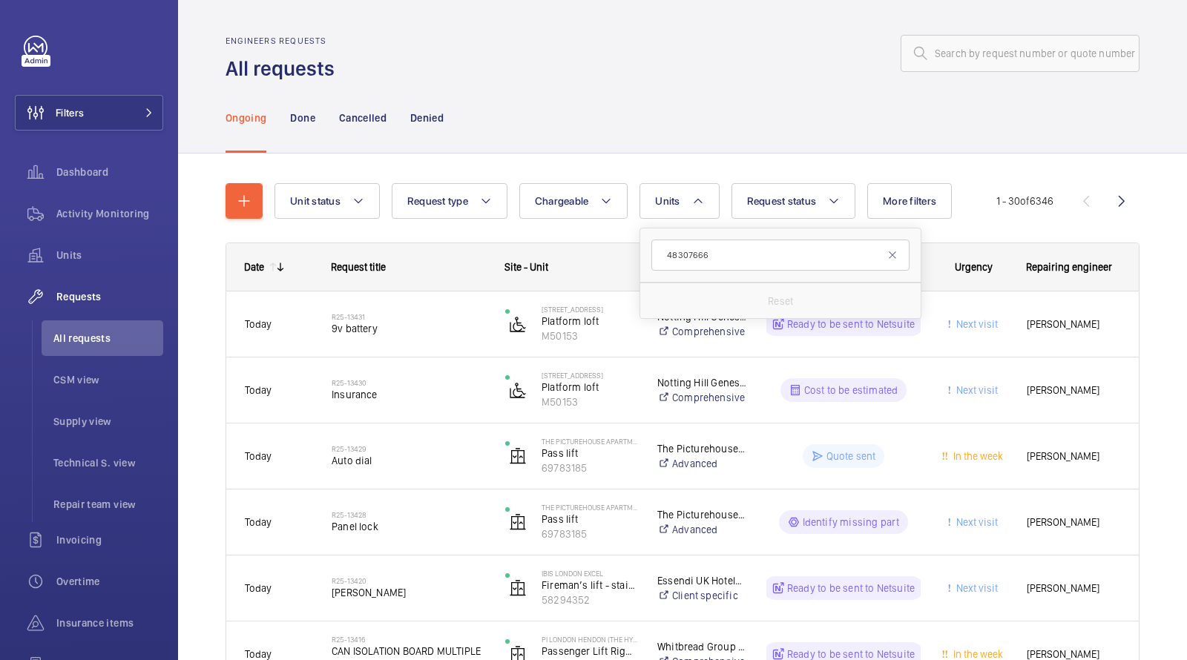
type input "48307666"
click at [682, 137] on div "Ongoing Done Cancelled Denied" at bounding box center [682, 117] width 914 height 70
click at [94, 225] on div "Activity Monitoring" at bounding box center [89, 214] width 148 height 36
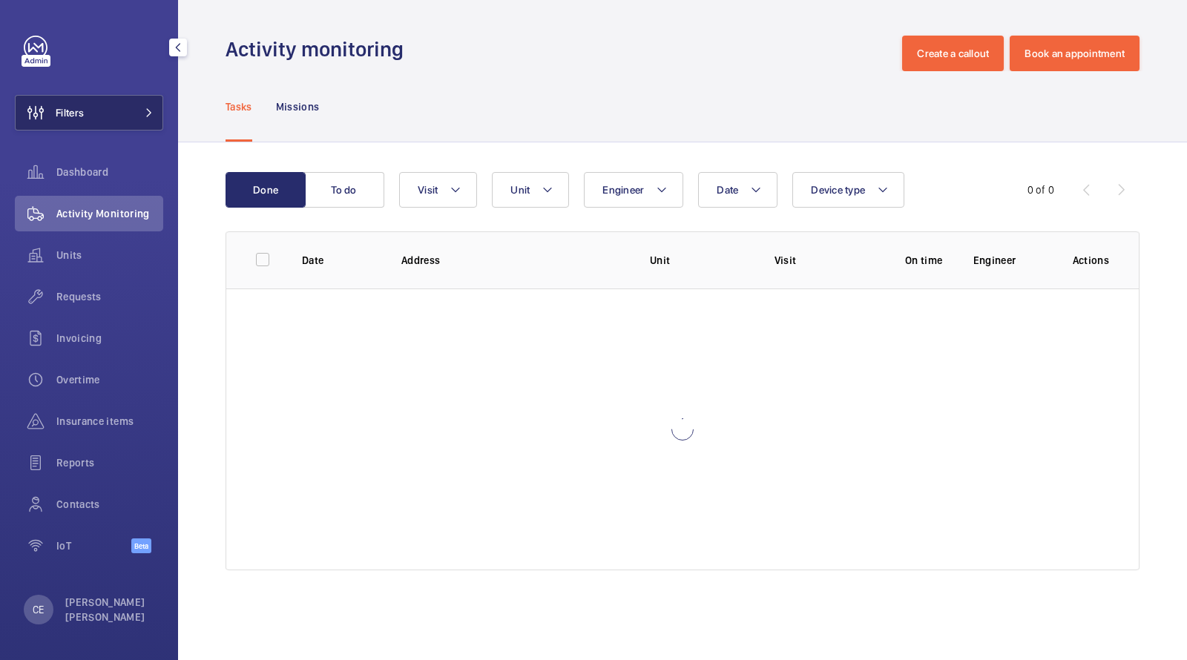
click at [128, 119] on button "Filters" at bounding box center [89, 113] width 148 height 36
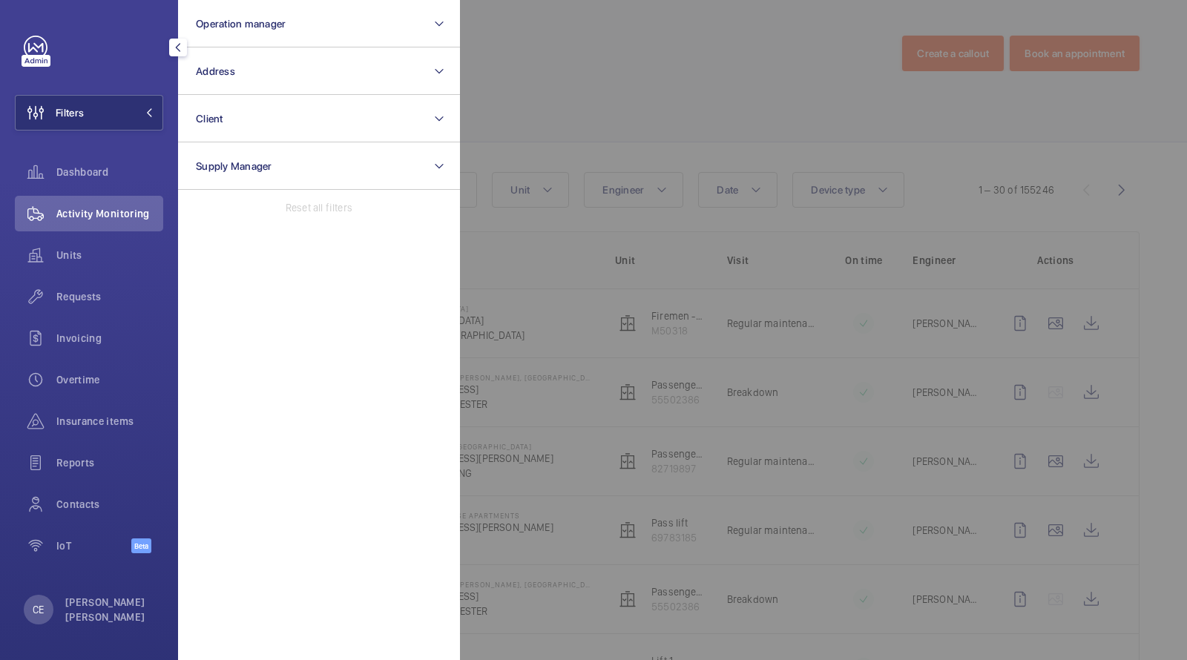
click at [481, 89] on div at bounding box center [1053, 330] width 1187 height 660
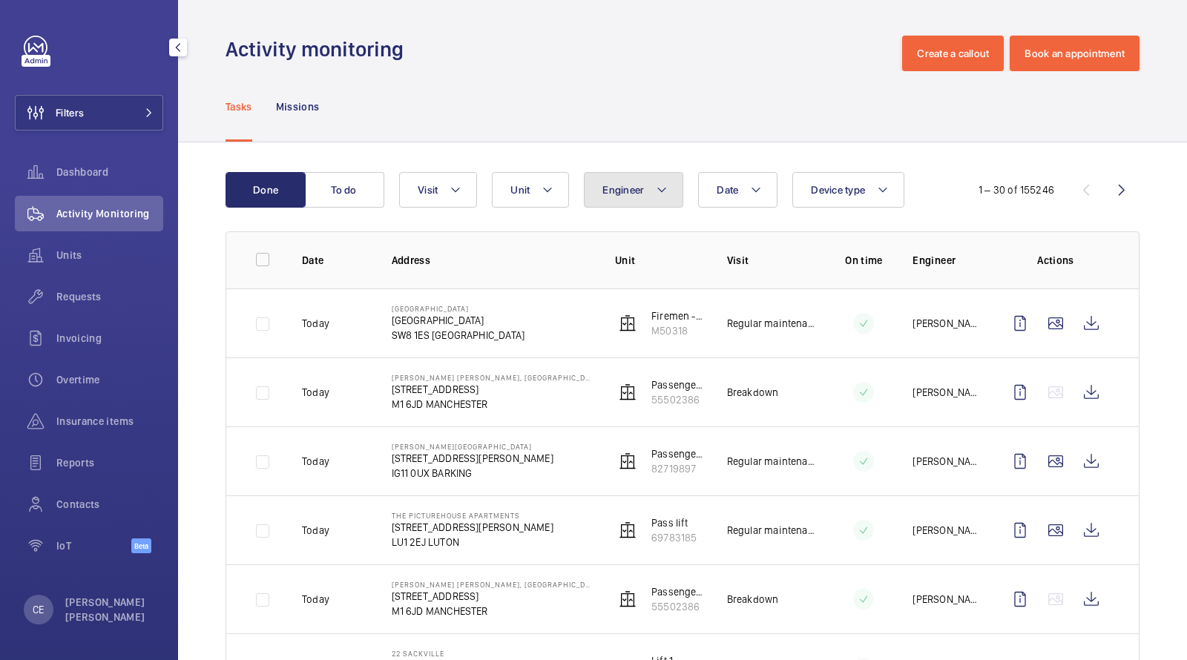
click at [621, 179] on button "Engineer" at bounding box center [633, 190] width 99 height 36
type input "48307666"
click at [622, 130] on div "Tasks Missions" at bounding box center [682, 106] width 914 height 70
click at [550, 185] on mat-icon at bounding box center [547, 190] width 12 height 18
type input "48307666"
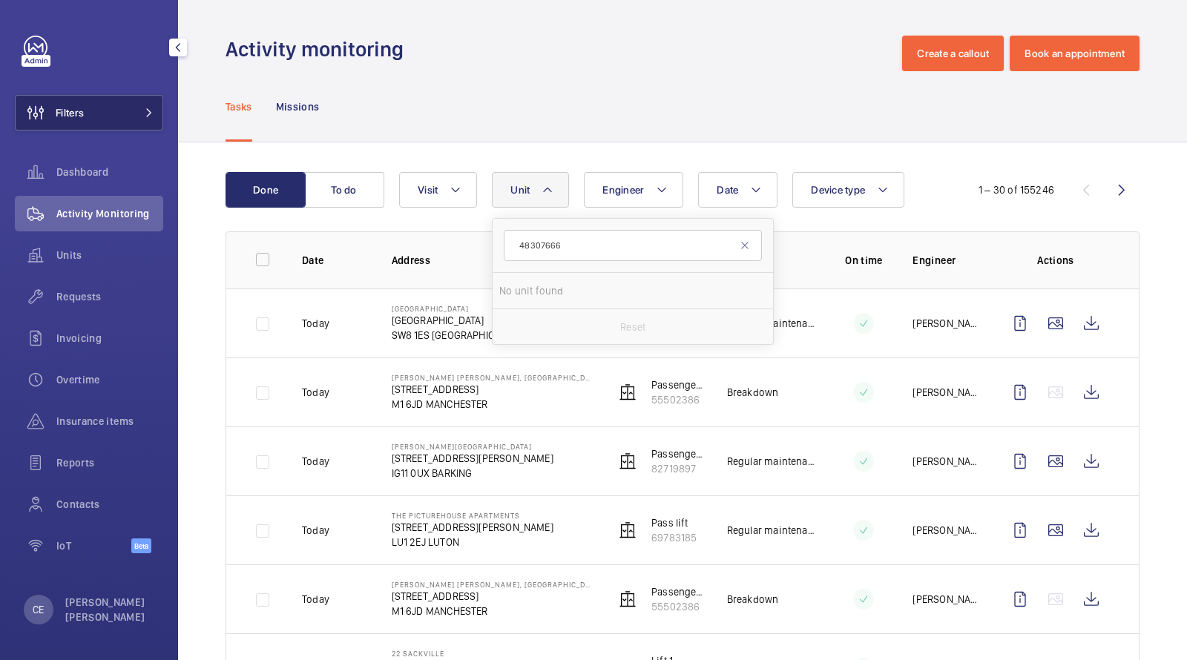
click at [128, 111] on button "Filters" at bounding box center [89, 113] width 148 height 36
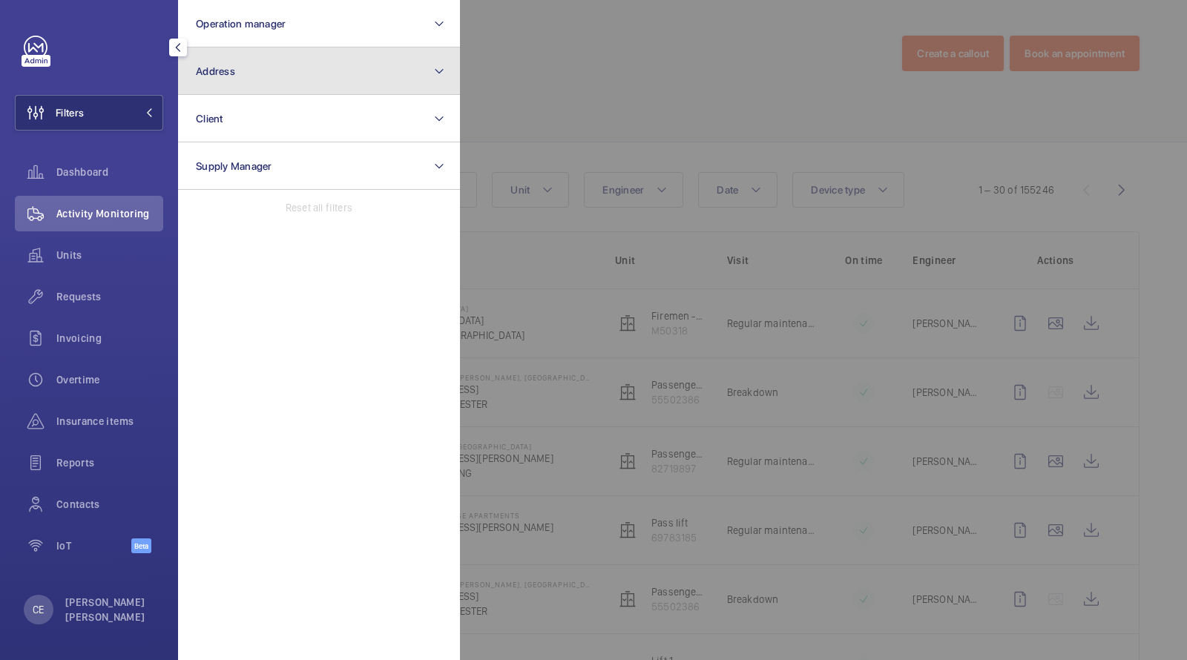
click at [276, 54] on button "Address" at bounding box center [319, 70] width 282 height 47
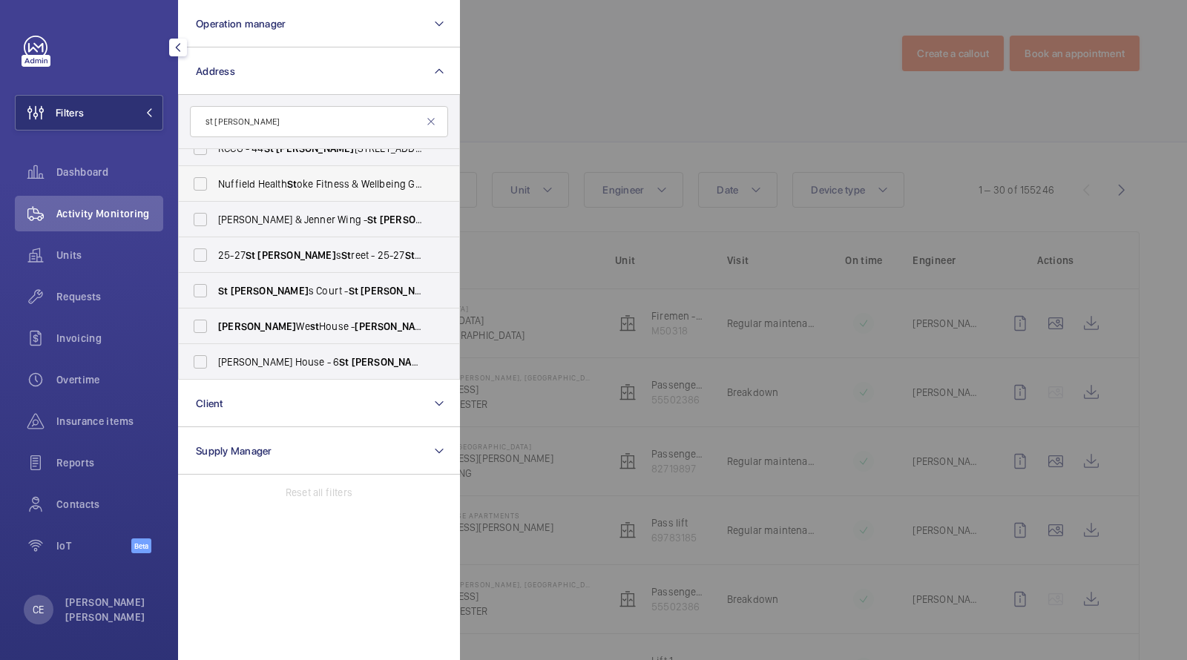
scroll to position [19, 0]
type input "st george"
click at [301, 214] on span "Hunter Wing & Jenner Wing - St George 's Hospital, LONDON SW17 0RE" at bounding box center [320, 218] width 204 height 15
click at [215, 214] on input "Hunter Wing & Jenner Wing - St George 's Hospital, LONDON SW17 0RE" at bounding box center [200, 219] width 30 height 30
checkbox input "true"
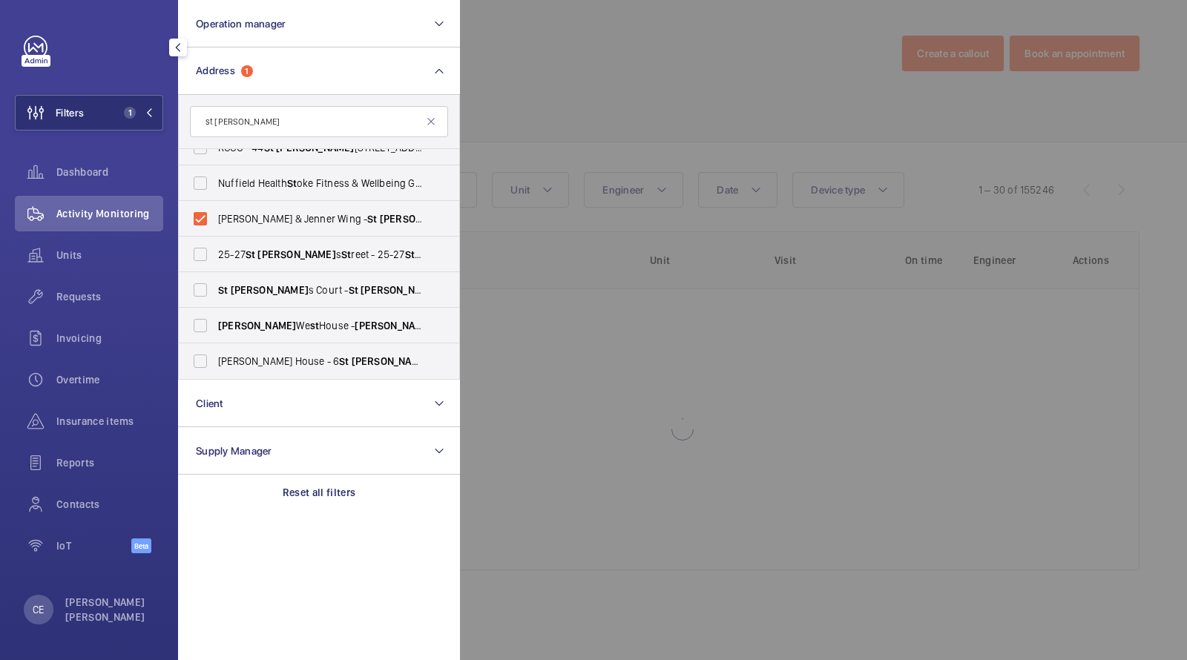
click at [619, 108] on div at bounding box center [1053, 330] width 1187 height 660
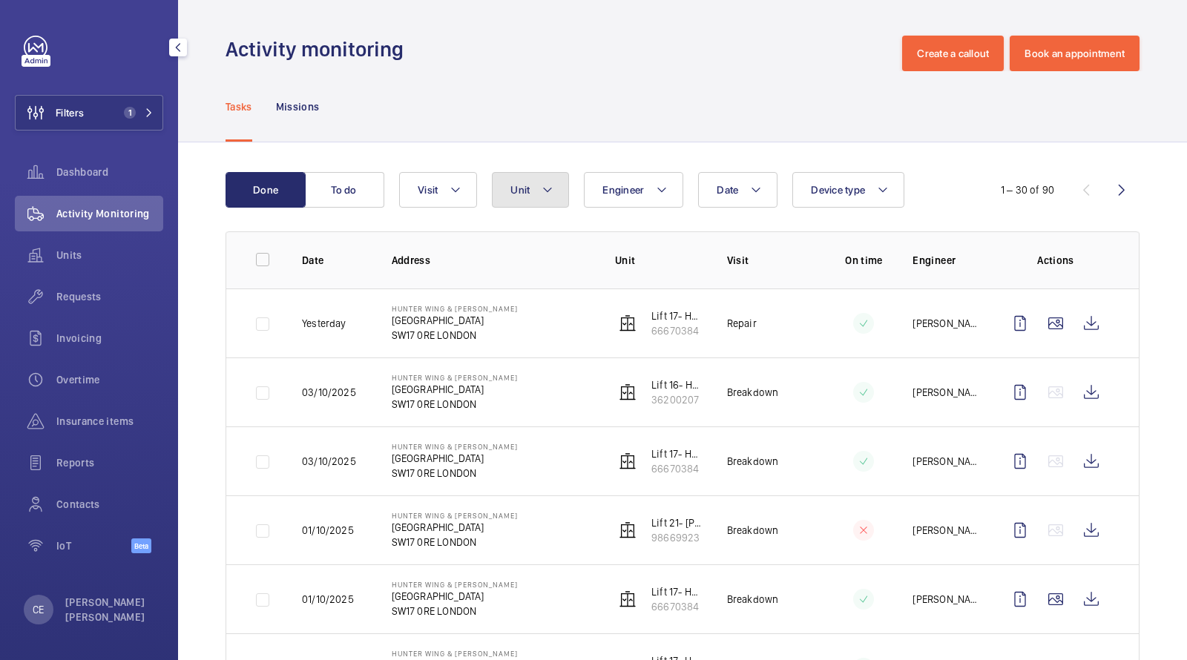
click at [525, 178] on button "Unit" at bounding box center [530, 190] width 77 height 36
type input "48307666"
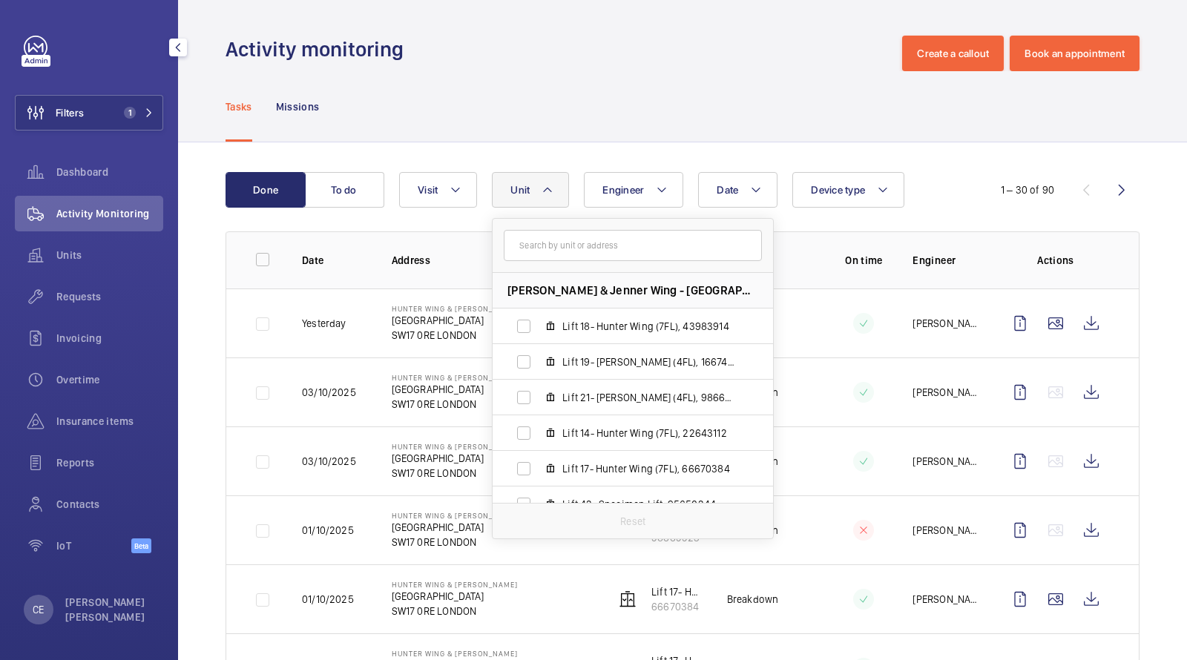
click at [620, 104] on div "Tasks Missions" at bounding box center [682, 106] width 914 height 70
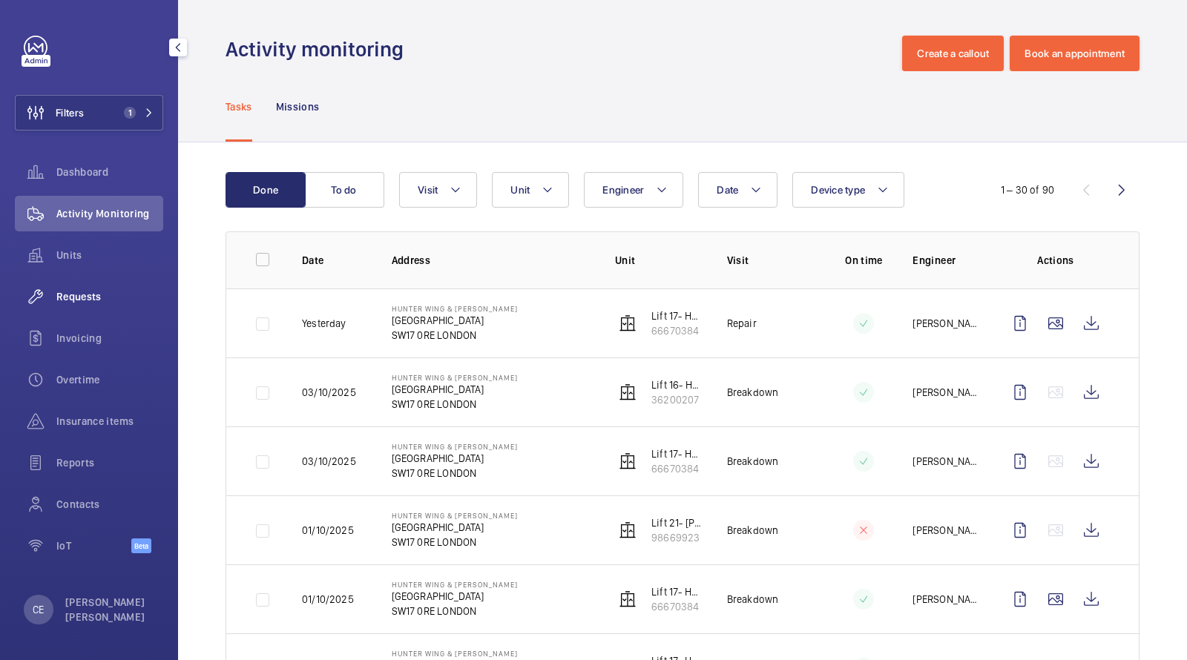
click at [93, 297] on span "Requests" at bounding box center [109, 296] width 107 height 15
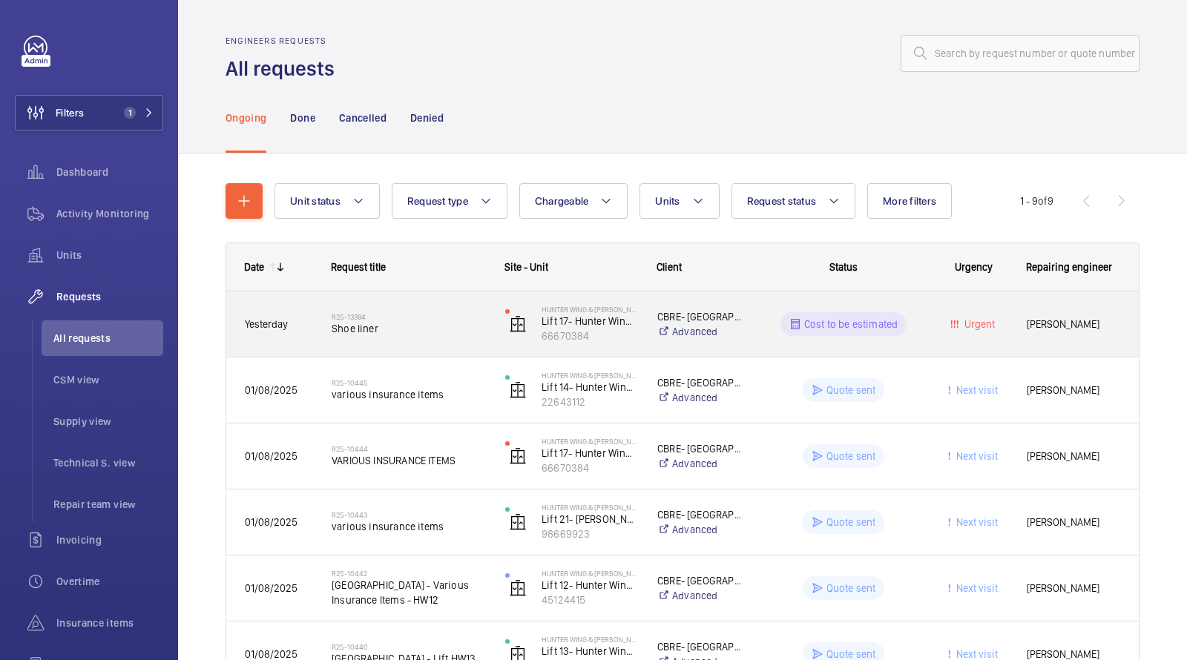
click at [424, 322] on span "Shoe liner" at bounding box center [409, 328] width 154 height 15
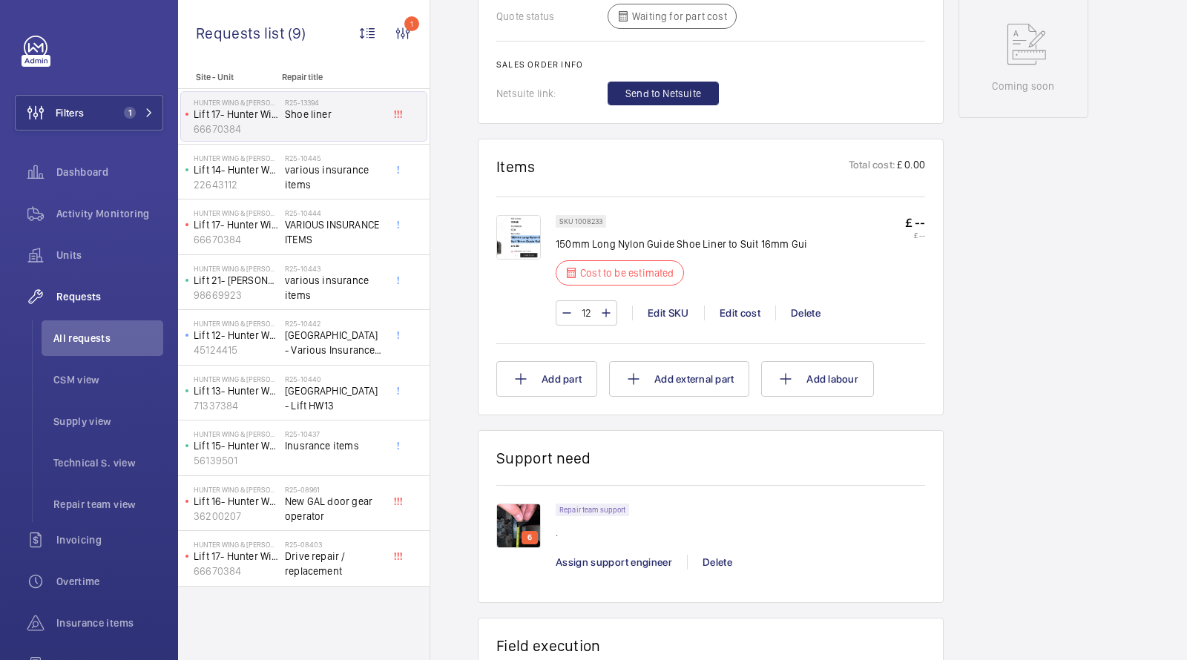
scroll to position [805, 0]
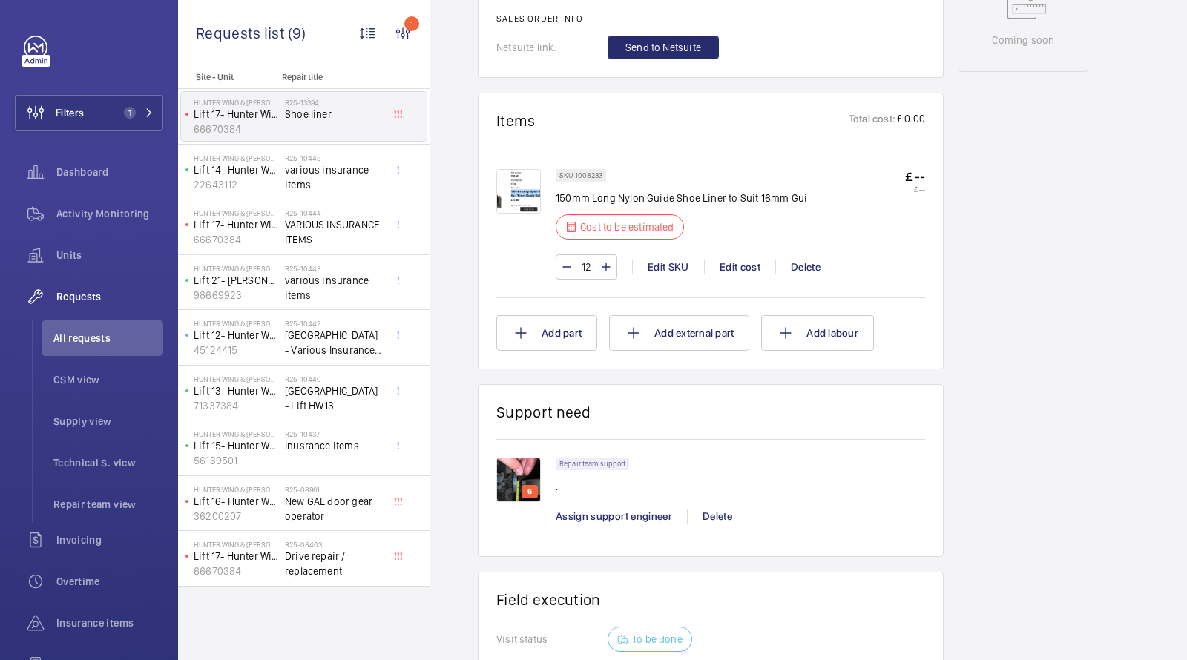
click at [510, 177] on img at bounding box center [518, 191] width 45 height 45
click at [743, 260] on div "Edit cost" at bounding box center [739, 267] width 71 height 15
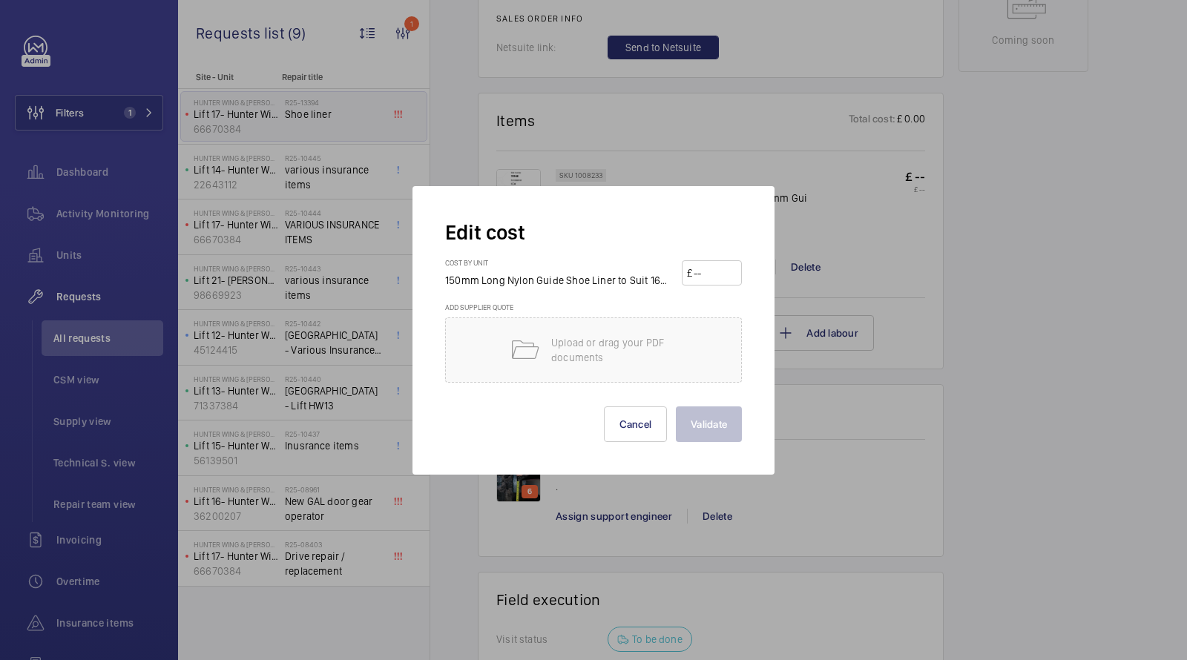
click at [711, 271] on input "number" at bounding box center [714, 273] width 45 height 24
type input "15"
click at [706, 421] on button "Validate" at bounding box center [709, 424] width 66 height 36
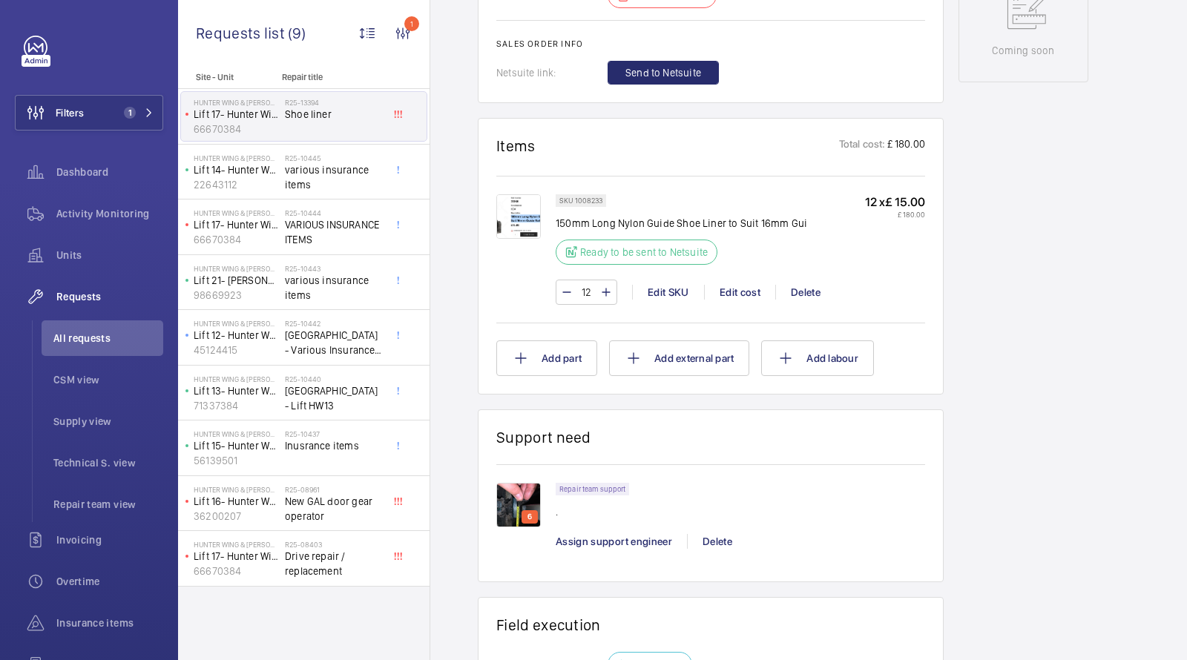
scroll to position [832, 0]
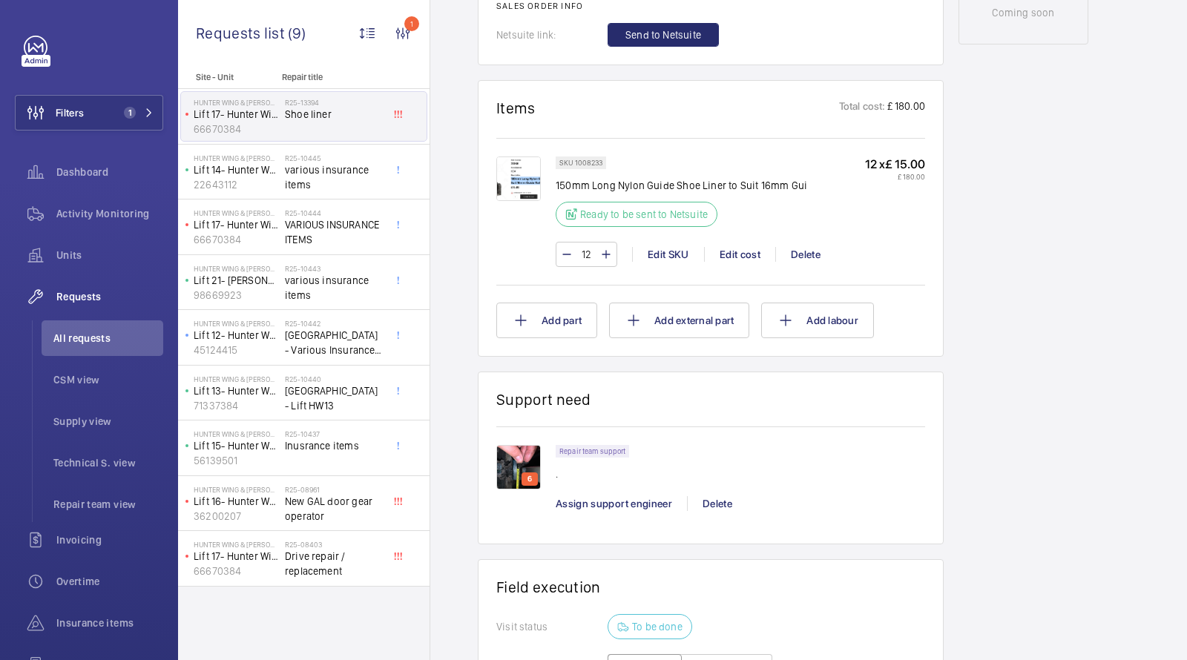
click at [513, 178] on img at bounding box center [518, 179] width 45 height 45
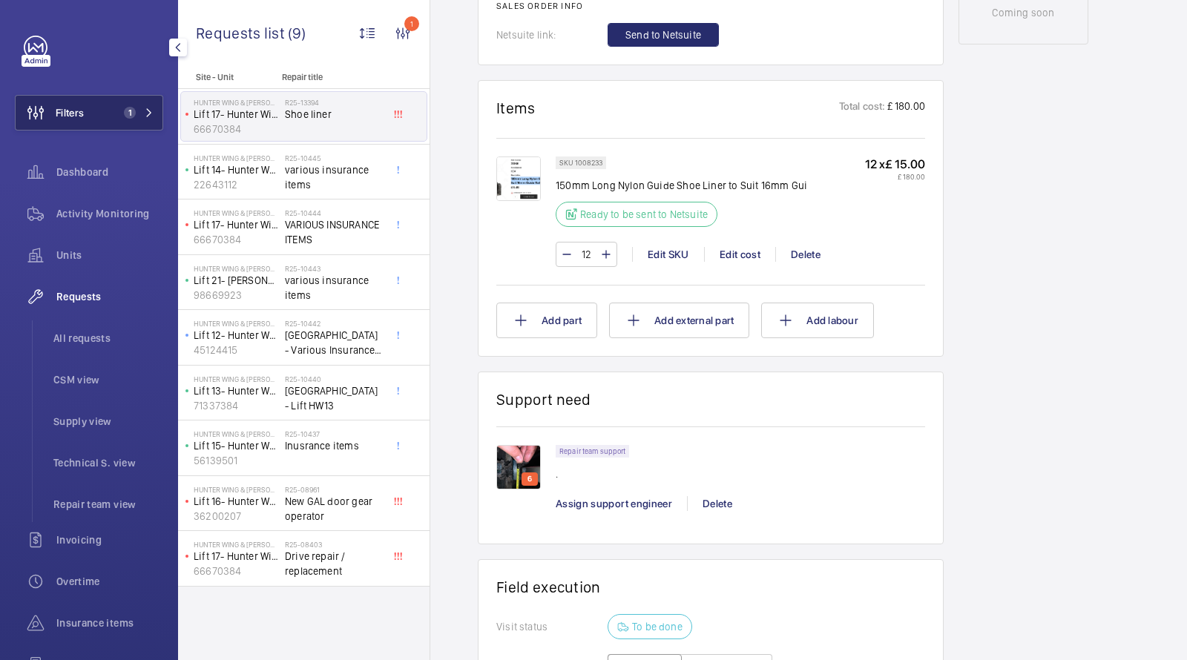
click at [140, 95] on button "Filters 1" at bounding box center [89, 113] width 148 height 36
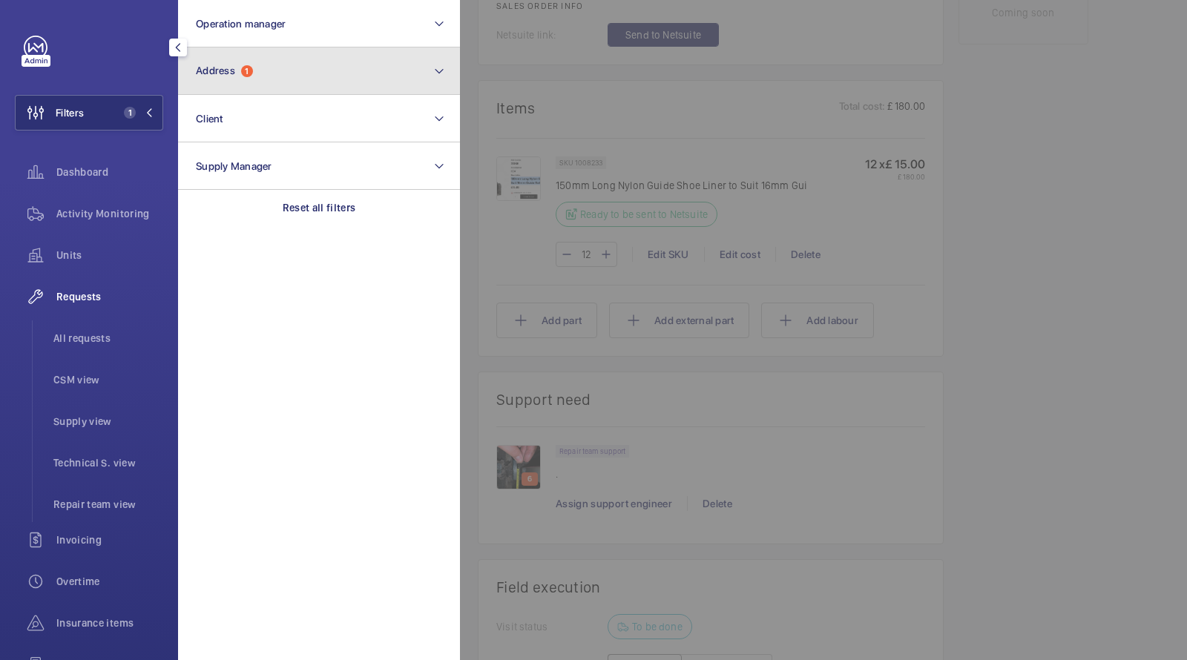
click at [262, 65] on button "Address 1" at bounding box center [319, 70] width 282 height 47
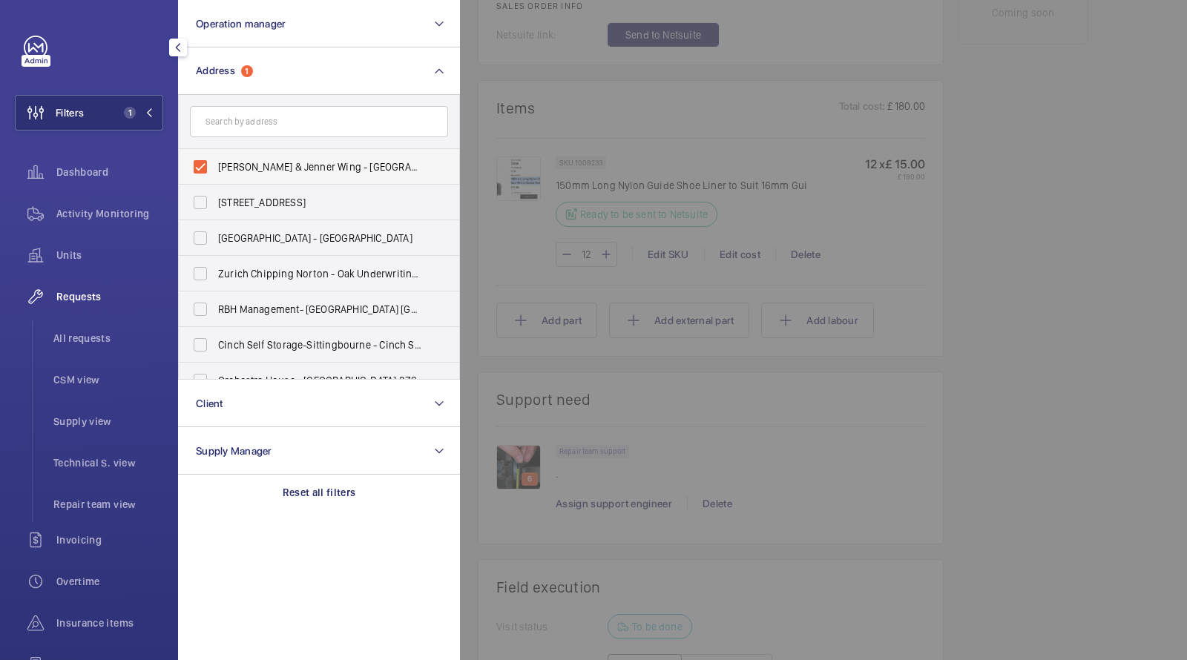
click at [248, 163] on span "Hunter Wing & Jenner Wing - St George's Hospital, LONDON SW17 0RE" at bounding box center [320, 166] width 204 height 15
click at [215, 163] on input "Hunter Wing & Jenner Wing - St George's Hospital, LONDON SW17 0RE" at bounding box center [200, 167] width 30 height 30
checkbox input "false"
click at [258, 127] on input "text" at bounding box center [319, 121] width 258 height 31
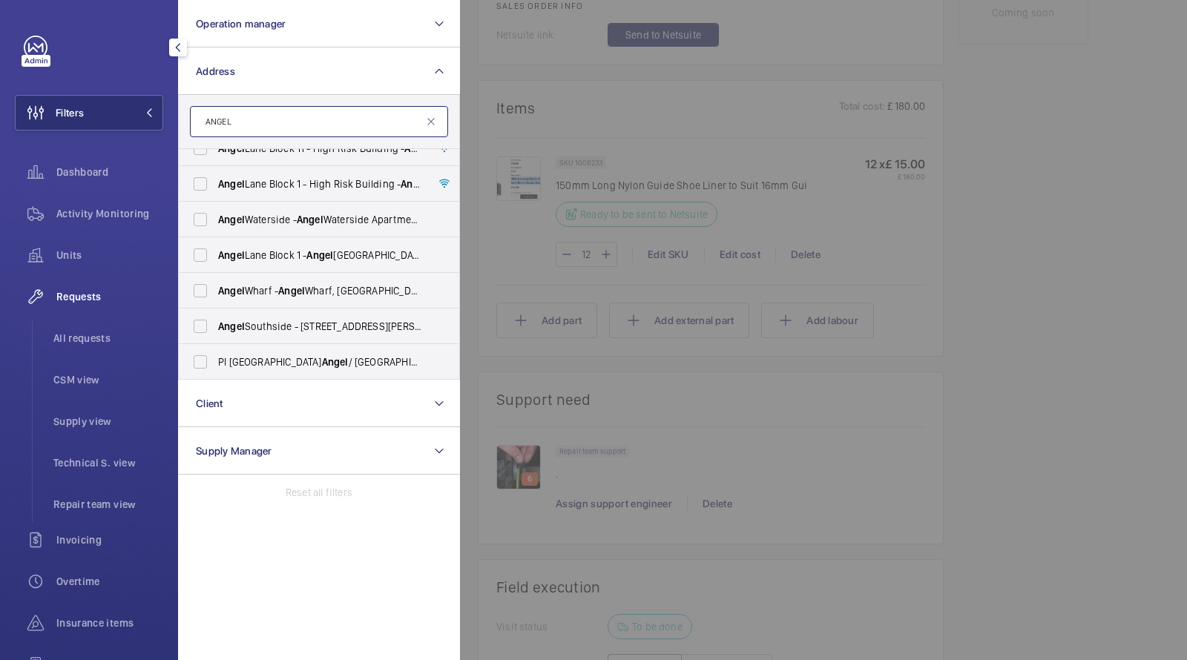
scroll to position [268, 0]
type input "ANGEL"
click at [322, 358] on span "Angel" at bounding box center [335, 362] width 27 height 12
click at [215, 358] on input "PI London Angel / Islington - 18-26 Parkfield St, ISLINGTON N1 0PS" at bounding box center [200, 362] width 30 height 30
checkbox input "true"
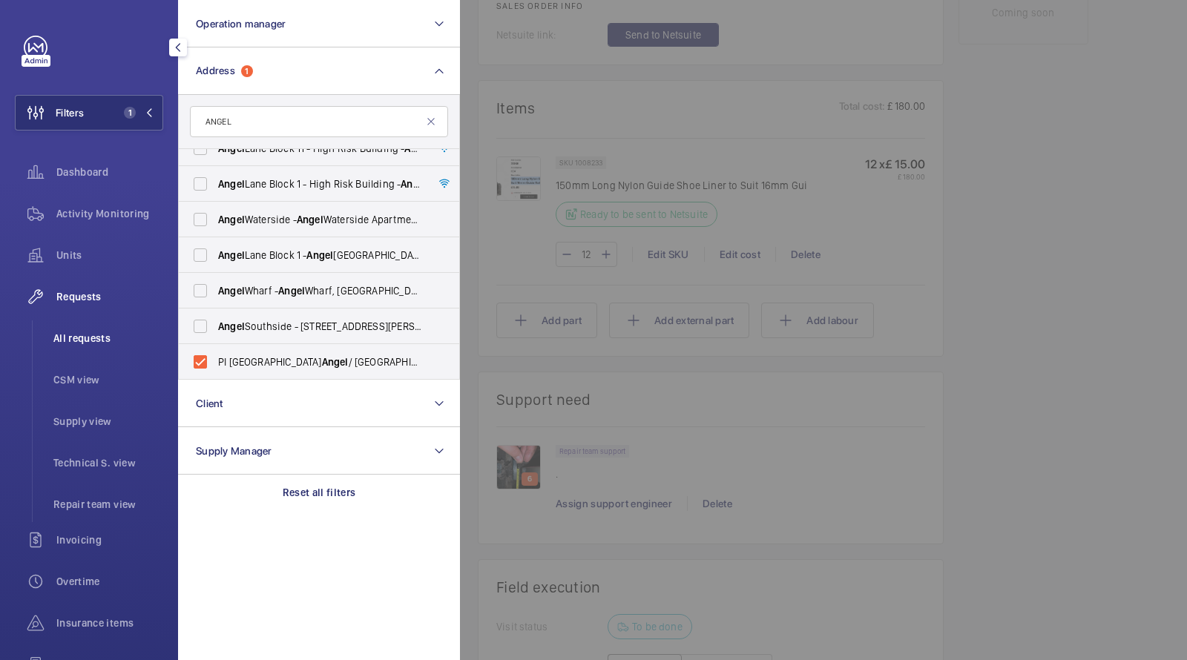
click at [85, 332] on span "All requests" at bounding box center [108, 338] width 110 height 15
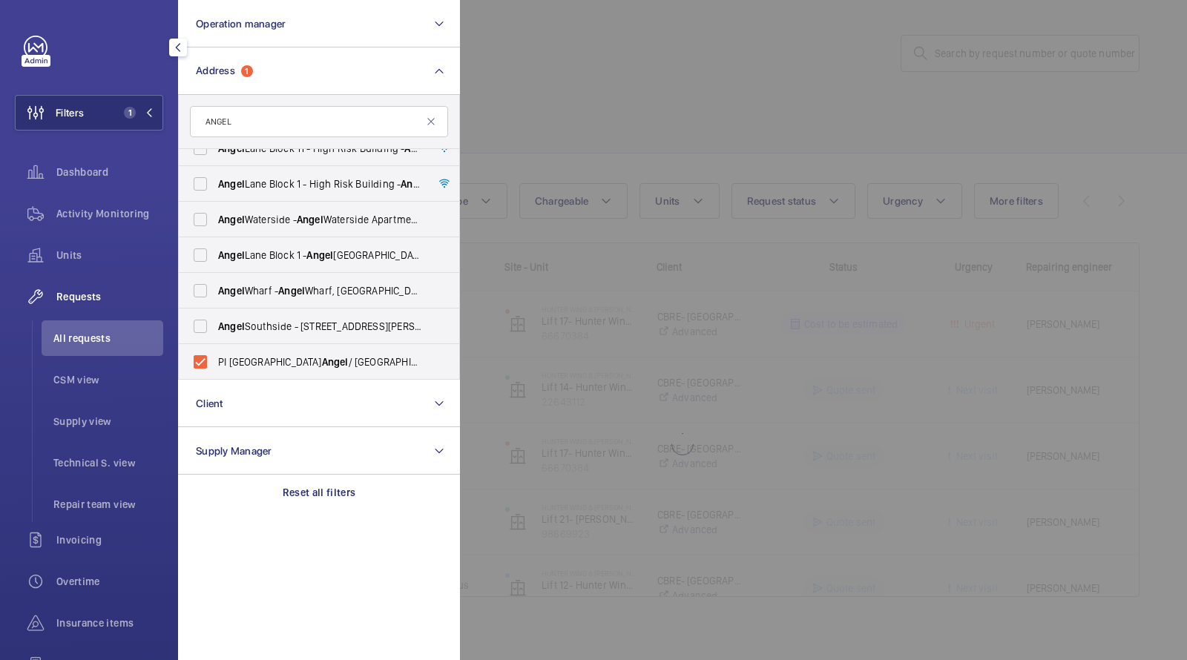
click at [589, 72] on div at bounding box center [1053, 330] width 1187 height 660
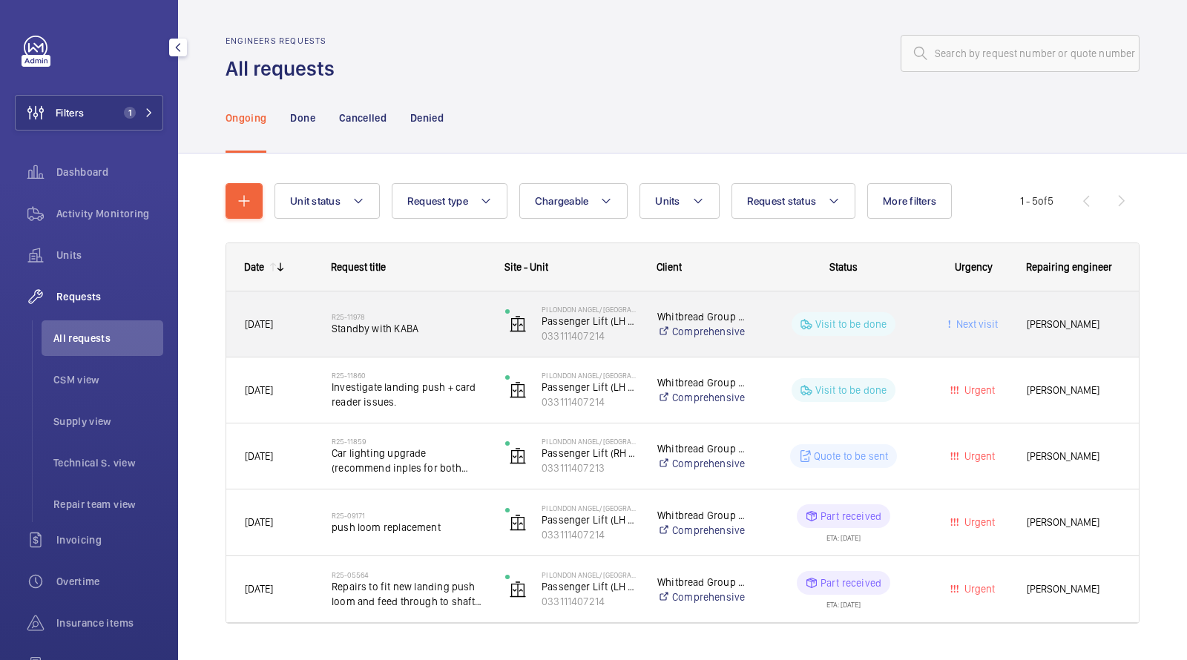
click at [417, 327] on span "Standby with KABA" at bounding box center [409, 328] width 154 height 15
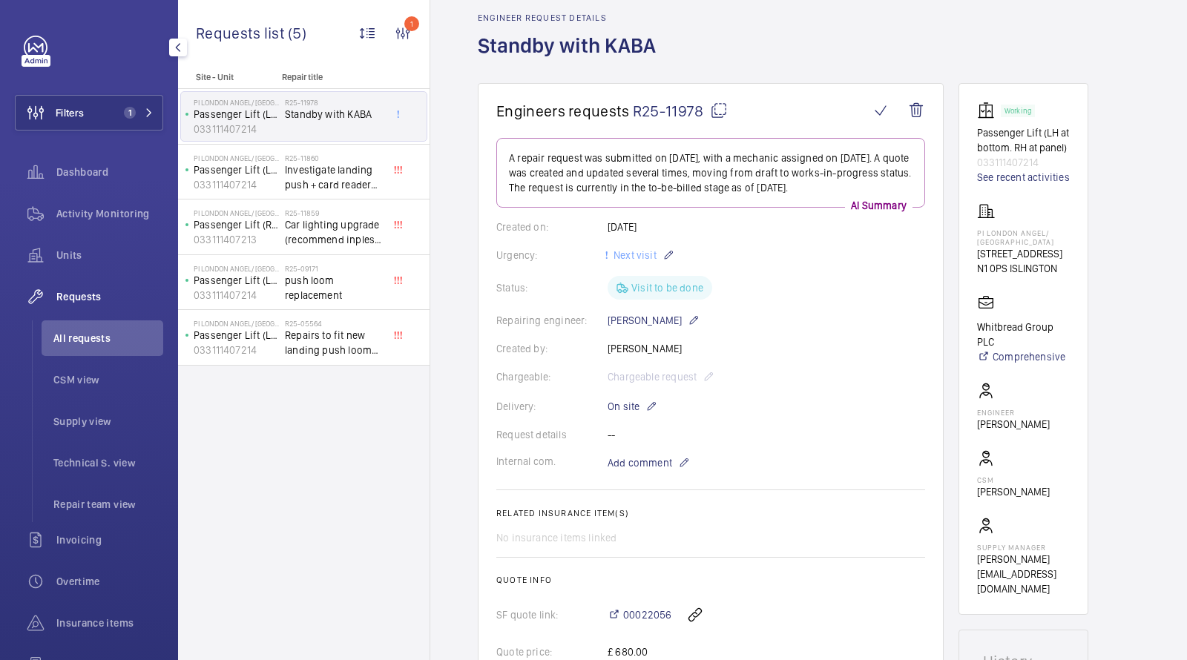
scroll to position [260, 0]
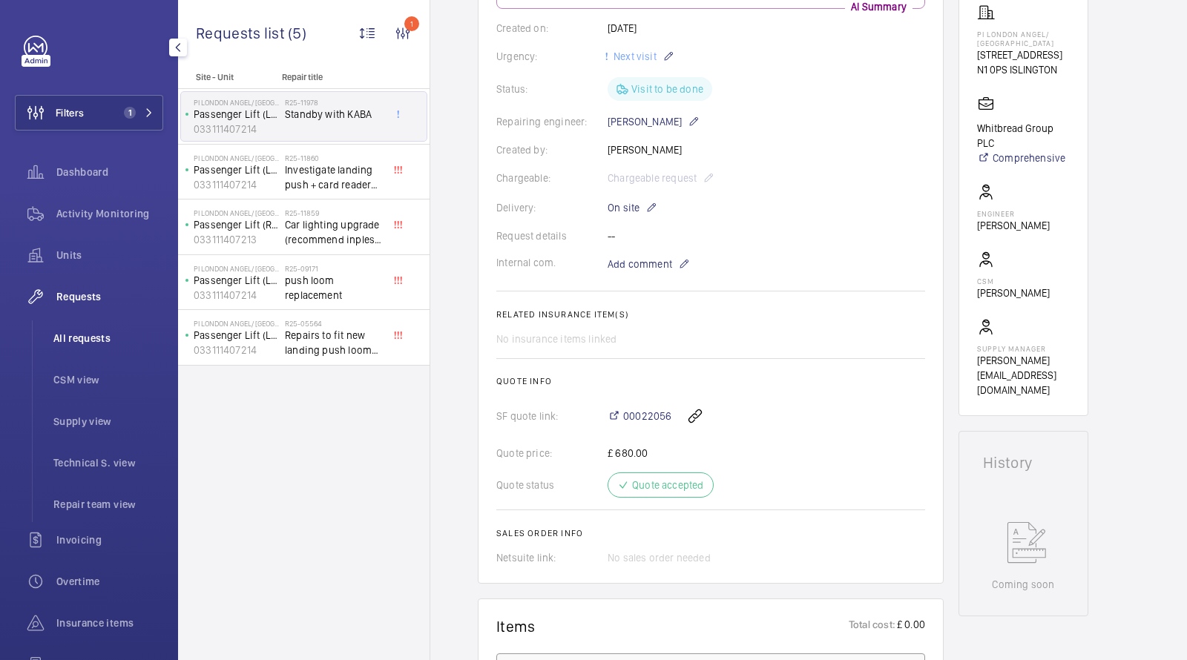
click at [86, 336] on span "All requests" at bounding box center [108, 338] width 110 height 15
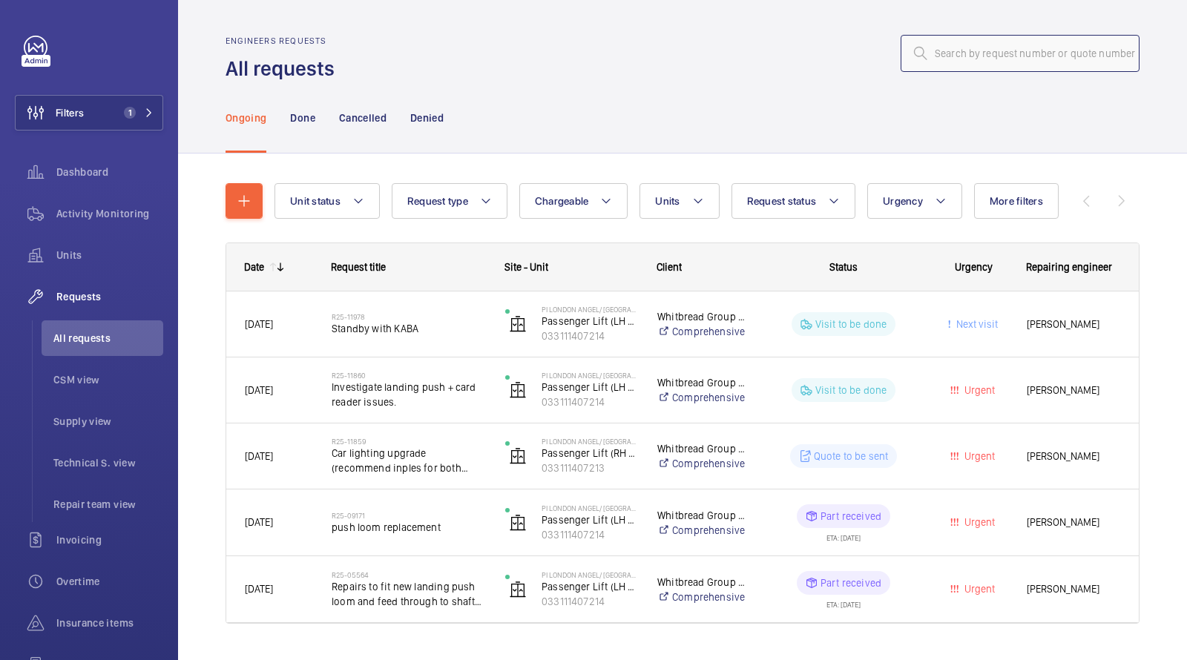
click at [966, 53] on input "text" at bounding box center [1019, 53] width 239 height 37
click at [130, 107] on span "1" at bounding box center [130, 113] width 12 height 12
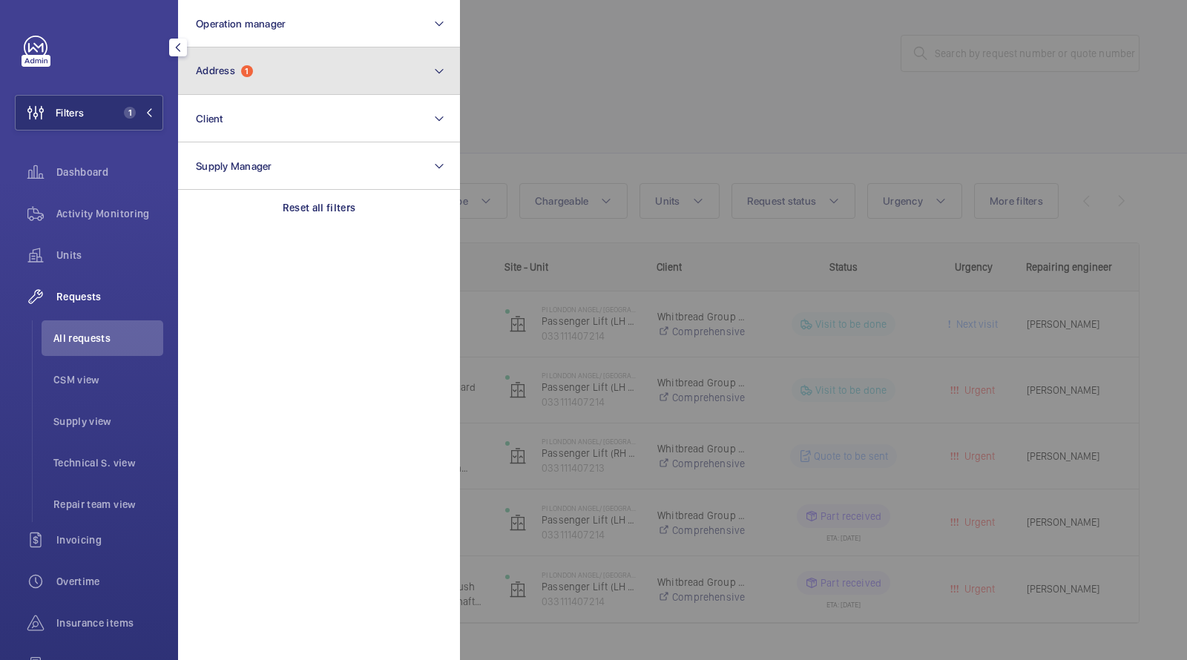
click at [248, 81] on button "Address 1" at bounding box center [319, 70] width 282 height 47
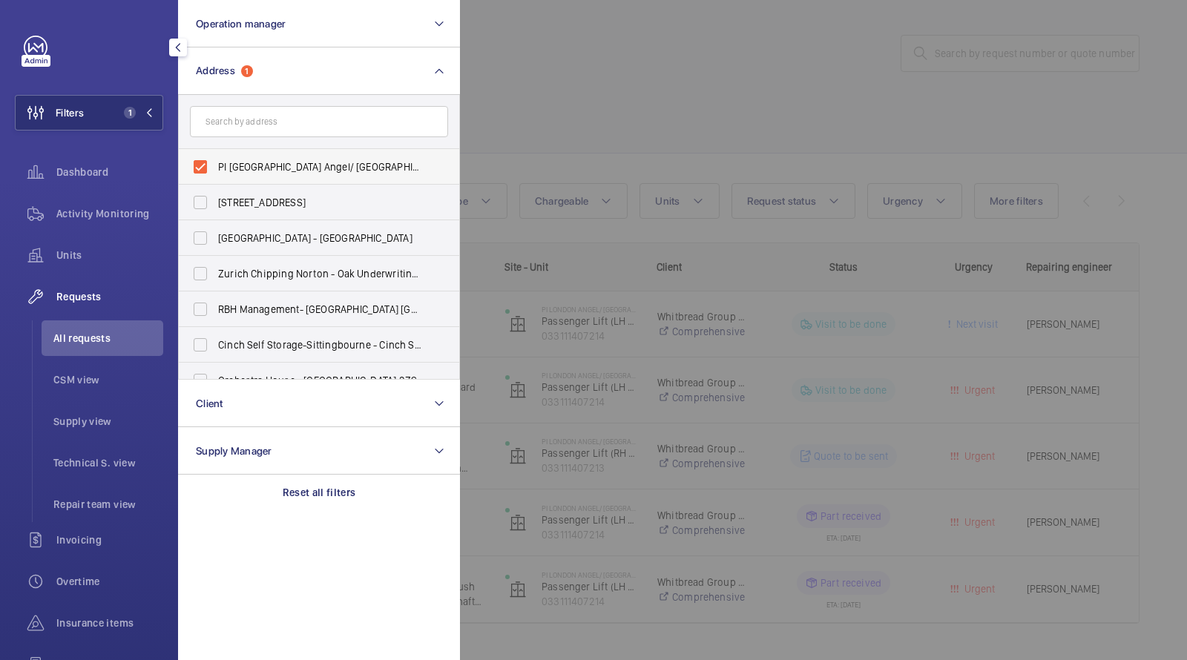
click at [252, 154] on label "PI London Angel/ Islington - 18-26 Parkfield St, ISLINGTON N1 0PS" at bounding box center [308, 167] width 258 height 36
click at [215, 154] on input "PI London Angel/ Islington - 18-26 Parkfield St, ISLINGTON N1 0PS" at bounding box center [200, 167] width 30 height 30
checkbox input "false"
click at [559, 63] on div at bounding box center [1053, 330] width 1187 height 660
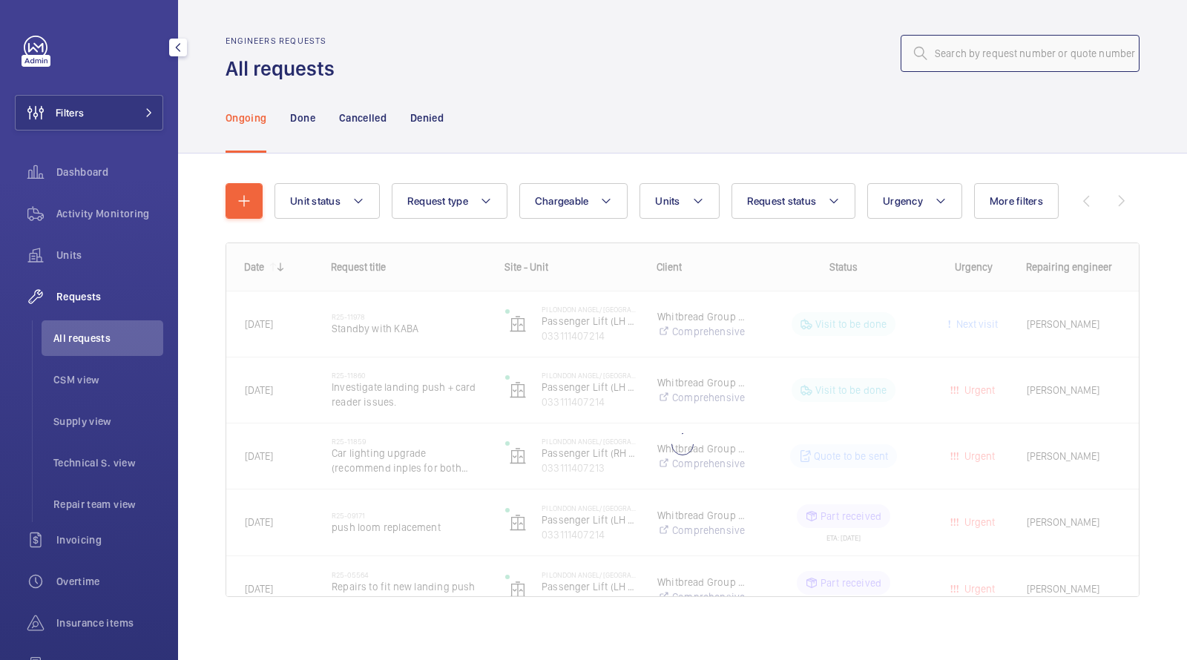
click at [1003, 52] on input "text" at bounding box center [1019, 53] width 239 height 37
paste input "R25-13329"
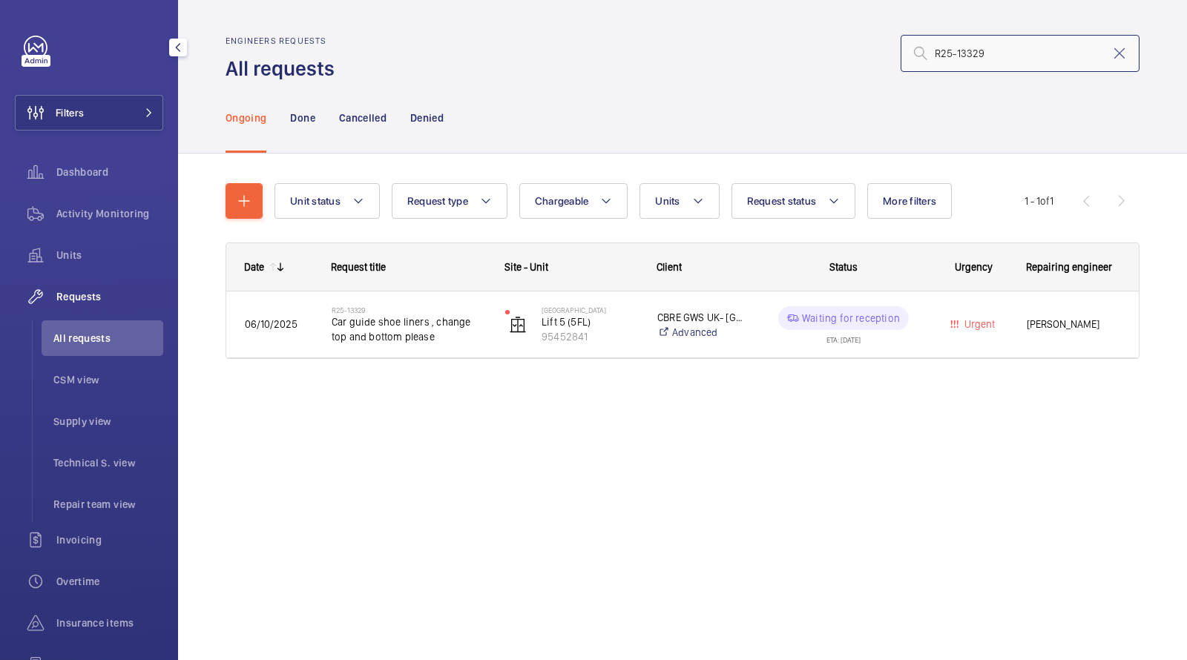
type input "R25-13329"
click at [1120, 54] on mat-icon at bounding box center [1119, 54] width 18 height 18
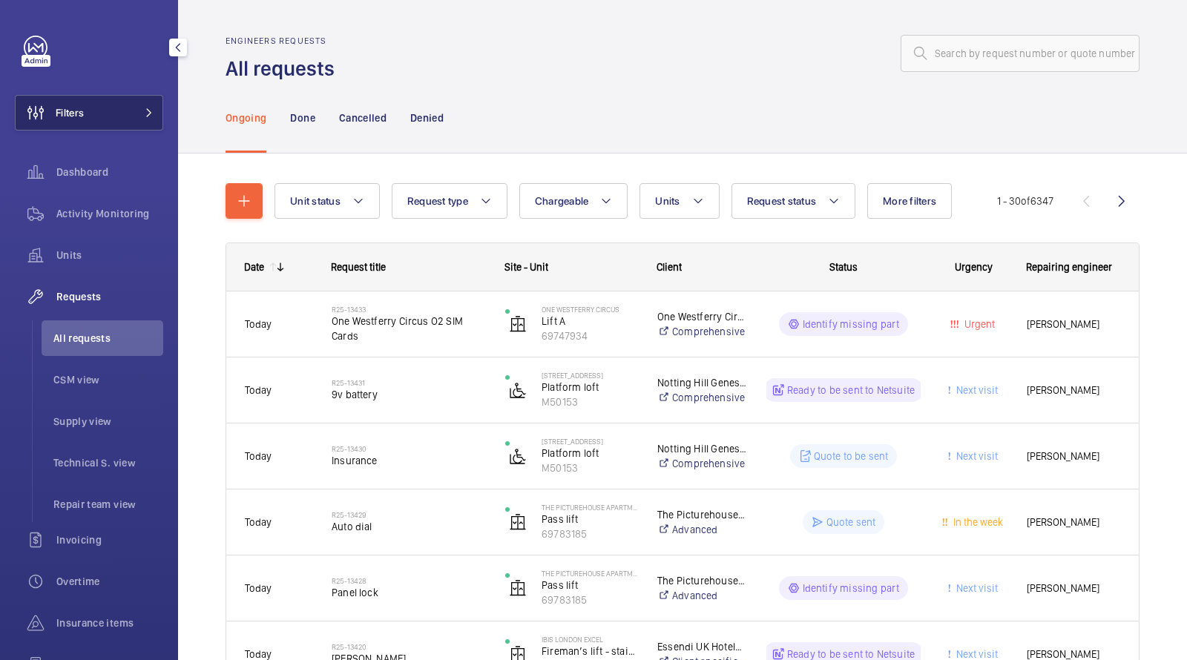
click at [133, 112] on button "Filters" at bounding box center [89, 113] width 148 height 36
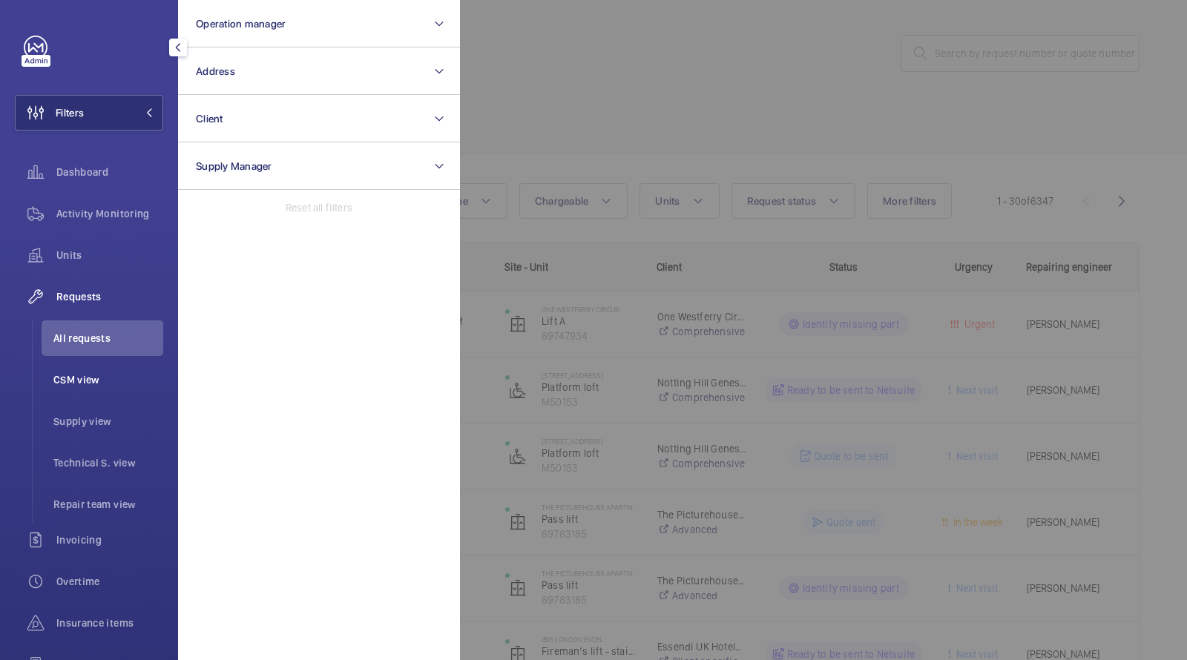
click at [85, 367] on li "CSM view" at bounding box center [103, 380] width 122 height 36
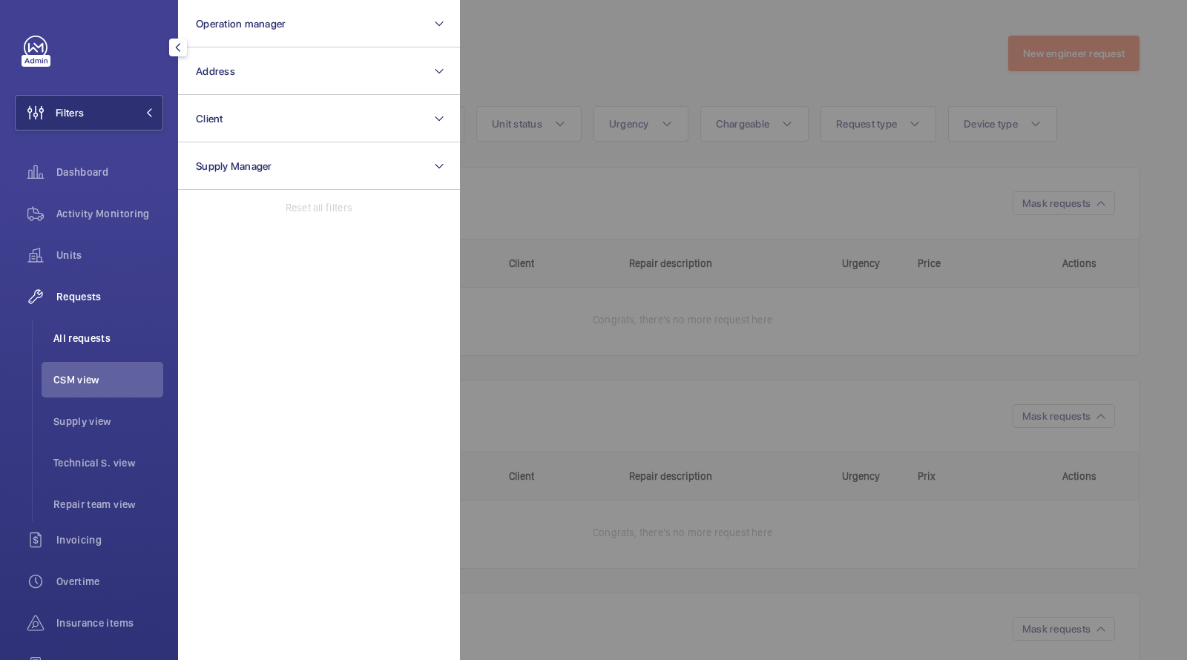
click at [85, 337] on span "All requests" at bounding box center [108, 338] width 110 height 15
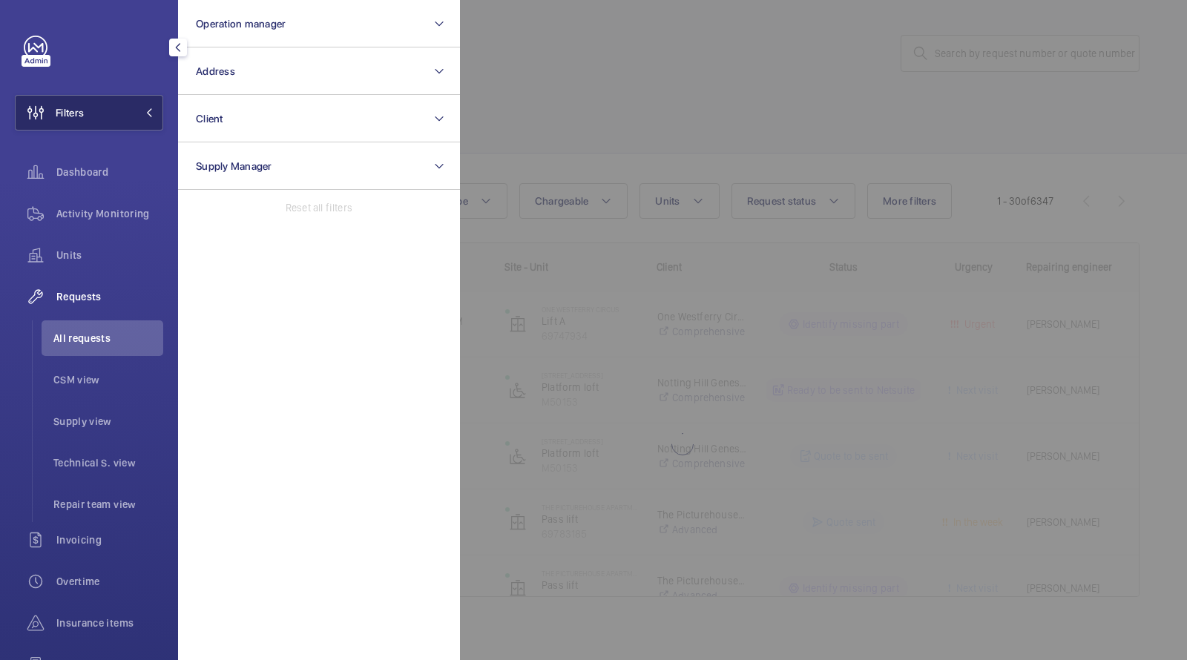
click at [116, 111] on button "Filters" at bounding box center [89, 113] width 148 height 36
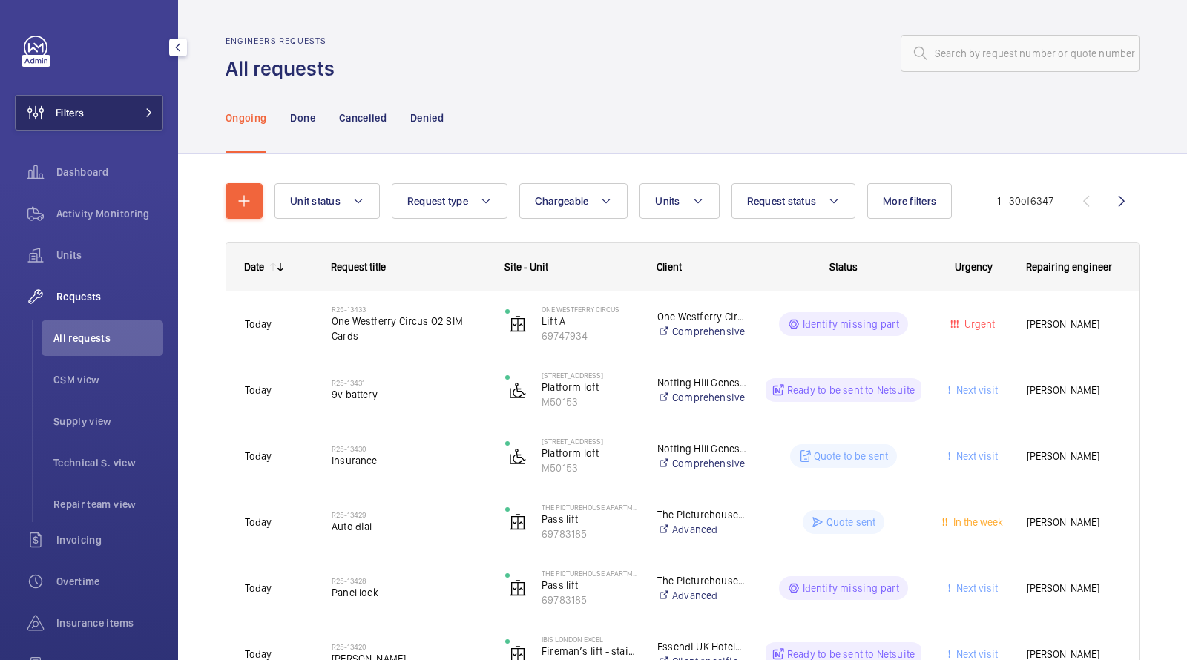
click at [105, 110] on button "Filters" at bounding box center [89, 113] width 148 height 36
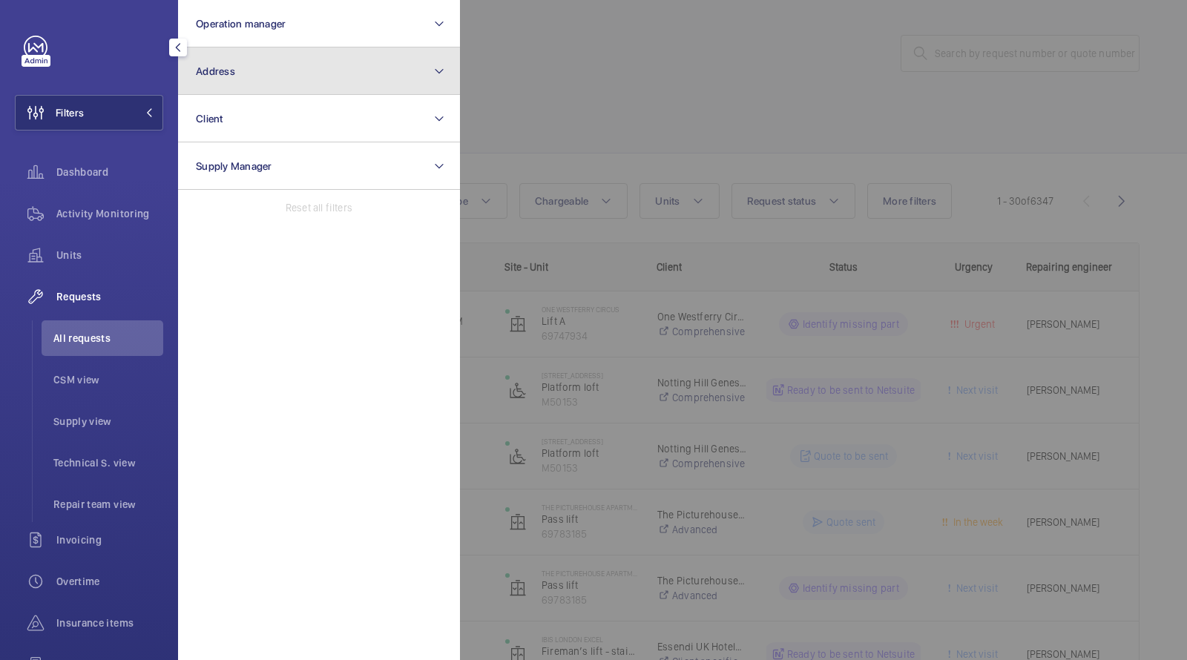
click at [216, 72] on span "Address" at bounding box center [215, 71] width 39 height 12
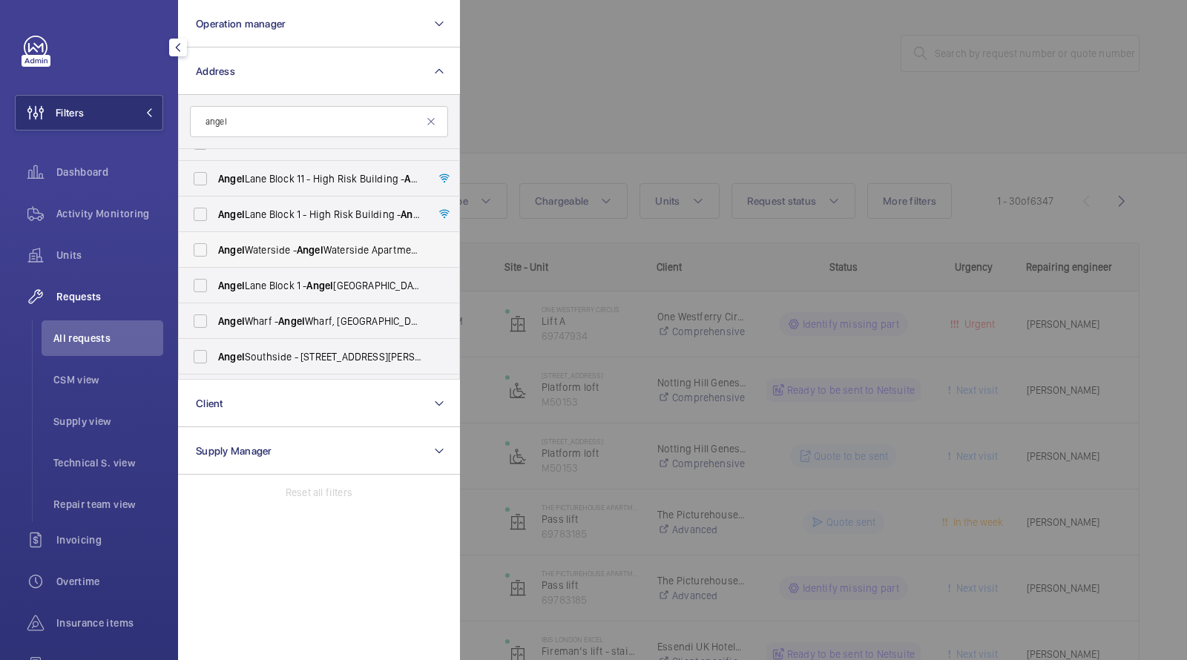
scroll to position [268, 0]
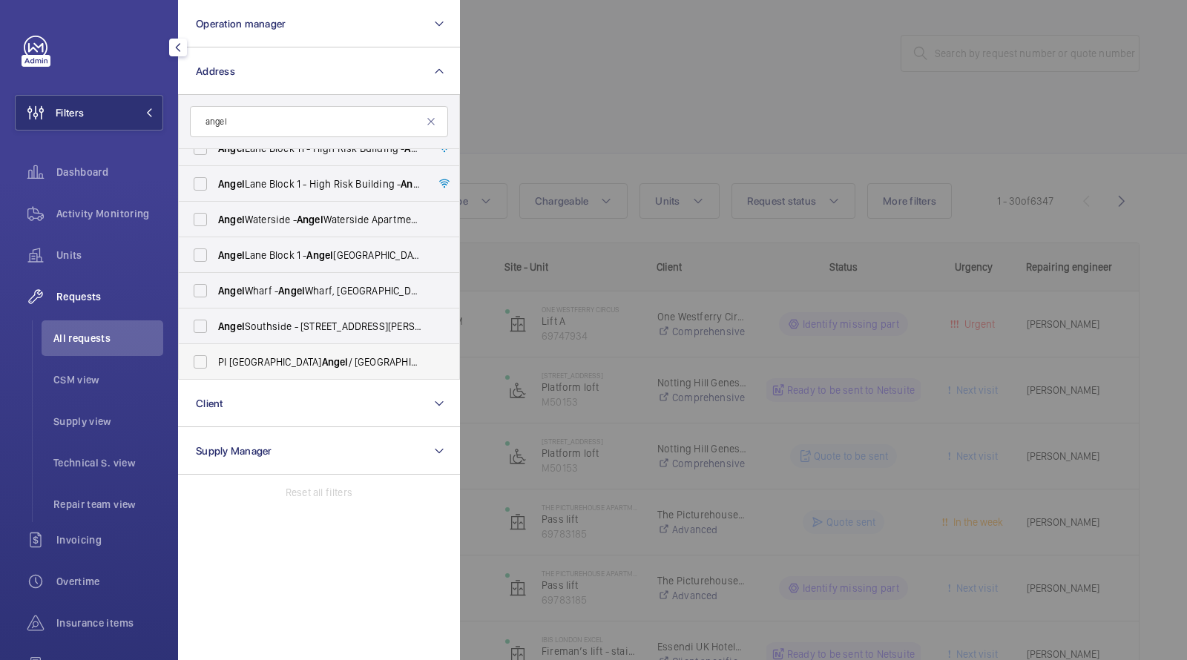
type input "angel"
click at [311, 355] on span "PI London Angel / Islington - 18-26 Parkfield St, ISLINGTON N1 0PS" at bounding box center [320, 362] width 204 height 15
click at [215, 355] on input "PI London Angel / Islington - 18-26 Parkfield St, ISLINGTON N1 0PS" at bounding box center [200, 362] width 30 height 30
checkbox input "true"
click at [630, 82] on div at bounding box center [1053, 330] width 1187 height 660
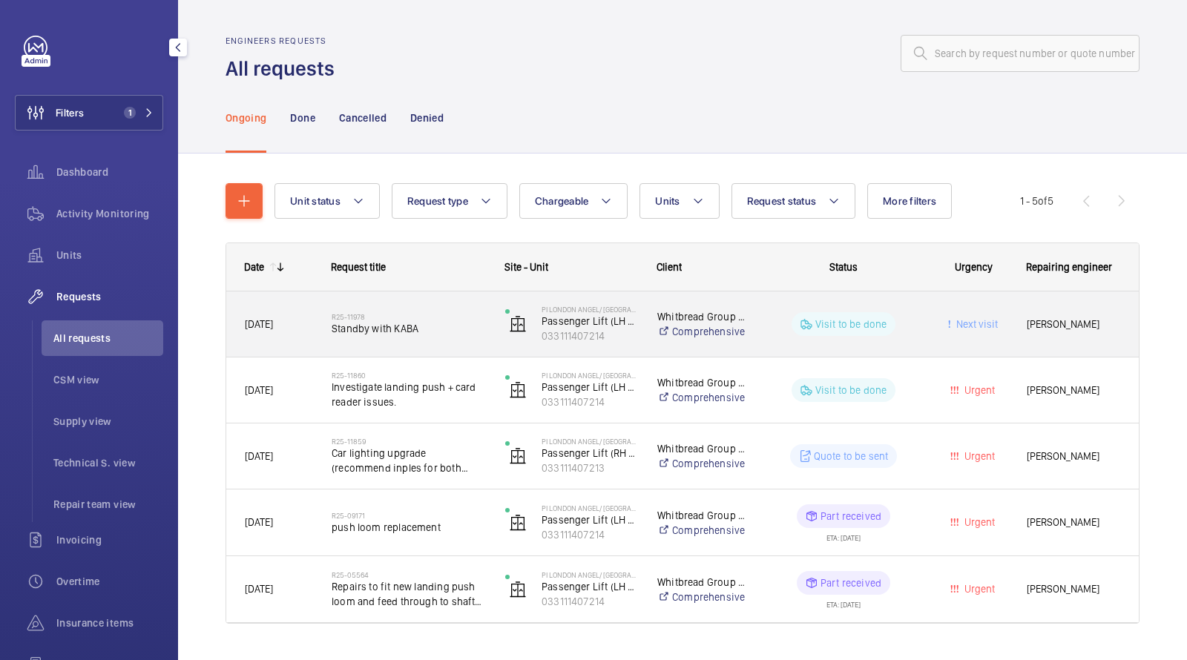
click at [384, 328] on span "Standby with KABA" at bounding box center [409, 328] width 154 height 15
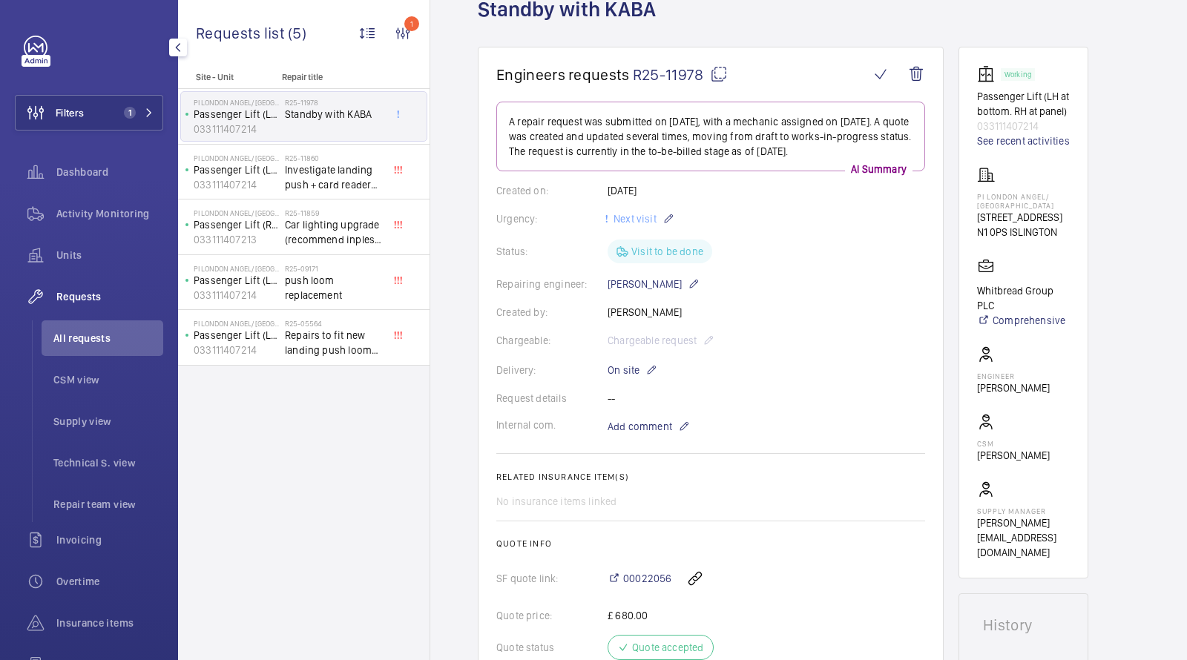
scroll to position [78, 0]
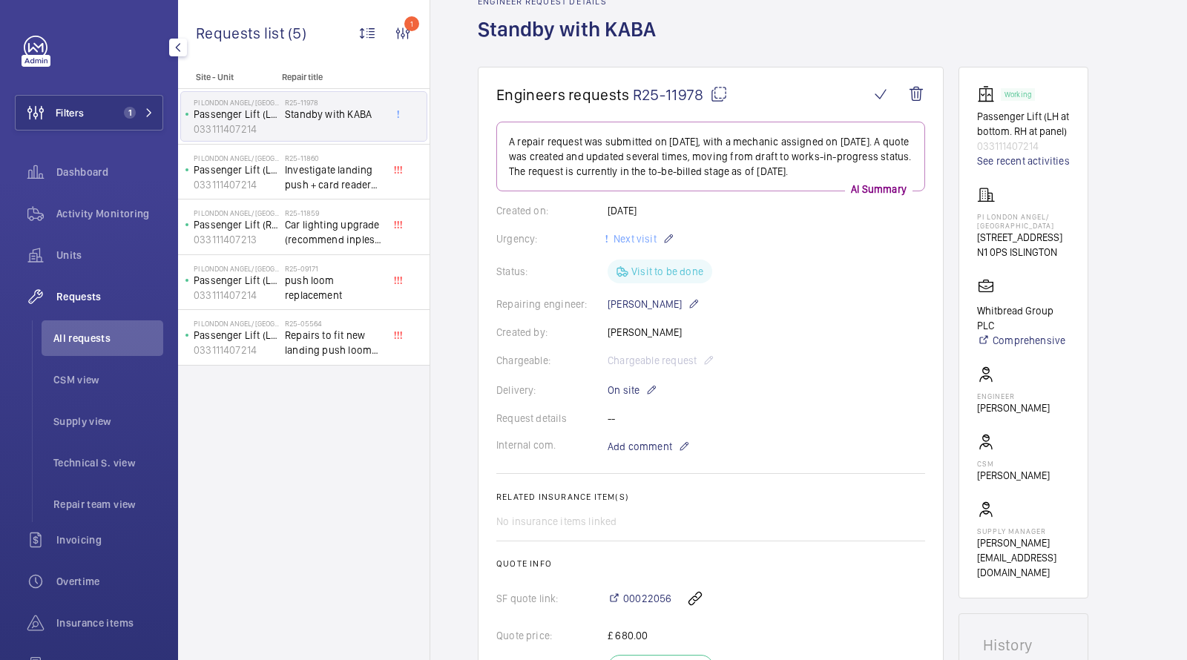
click at [671, 93] on span "R25-11978" at bounding box center [680, 94] width 95 height 19
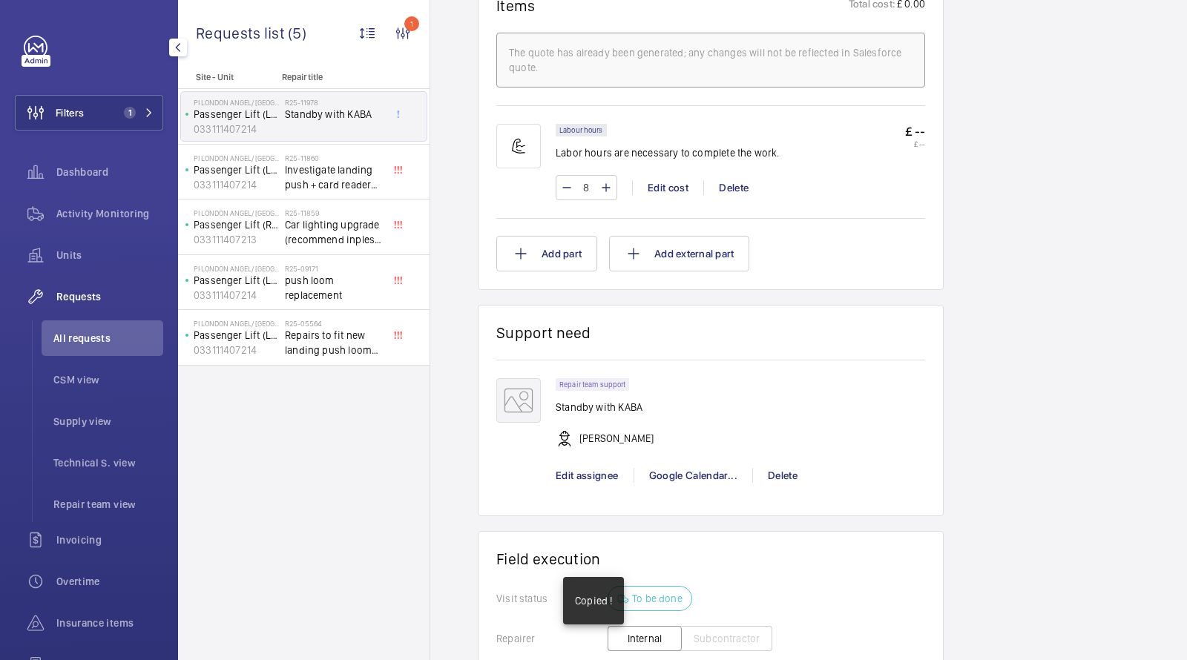
scroll to position [902, 0]
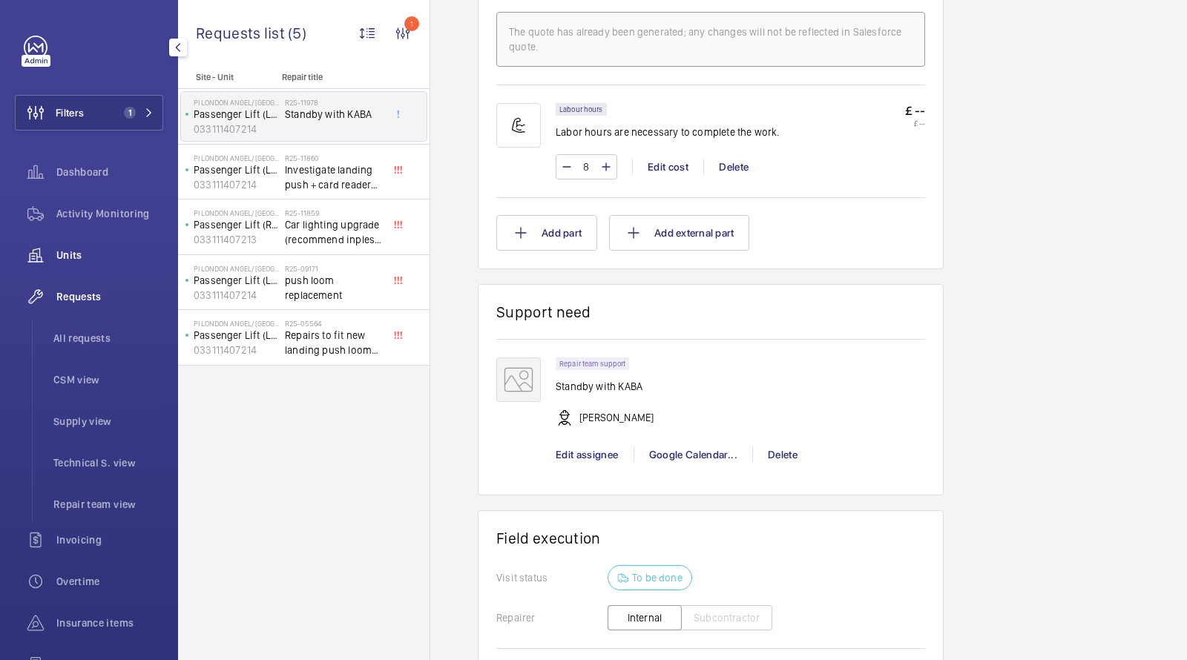
click at [81, 253] on span "Units" at bounding box center [109, 255] width 107 height 15
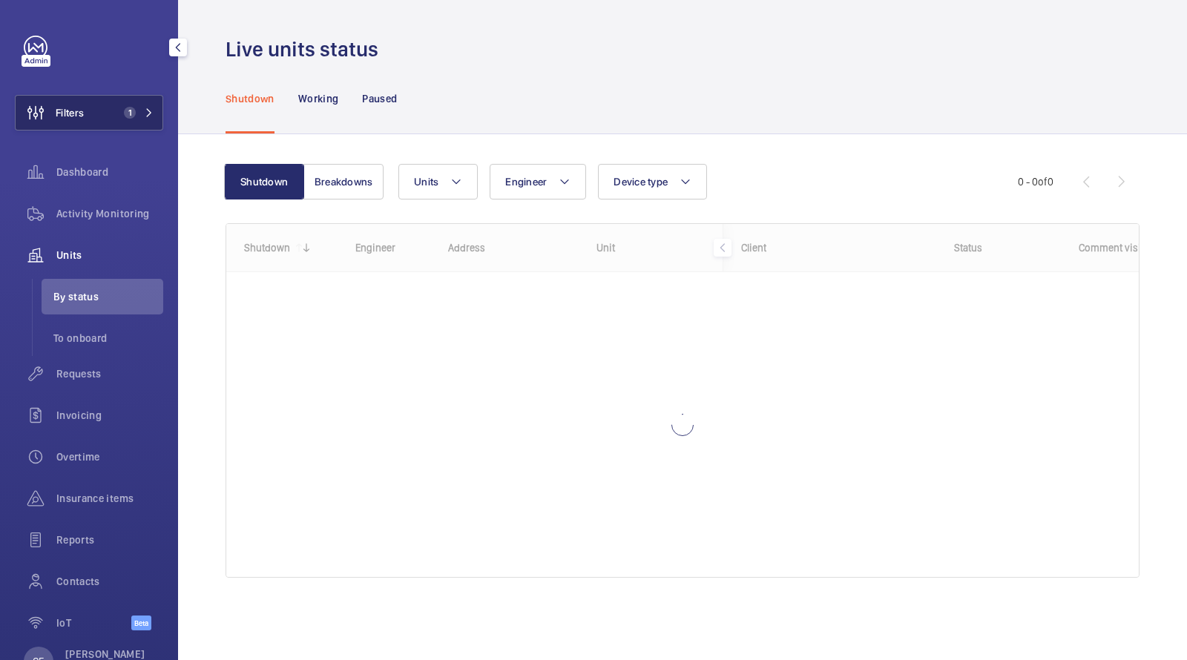
click at [129, 108] on span "1" at bounding box center [130, 113] width 12 height 12
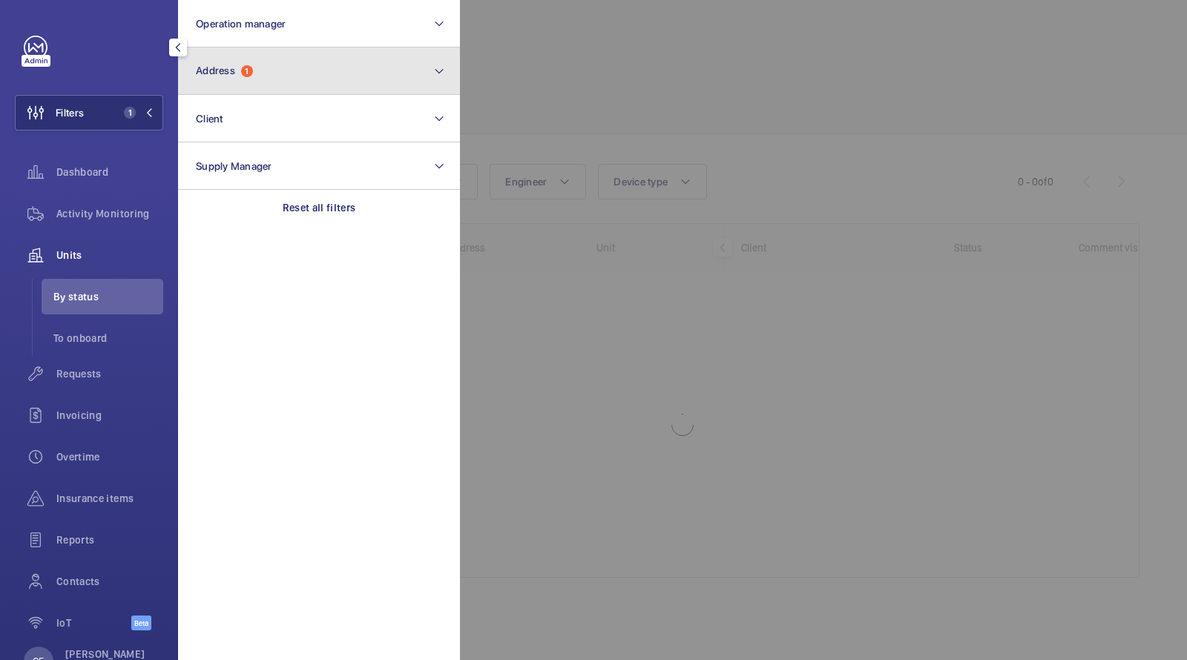
click at [235, 76] on span "Address" at bounding box center [215, 71] width 39 height 12
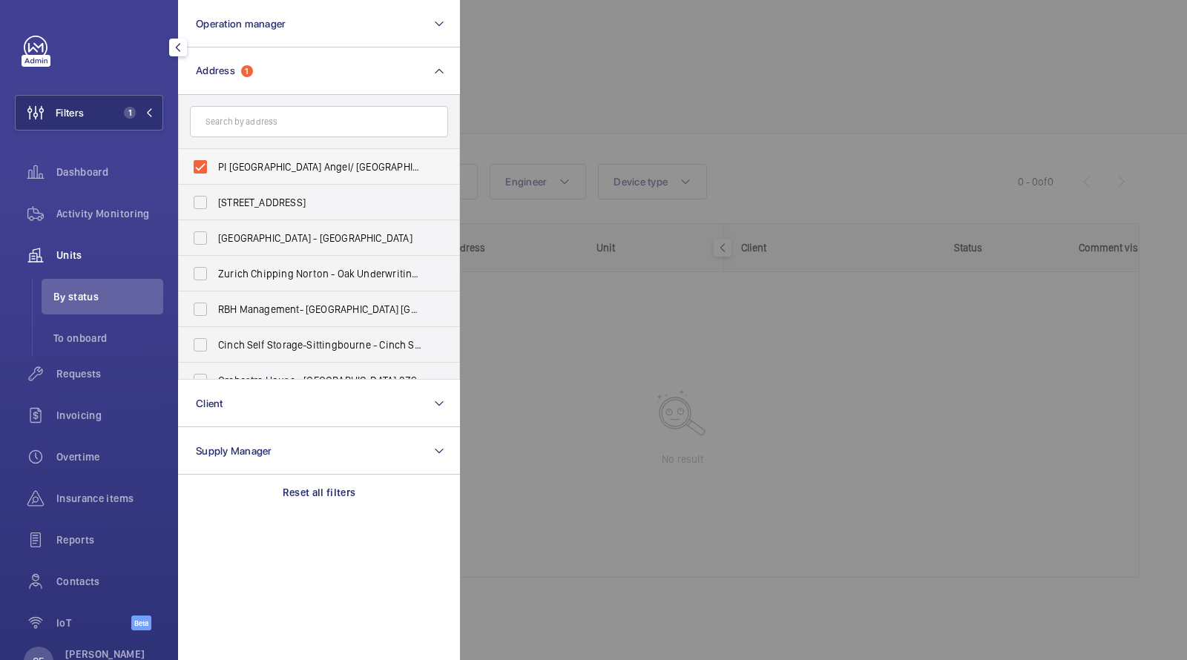
click at [240, 175] on label "PI London Angel/ Islington - 18-26 Parkfield St, ISLINGTON N1 0PS" at bounding box center [308, 167] width 258 height 36
click at [215, 175] on input "PI London Angel/ Islington - 18-26 Parkfield St, ISLINGTON N1 0PS" at bounding box center [200, 167] width 30 height 30
checkbox input "false"
click at [241, 124] on input "text" at bounding box center [319, 121] width 258 height 31
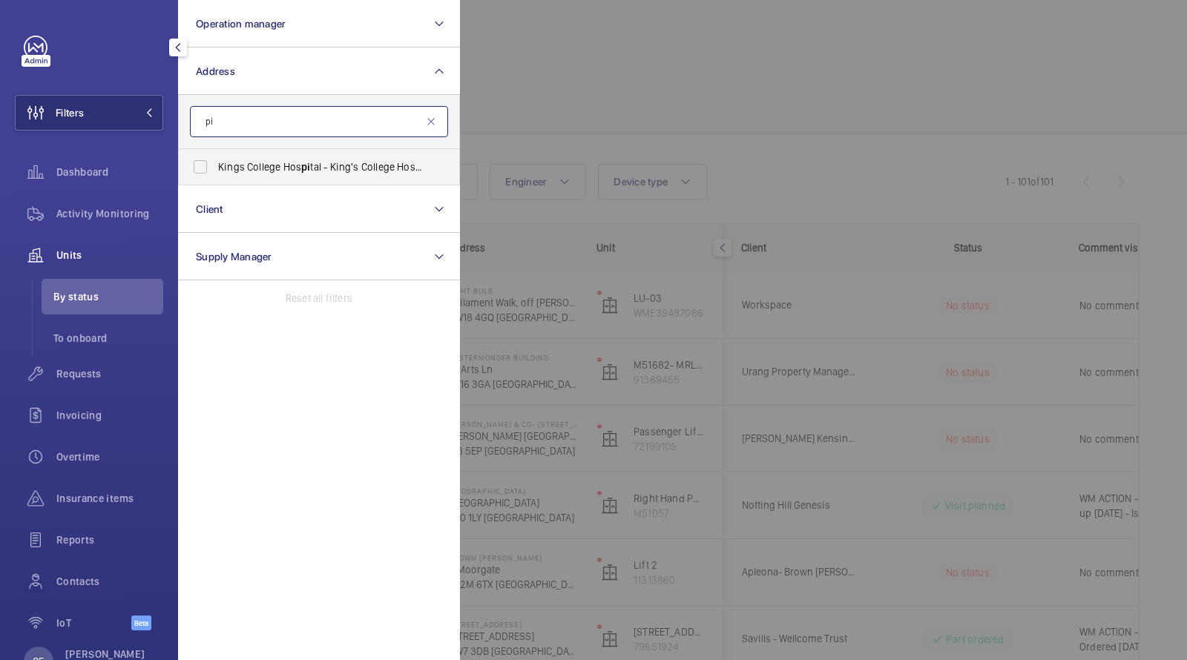
type input "p"
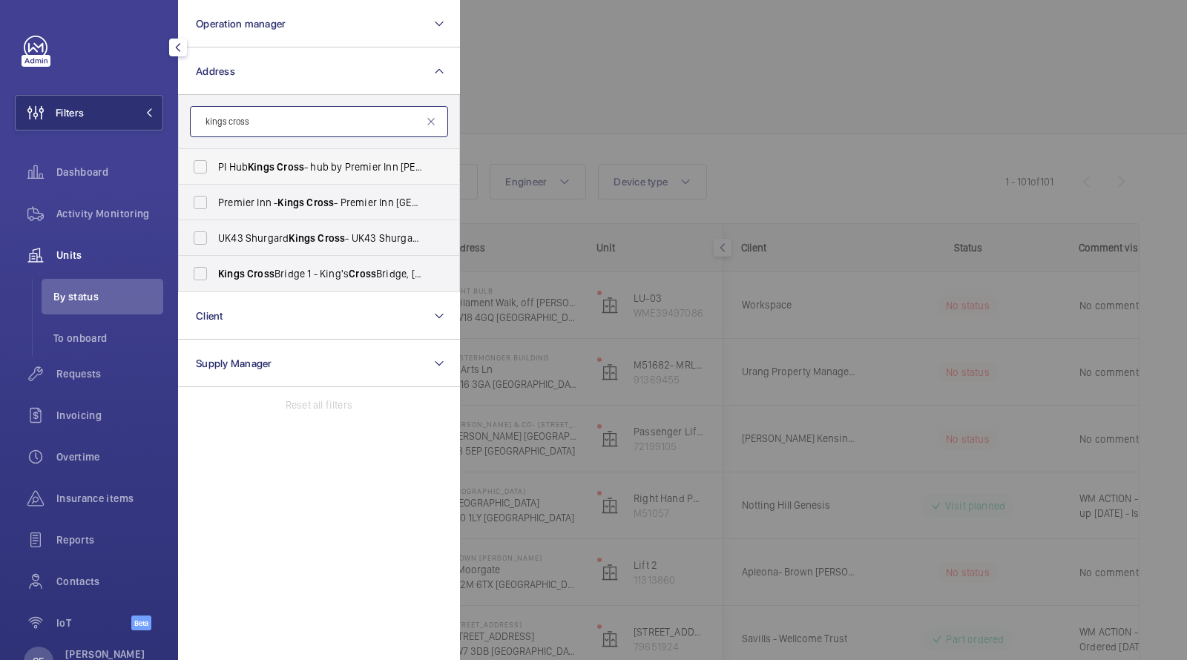
type input "kings cross"
click at [311, 170] on span "PI Hub Kings Cross - hub by Premier Inn London King's Cross hotel, LONDON N1 9FA" at bounding box center [320, 166] width 204 height 15
click at [215, 170] on input "PI Hub Kings Cross - hub by Premier Inn London King's Cross hotel, LONDON N1 9FA" at bounding box center [200, 167] width 30 height 30
checkbox input "true"
click at [619, 78] on div at bounding box center [1053, 330] width 1187 height 660
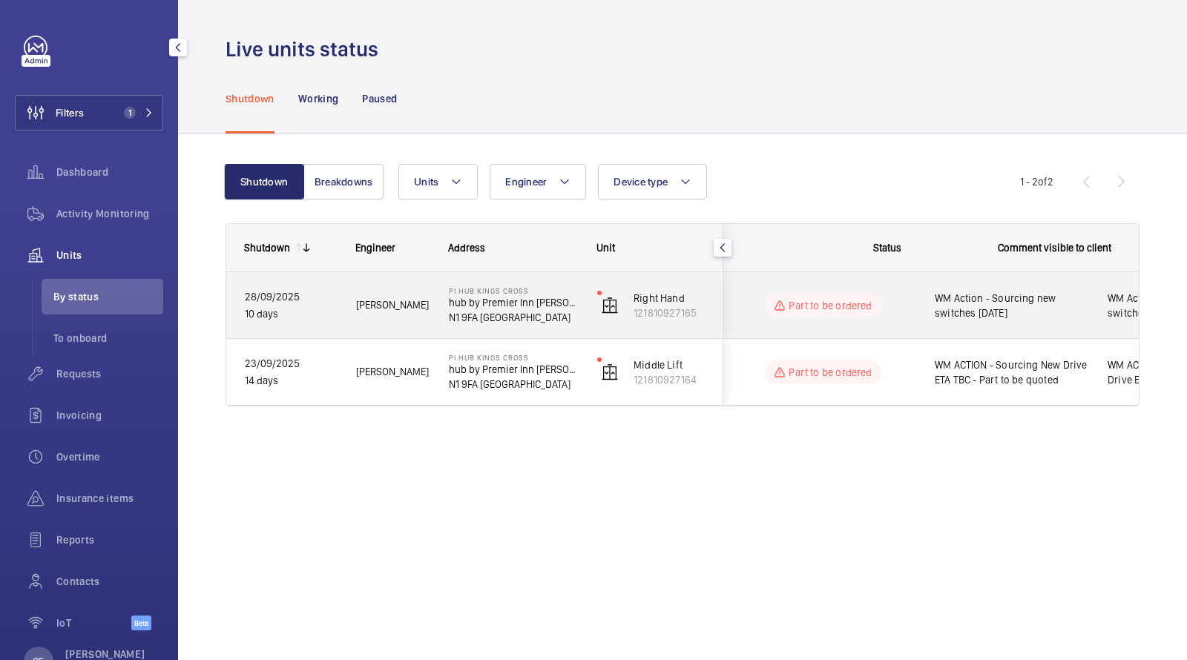
scroll to position [0, 267]
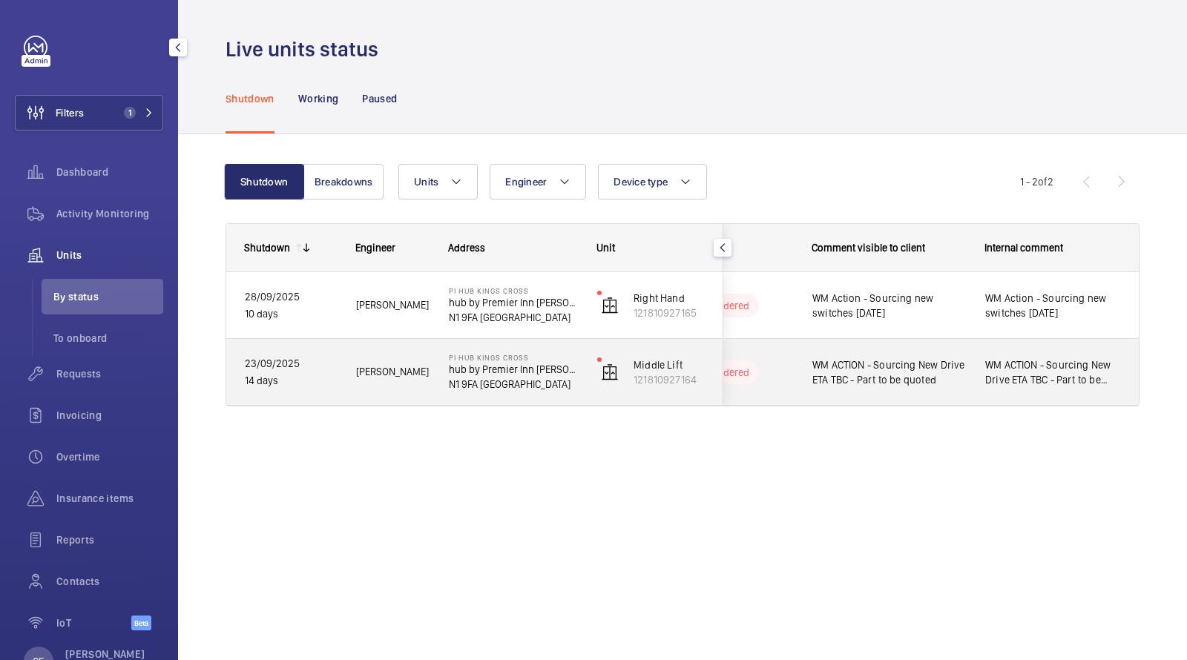
click at [889, 368] on span "WM ACTION - Sourcing New Drive ETA TBC - Part to be quoted" at bounding box center [889, 373] width 154 height 30
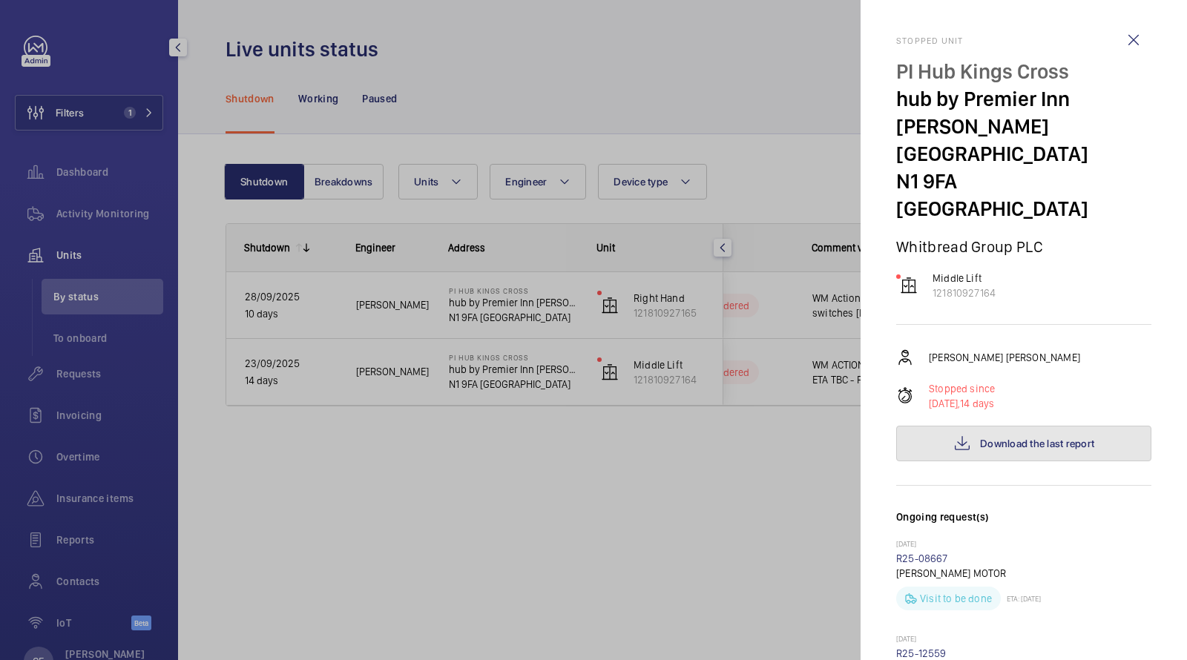
click at [978, 426] on button "Download the last report" at bounding box center [1023, 444] width 255 height 36
drag, startPoint x: 1004, startPoint y: 240, endPoint x: 928, endPoint y: 243, distance: 76.5
click at [928, 271] on div "Middle Lift 121810927164" at bounding box center [1023, 286] width 255 height 30
copy p "121810927164"
click at [96, 228] on div at bounding box center [593, 330] width 1187 height 660
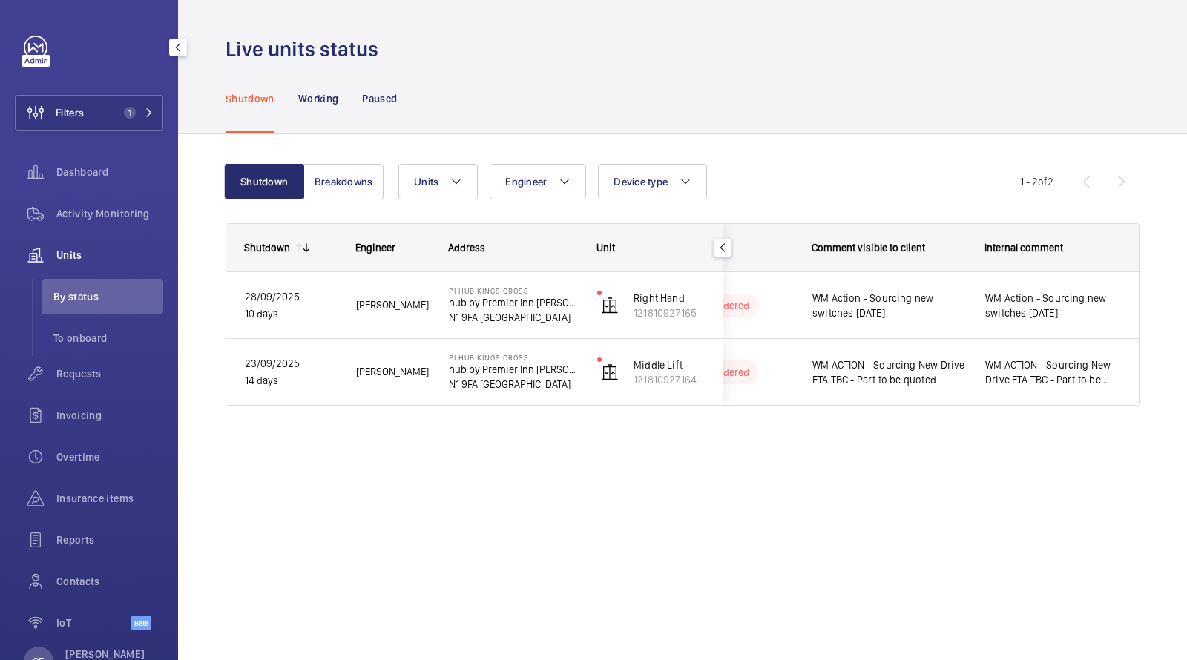
click at [94, 209] on div at bounding box center [593, 330] width 1187 height 660
click at [94, 209] on span "Activity Monitoring" at bounding box center [109, 213] width 107 height 15
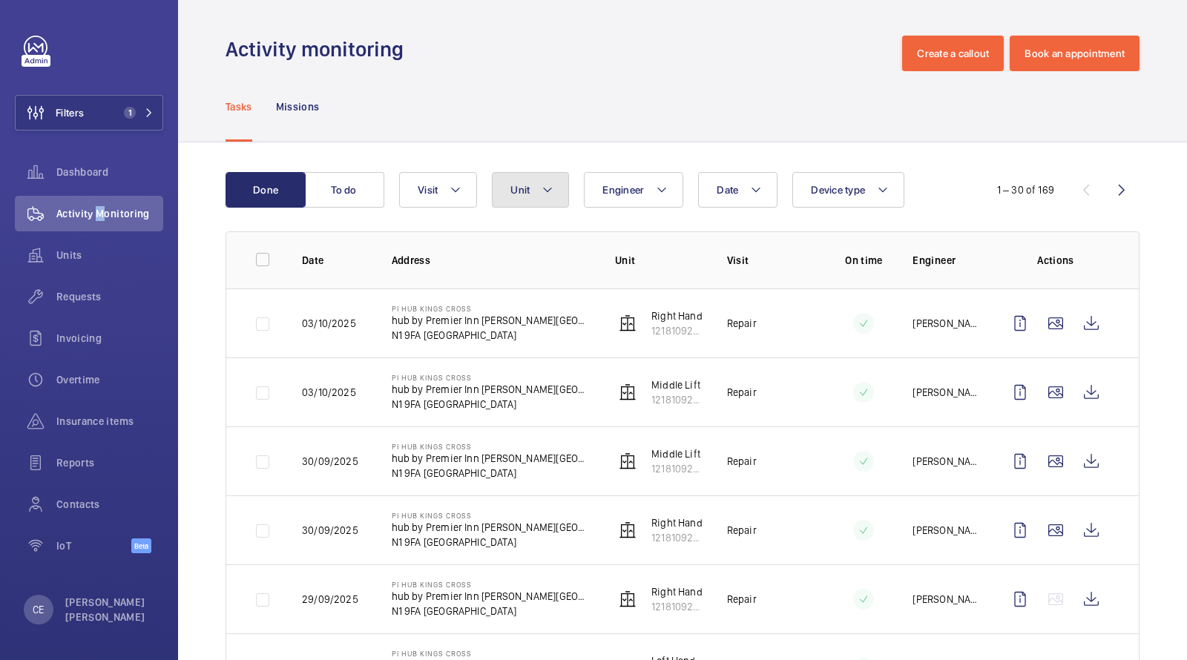
click at [541, 188] on mat-icon at bounding box center [547, 190] width 12 height 18
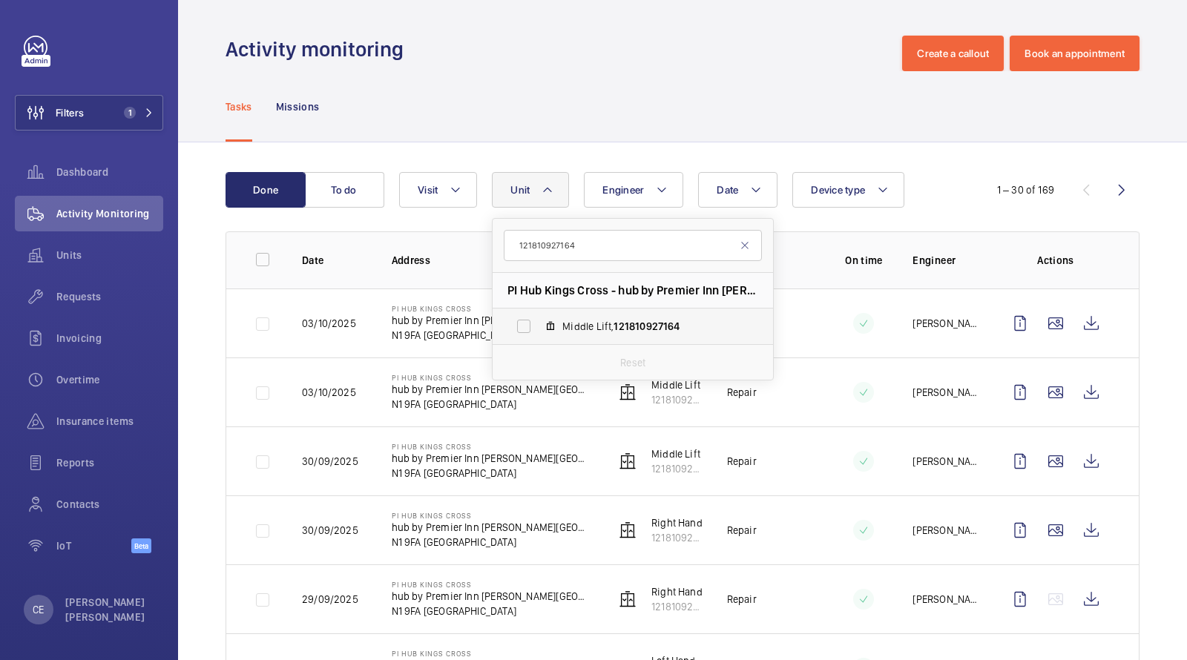
type input "121810927164"
click at [608, 319] on span "Middle Lift, 121810927164" at bounding box center [648, 326] width 172 height 15
click at [538, 319] on input "Middle Lift, 121810927164" at bounding box center [524, 327] width 30 height 30
checkbox input "true"
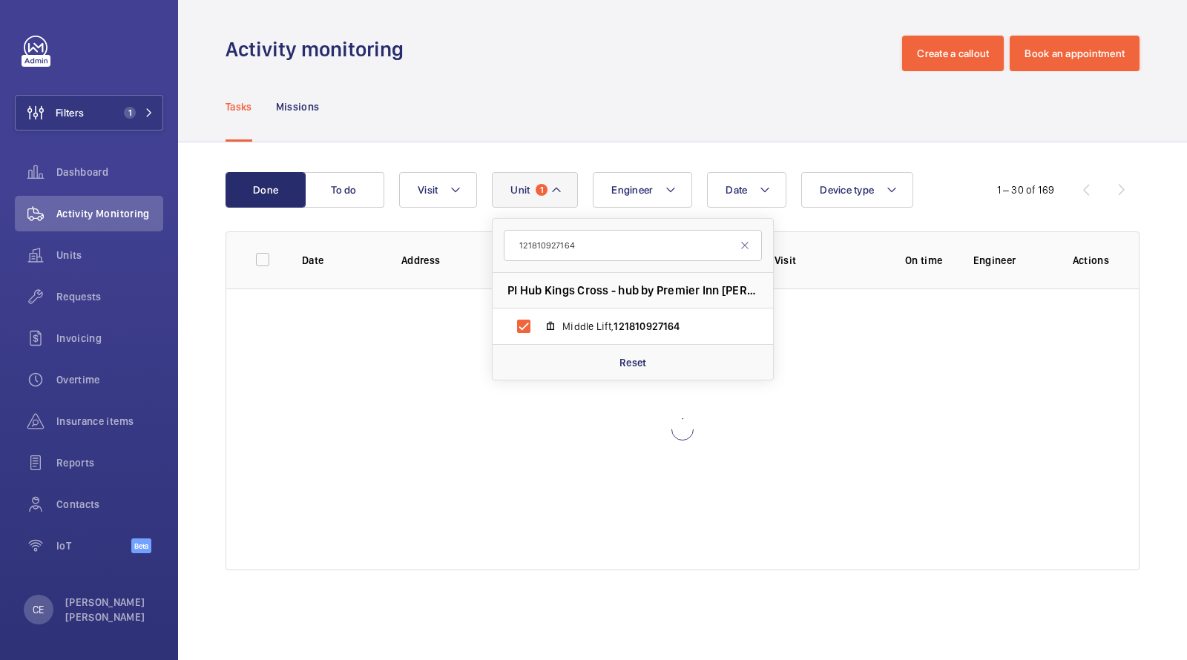
click at [631, 59] on div "Activity monitoring Create a callout Book an appointment" at bounding box center [682, 54] width 914 height 36
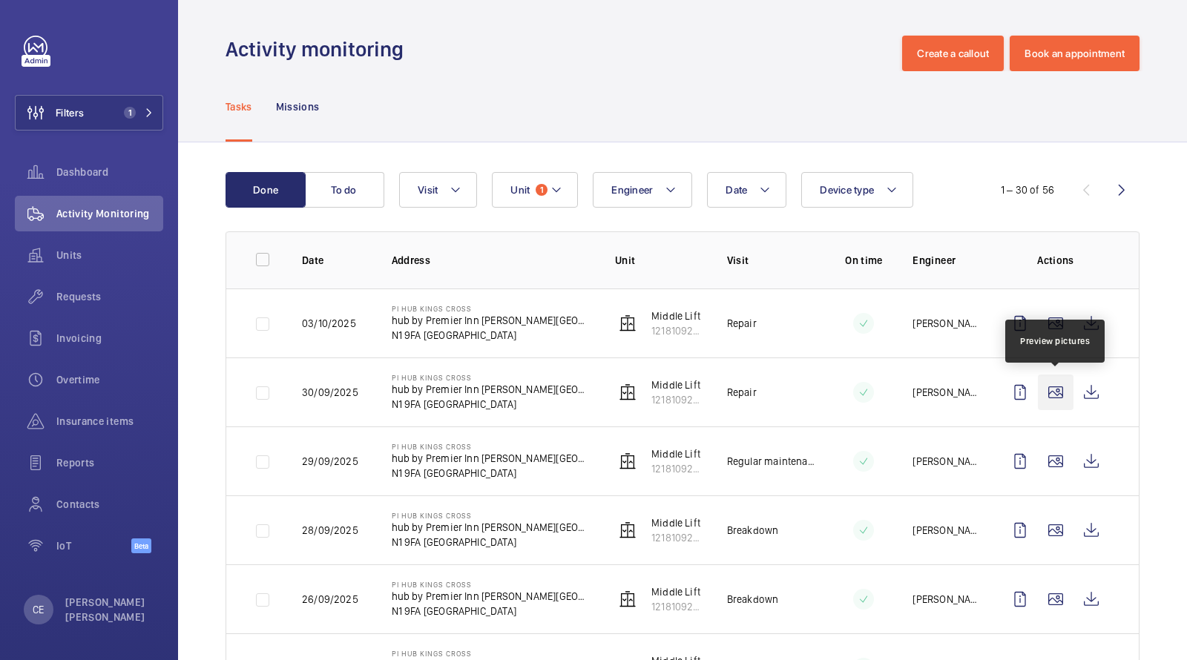
click at [1067, 396] on wm-front-icon-button at bounding box center [1056, 393] width 36 height 36
click at [1091, 386] on wm-front-icon-button at bounding box center [1091, 393] width 36 height 36
